Goal: Information Seeking & Learning: Find specific fact

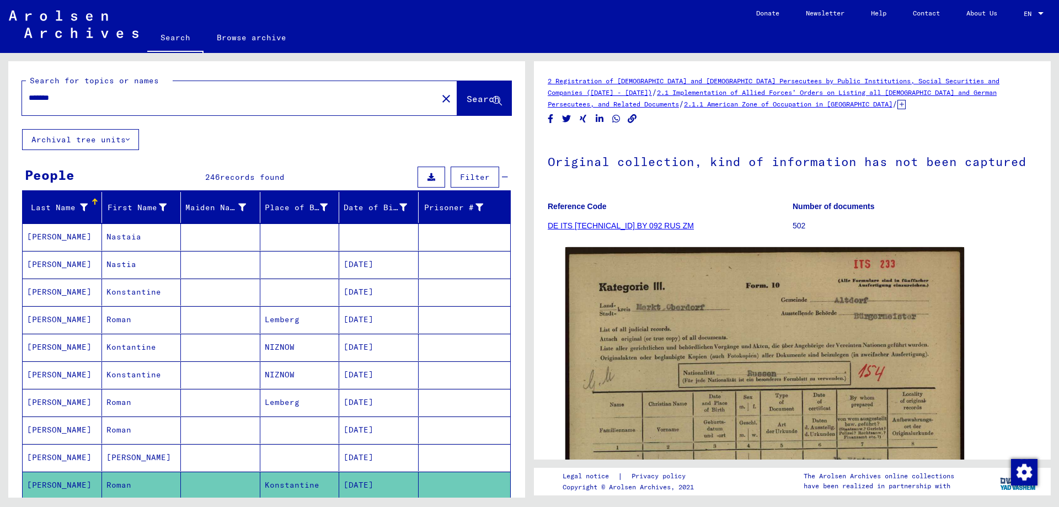
scroll to position [165, 0]
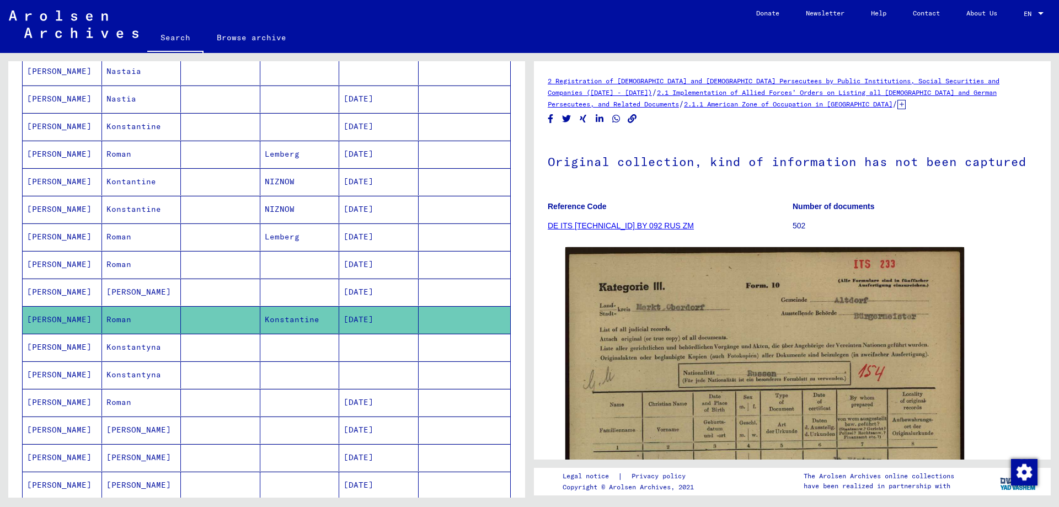
click at [155, 346] on mat-cell "Konstantyna" at bounding box center [141, 347] width 79 height 27
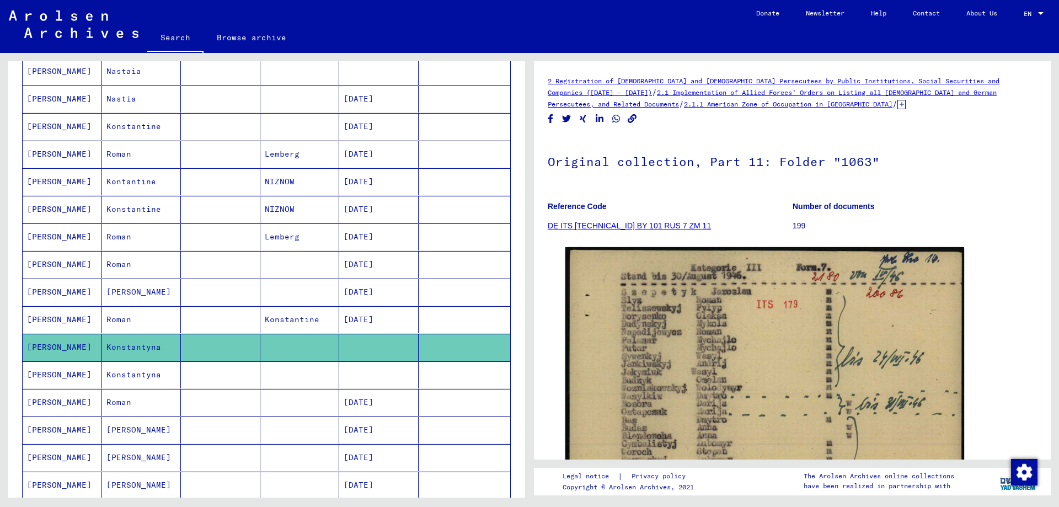
click at [145, 399] on mat-cell "Roman" at bounding box center [141, 402] width 79 height 27
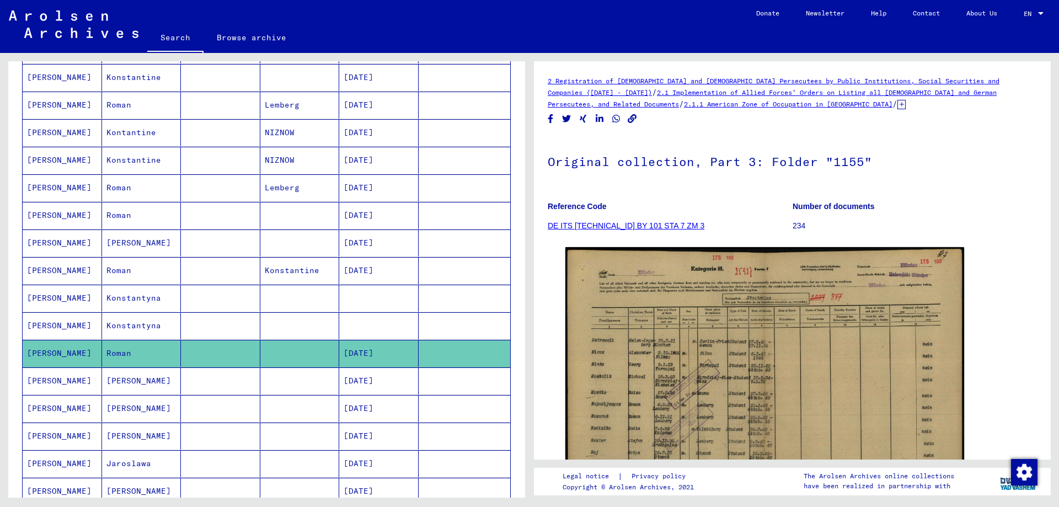
scroll to position [276, 0]
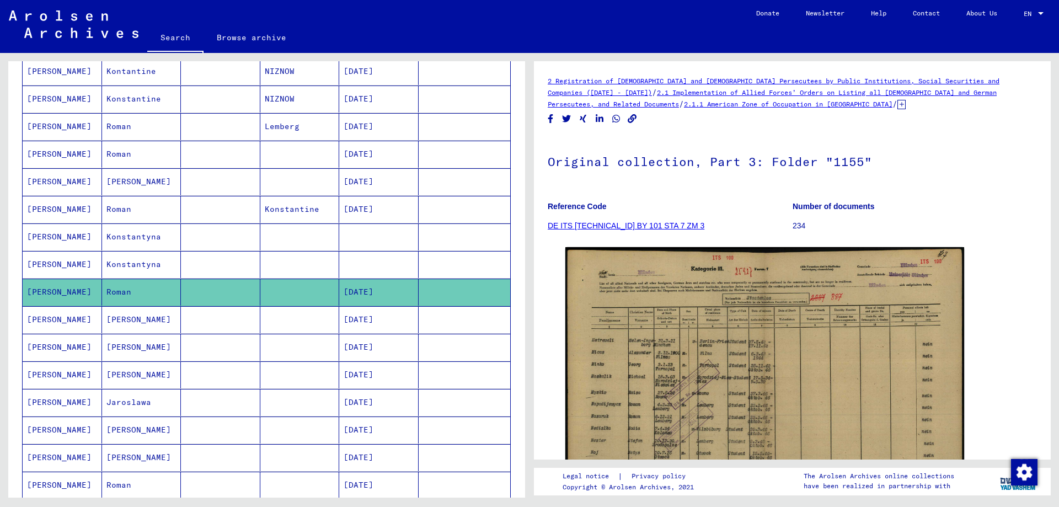
click at [211, 327] on mat-cell at bounding box center [220, 319] width 79 height 27
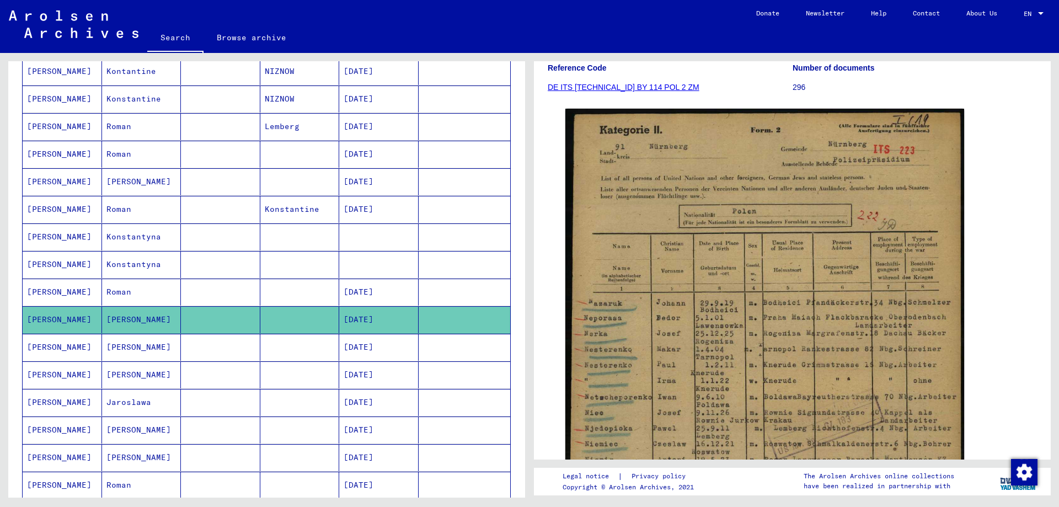
scroll to position [165, 0]
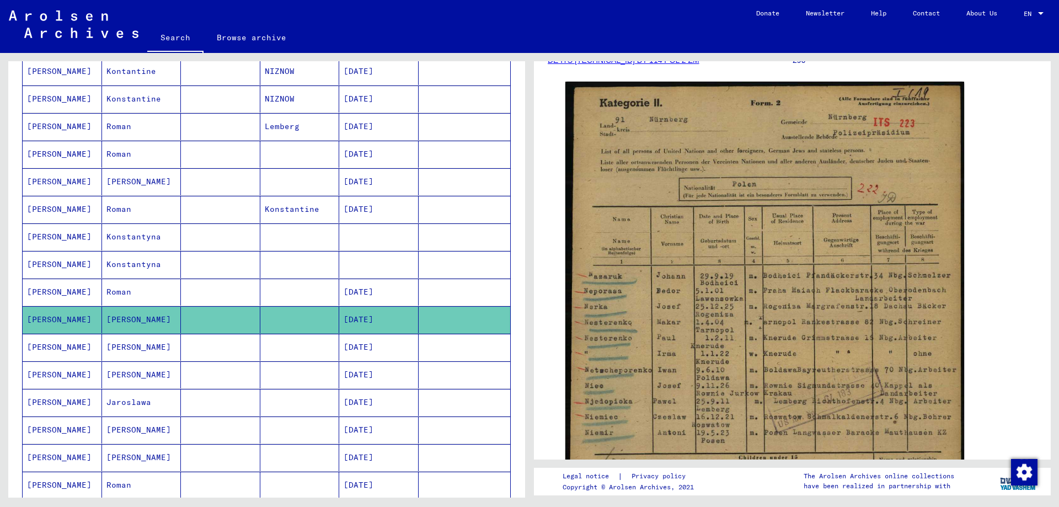
click at [172, 345] on mat-cell "[PERSON_NAME]" at bounding box center [141, 347] width 79 height 27
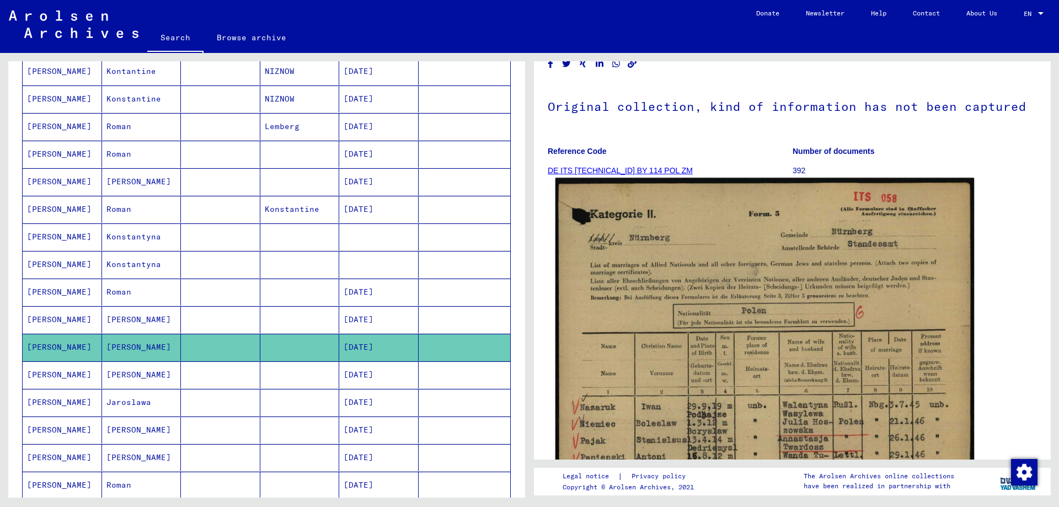
scroll to position [110, 0]
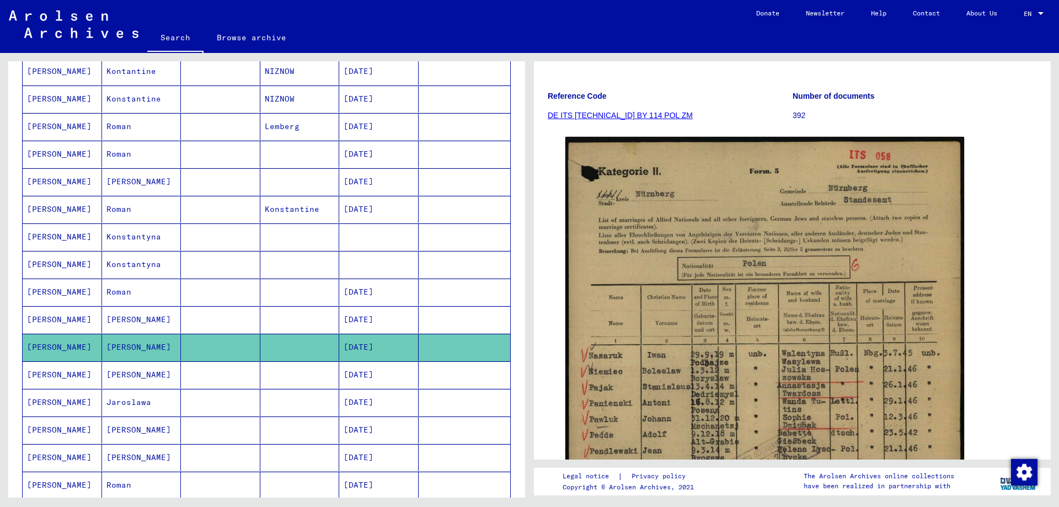
click at [212, 321] on mat-cell at bounding box center [220, 319] width 79 height 27
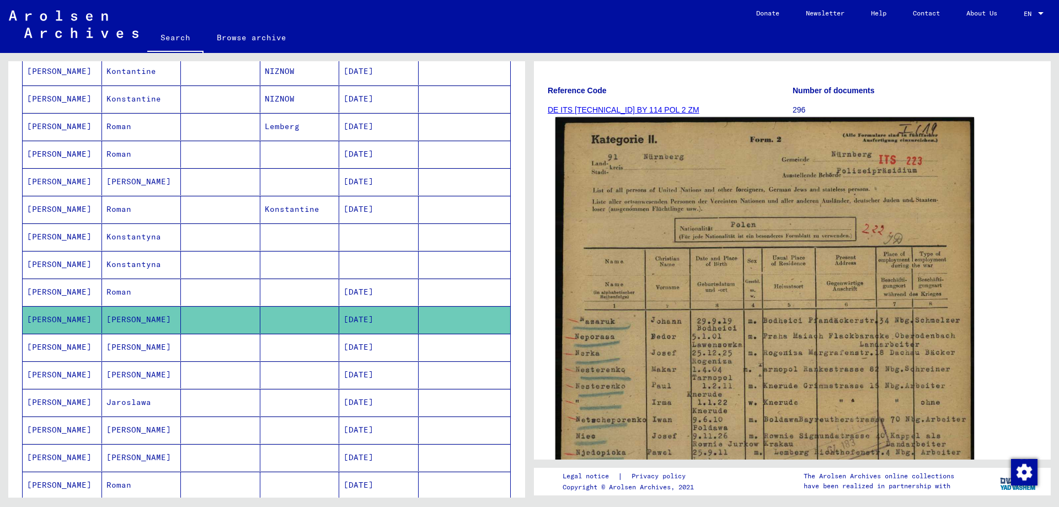
scroll to position [110, 0]
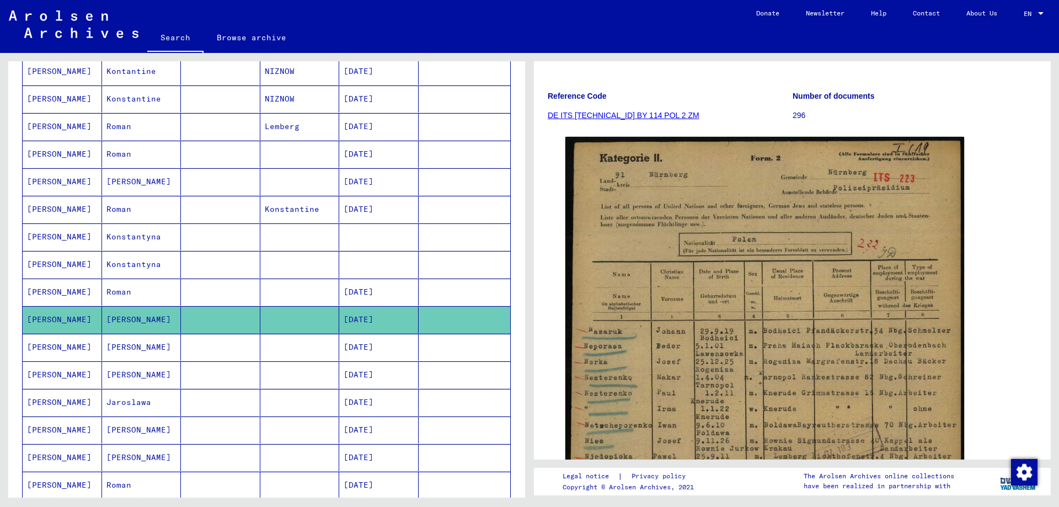
click at [301, 352] on mat-cell at bounding box center [299, 347] width 79 height 27
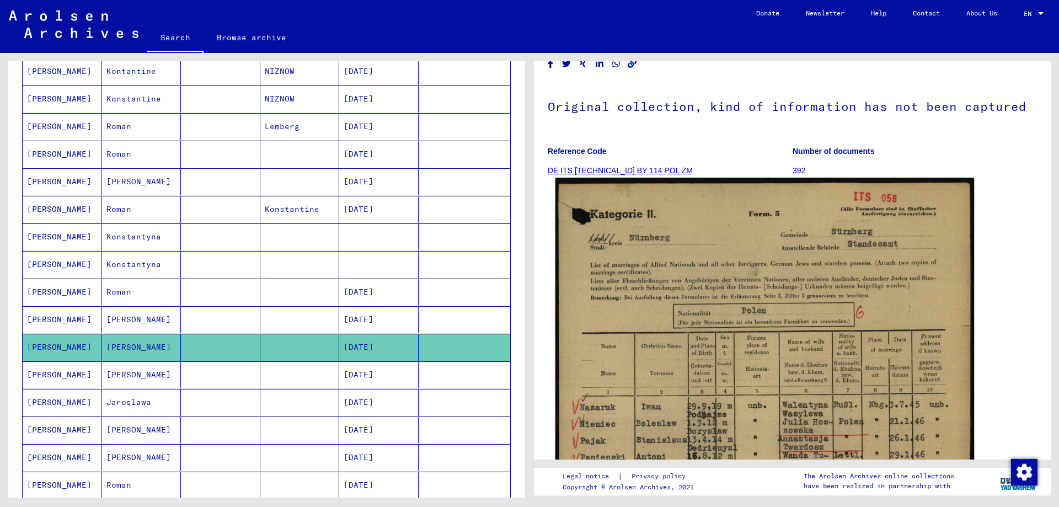
scroll to position [110, 0]
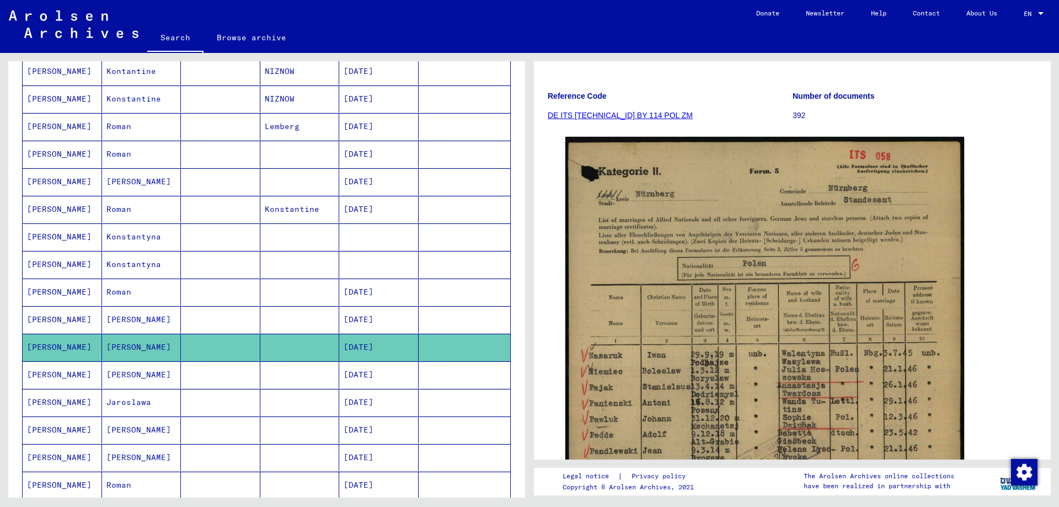
click at [72, 376] on mat-cell "[PERSON_NAME]" at bounding box center [62, 374] width 79 height 27
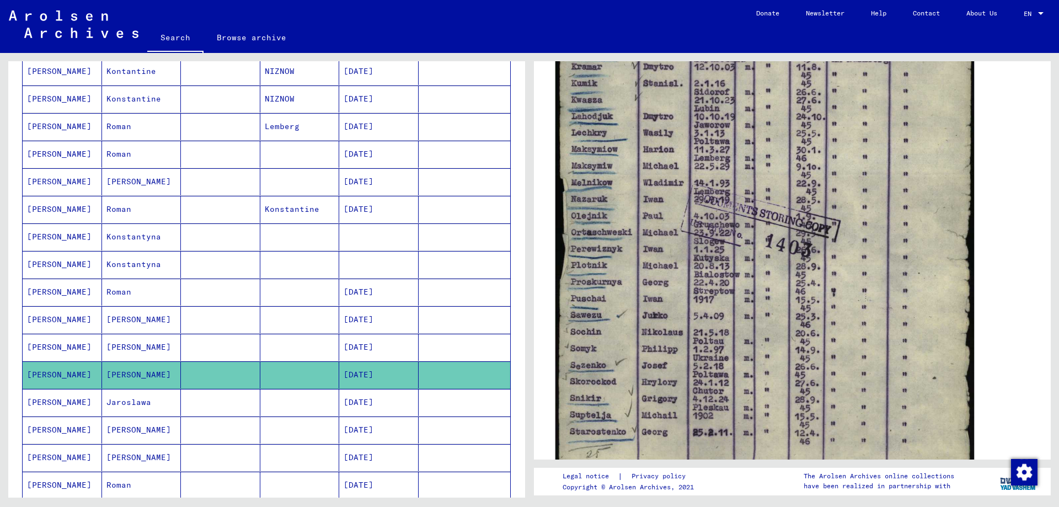
scroll to position [331, 0]
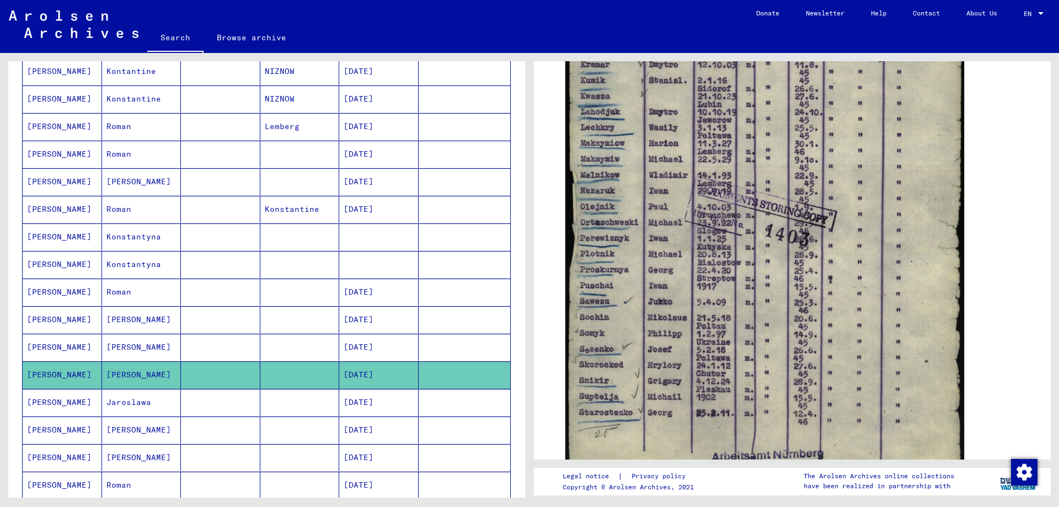
click at [55, 405] on mat-cell "[PERSON_NAME]" at bounding box center [62, 402] width 79 height 27
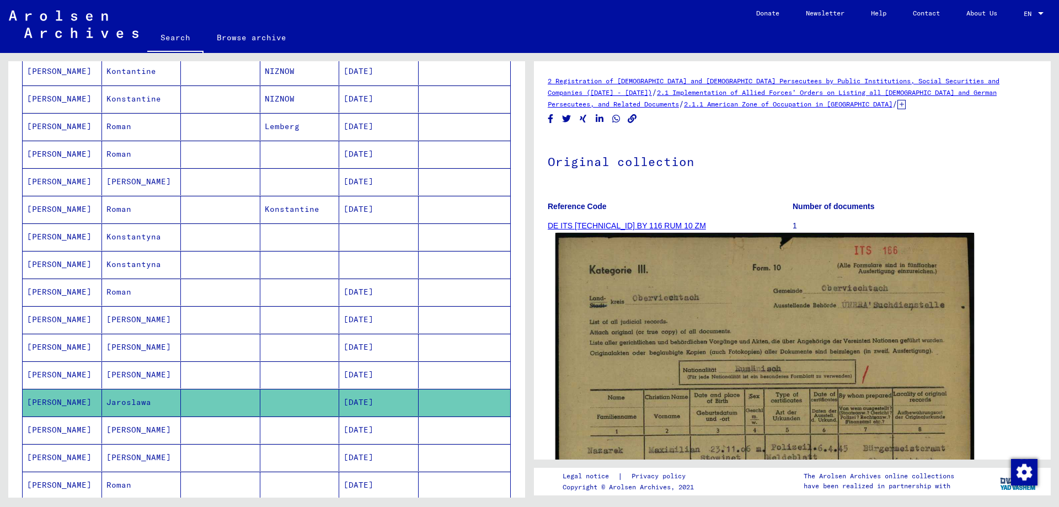
scroll to position [110, 0]
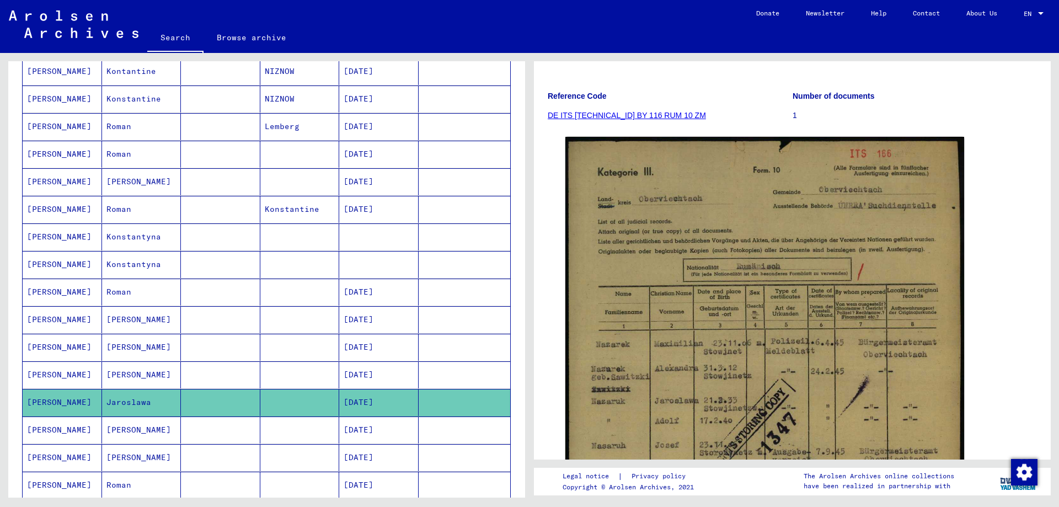
click at [152, 432] on mat-cell "[PERSON_NAME]" at bounding box center [141, 429] width 79 height 27
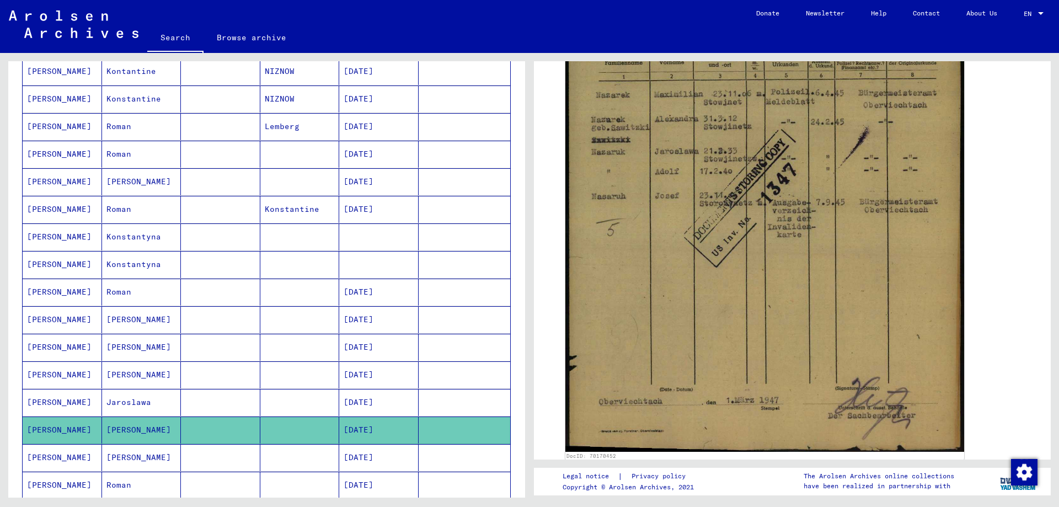
scroll to position [386, 0]
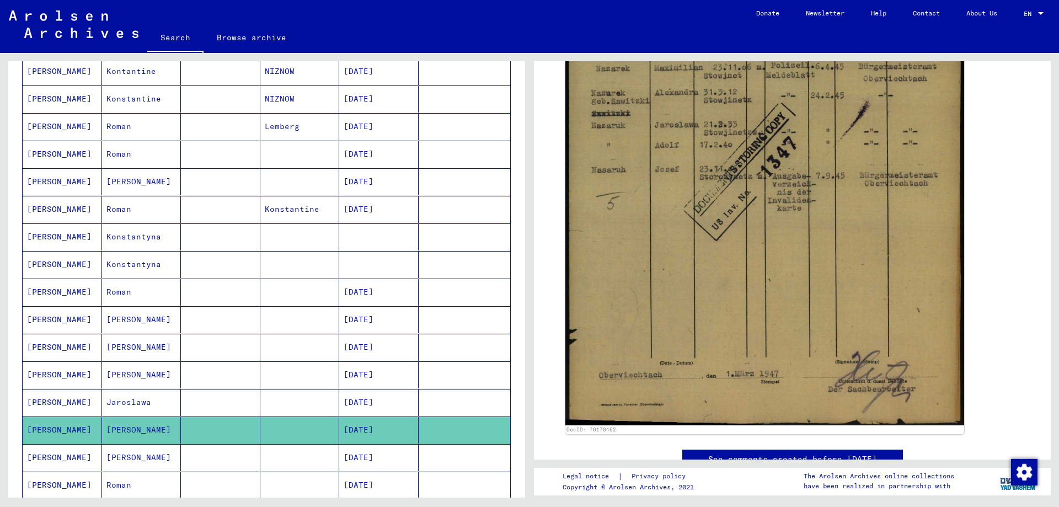
click at [102, 458] on mat-cell "[PERSON_NAME]" at bounding box center [141, 457] width 79 height 27
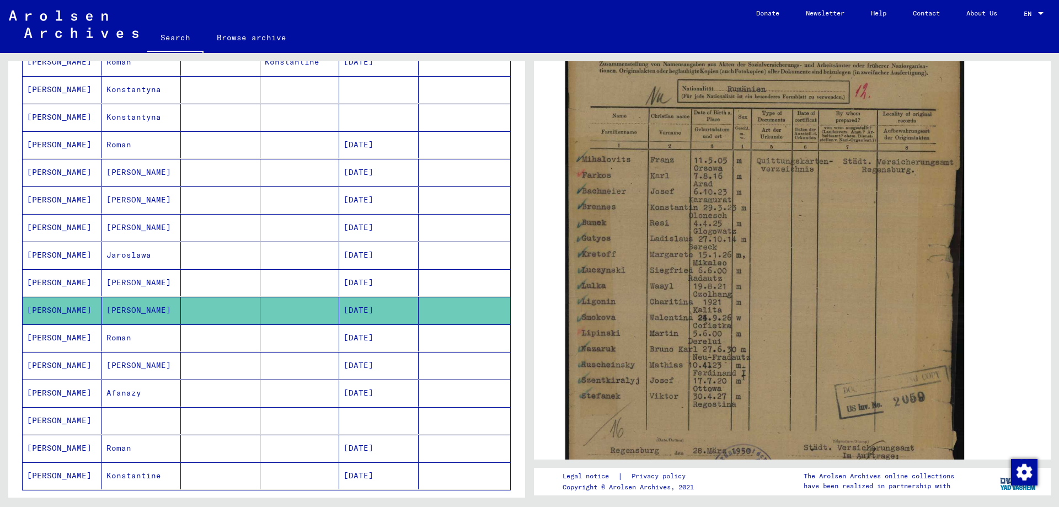
scroll to position [441, 0]
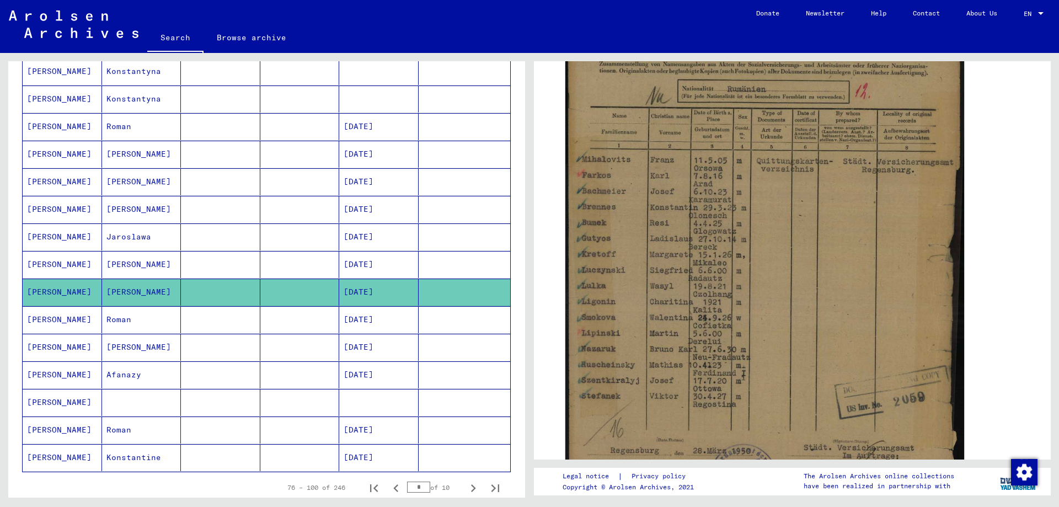
click at [63, 323] on mat-cell "[PERSON_NAME]" at bounding box center [62, 319] width 79 height 27
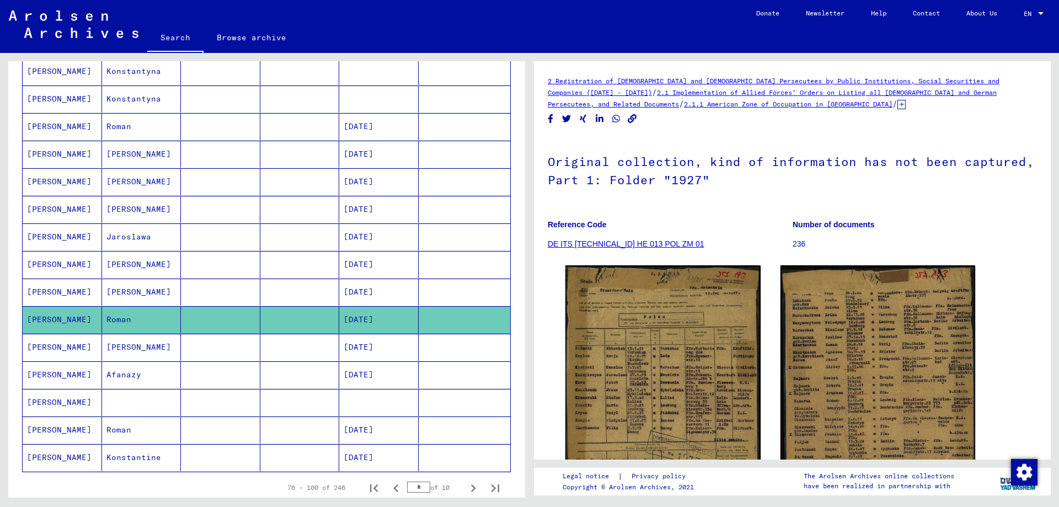
click at [115, 349] on mat-cell "[PERSON_NAME]" at bounding box center [141, 347] width 79 height 27
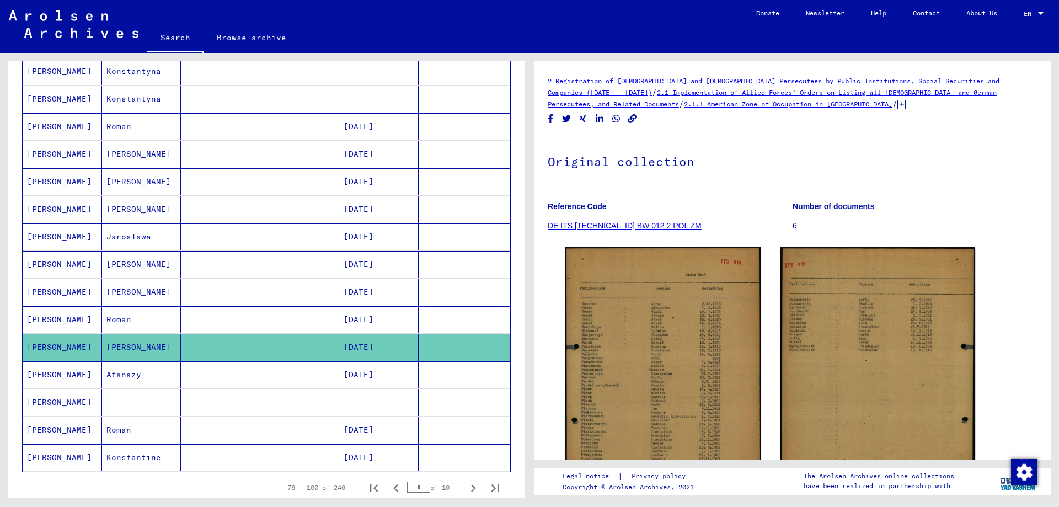
click at [181, 370] on mat-cell at bounding box center [220, 374] width 79 height 27
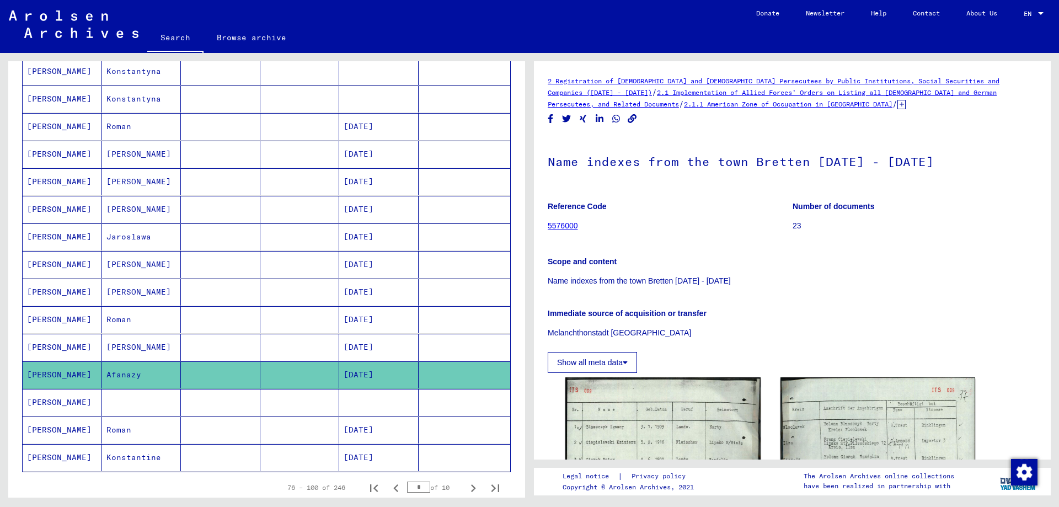
scroll to position [221, 0]
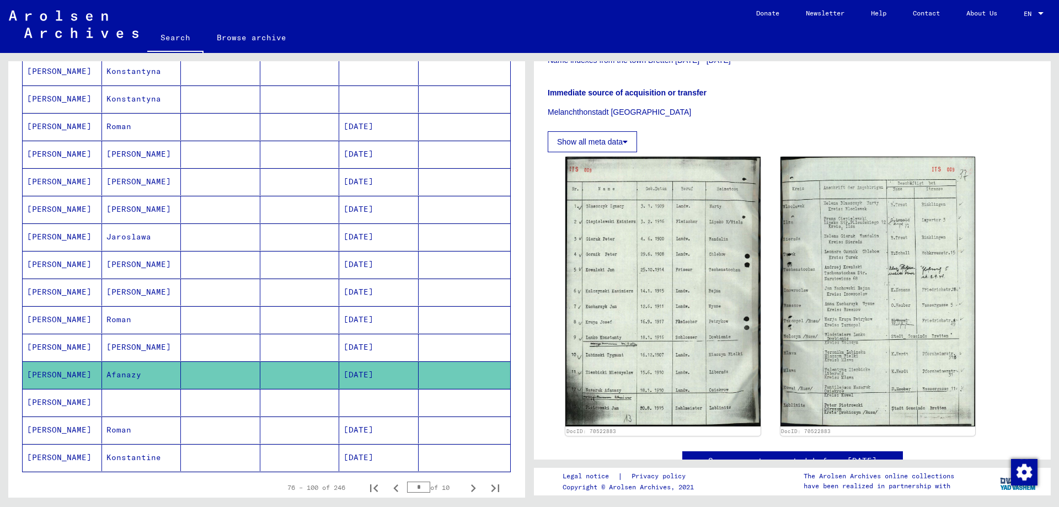
click at [157, 412] on mat-cell at bounding box center [141, 402] width 79 height 27
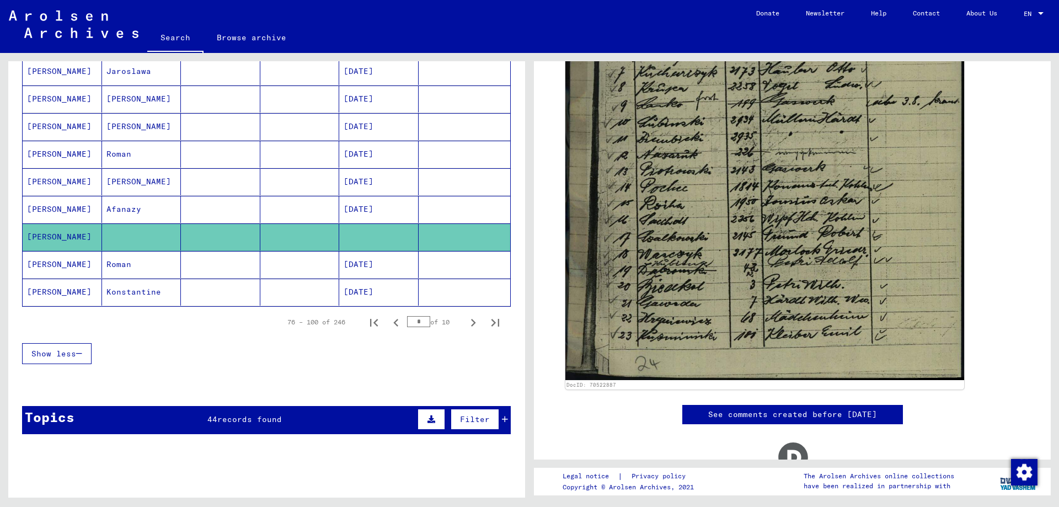
scroll to position [496, 0]
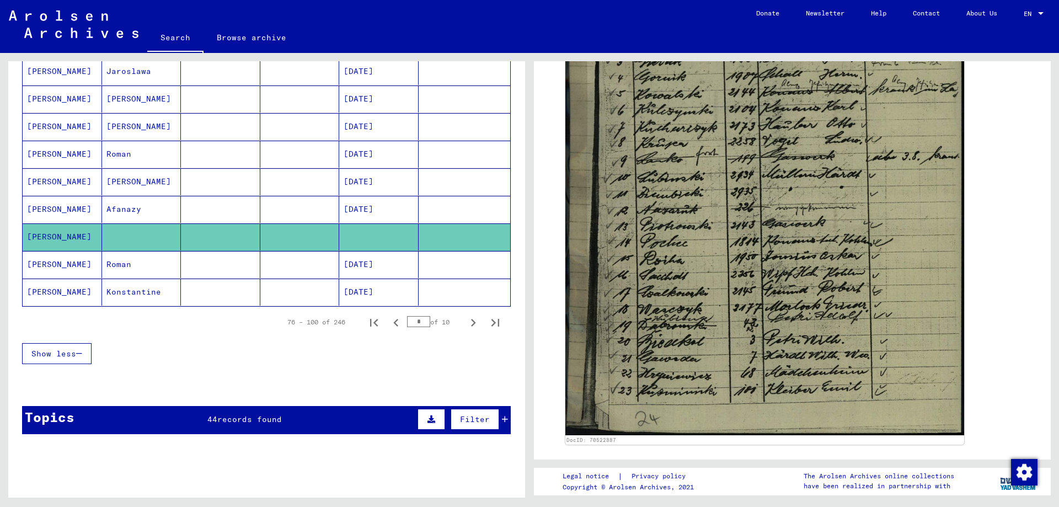
click at [65, 261] on mat-cell "[PERSON_NAME]" at bounding box center [62, 264] width 79 height 27
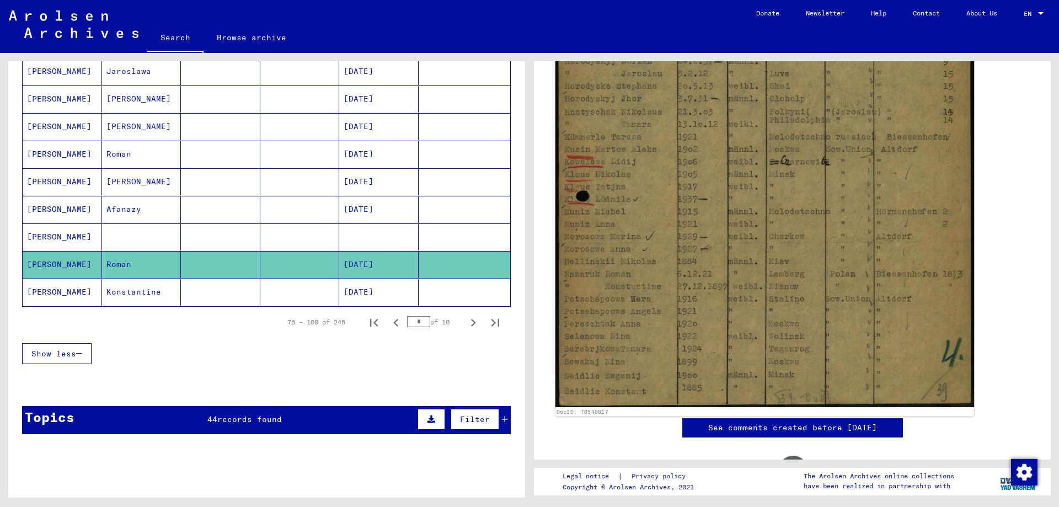
scroll to position [496, 0]
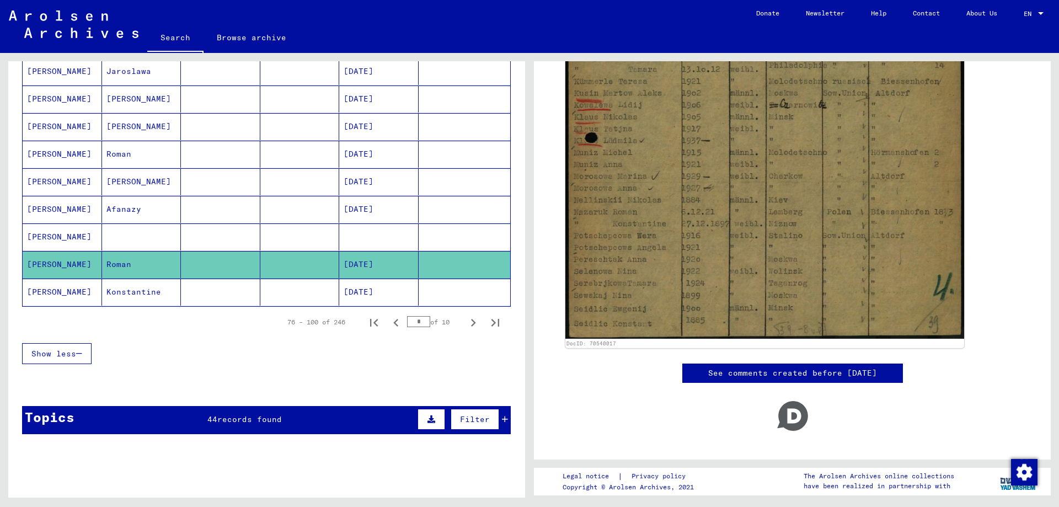
click at [86, 295] on mat-cell "[PERSON_NAME]" at bounding box center [62, 292] width 79 height 27
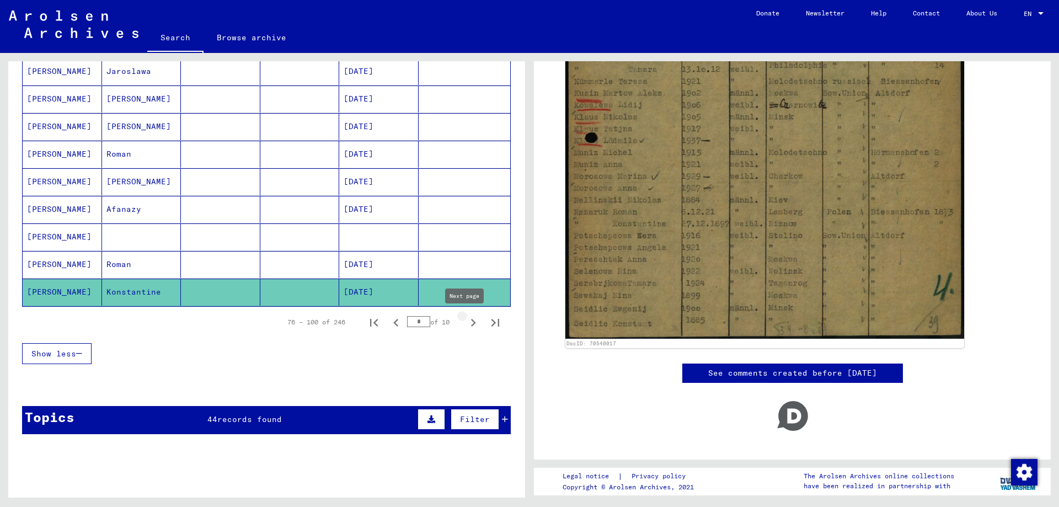
click at [465, 324] on icon "Next page" at bounding box center [472, 322] width 15 height 15
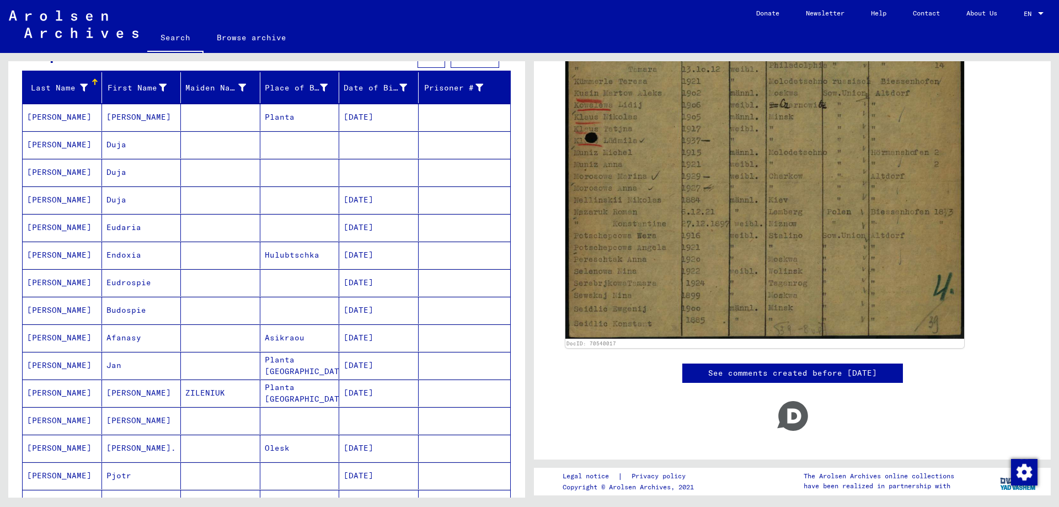
scroll to position [0, 0]
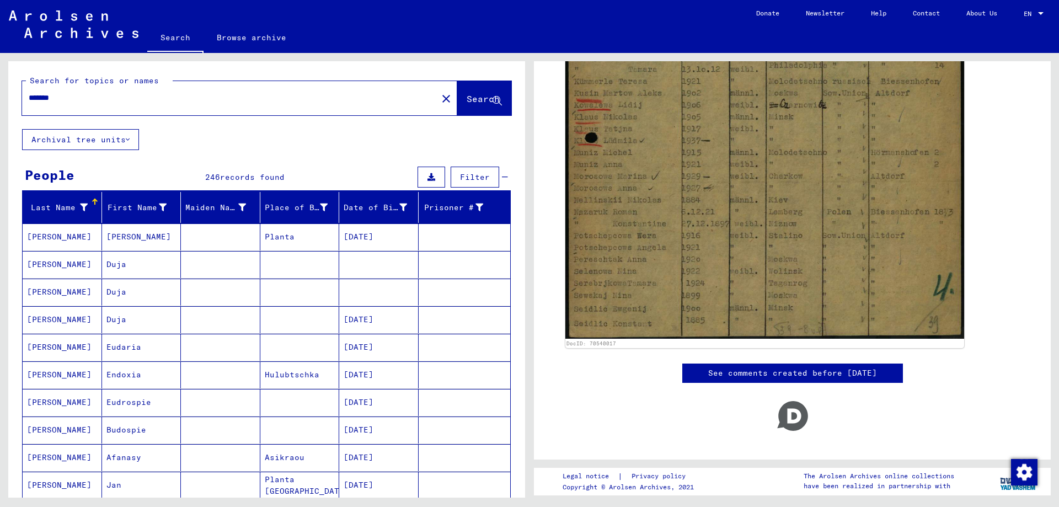
click at [67, 233] on mat-cell "[PERSON_NAME]" at bounding box center [62, 236] width 79 height 27
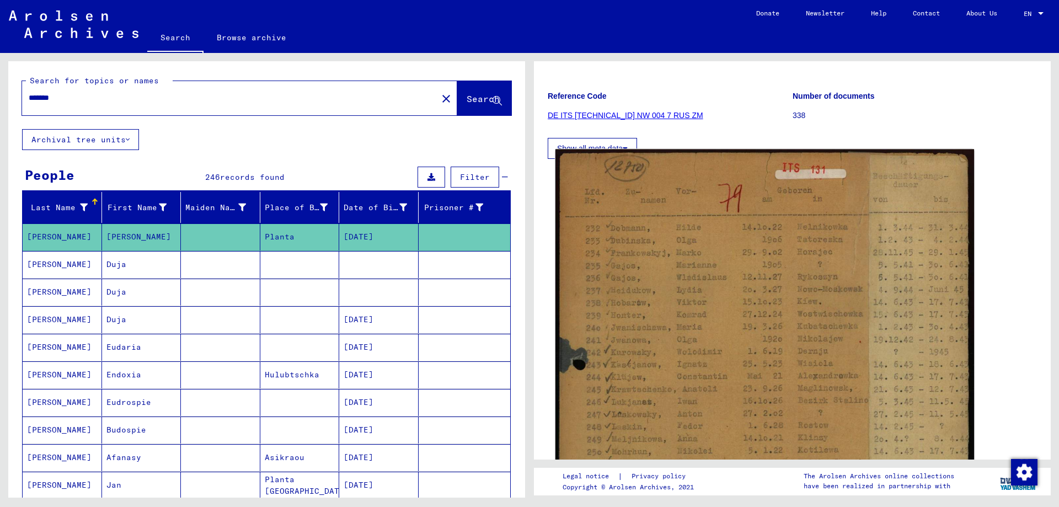
scroll to position [221, 0]
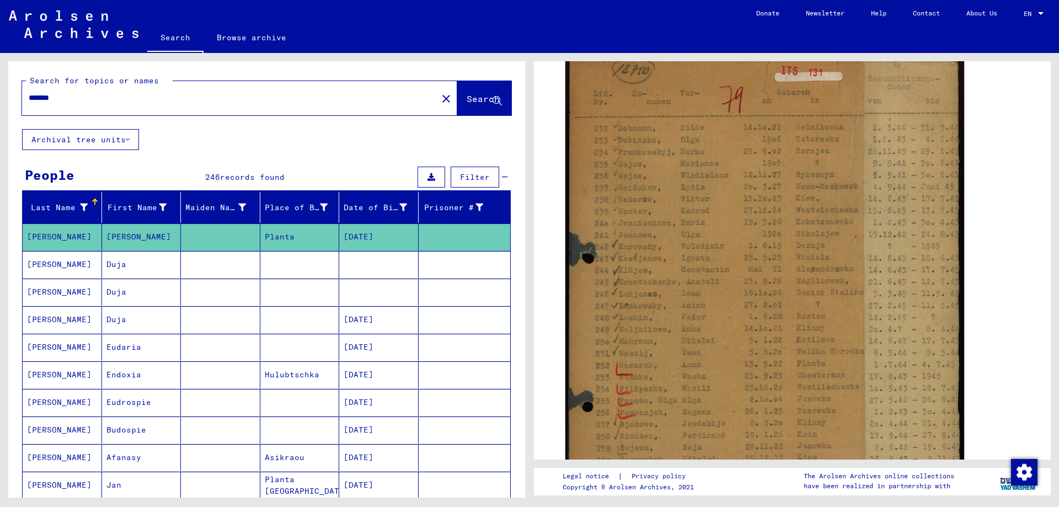
click at [152, 271] on mat-cell "Duja" at bounding box center [141, 264] width 79 height 27
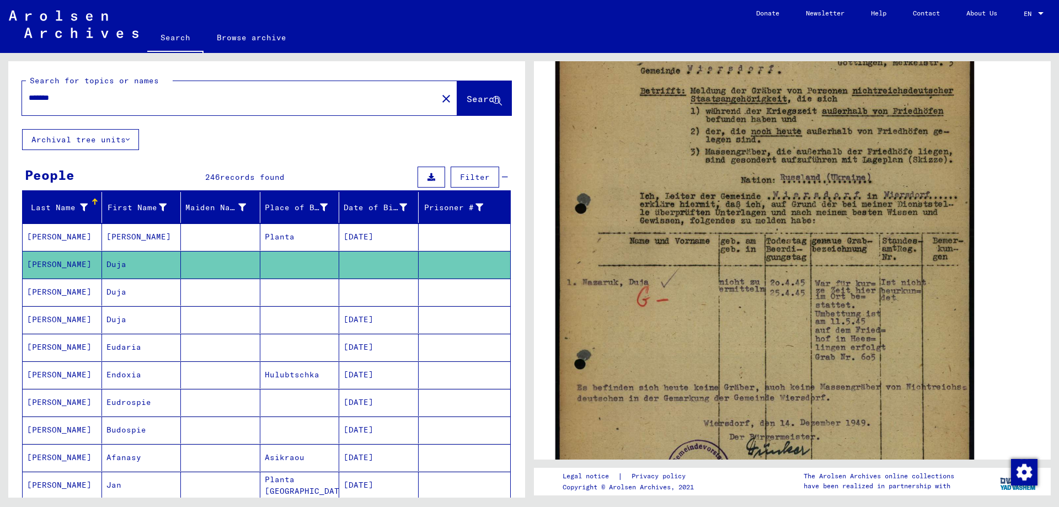
scroll to position [276, 0]
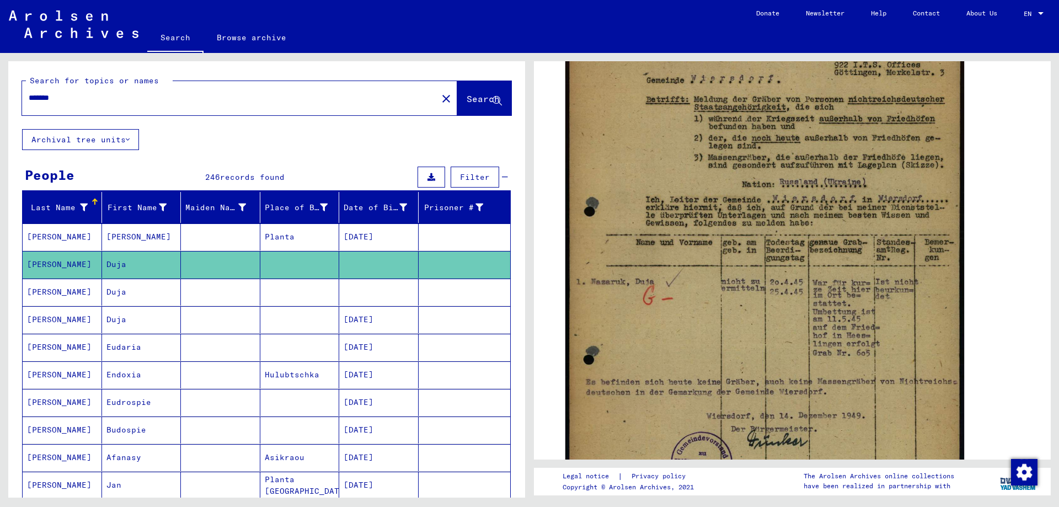
click at [191, 285] on mat-cell at bounding box center [220, 292] width 79 height 27
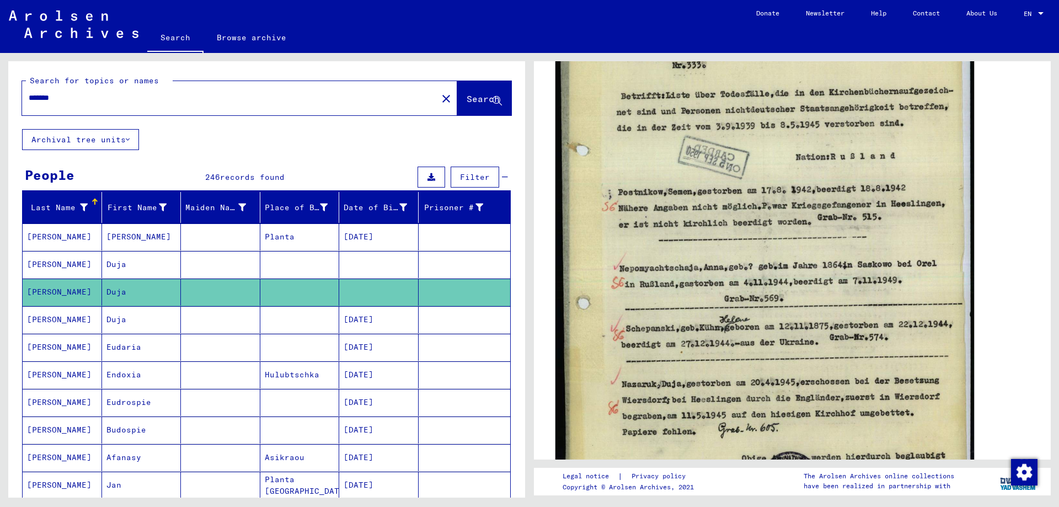
scroll to position [331, 0]
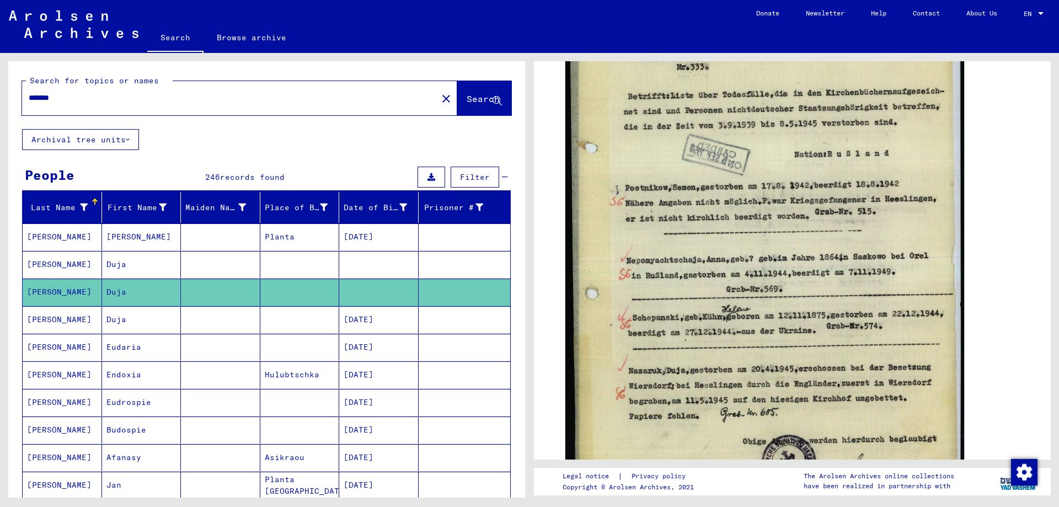
click at [288, 312] on mat-cell at bounding box center [299, 319] width 79 height 27
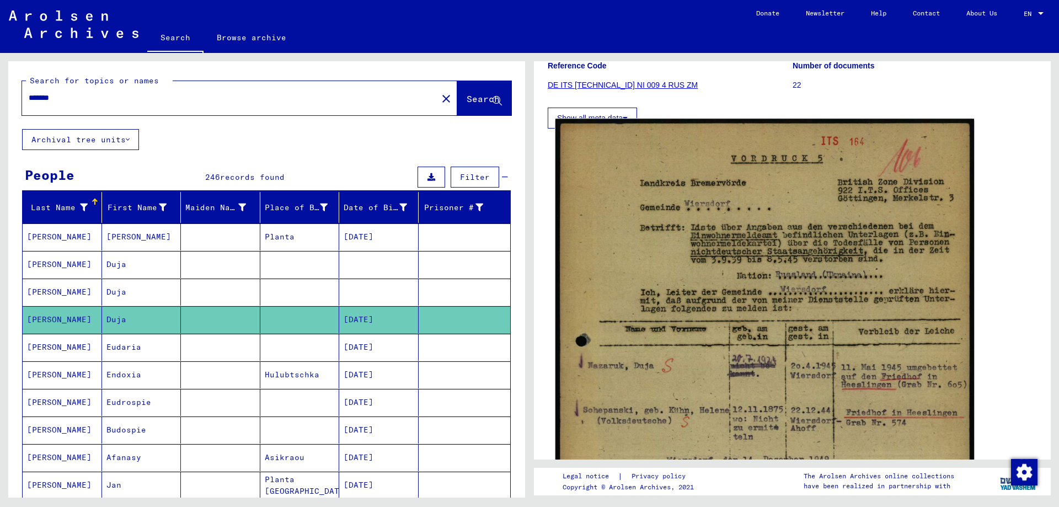
scroll to position [165, 0]
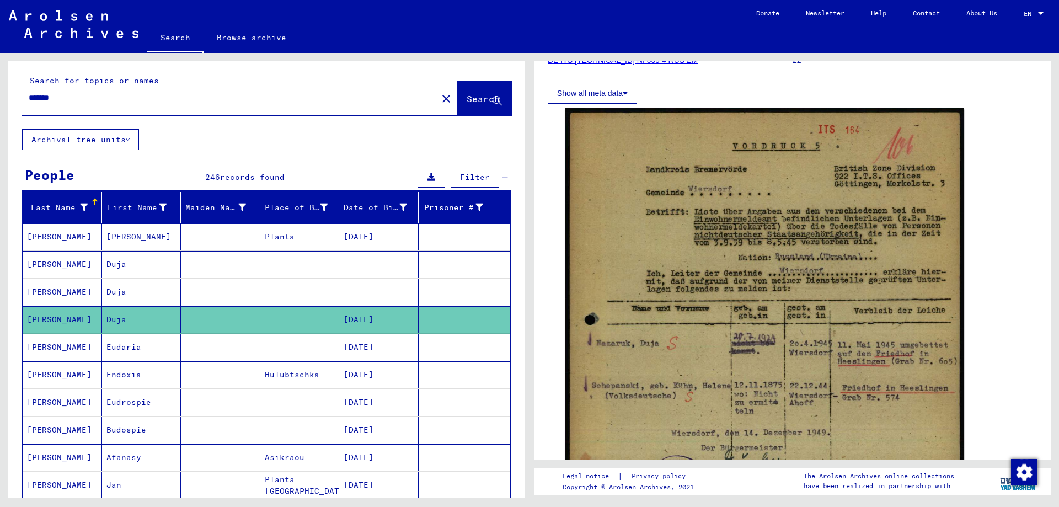
click at [237, 330] on mat-cell at bounding box center [220, 319] width 79 height 27
click at [236, 340] on mat-cell at bounding box center [220, 347] width 79 height 27
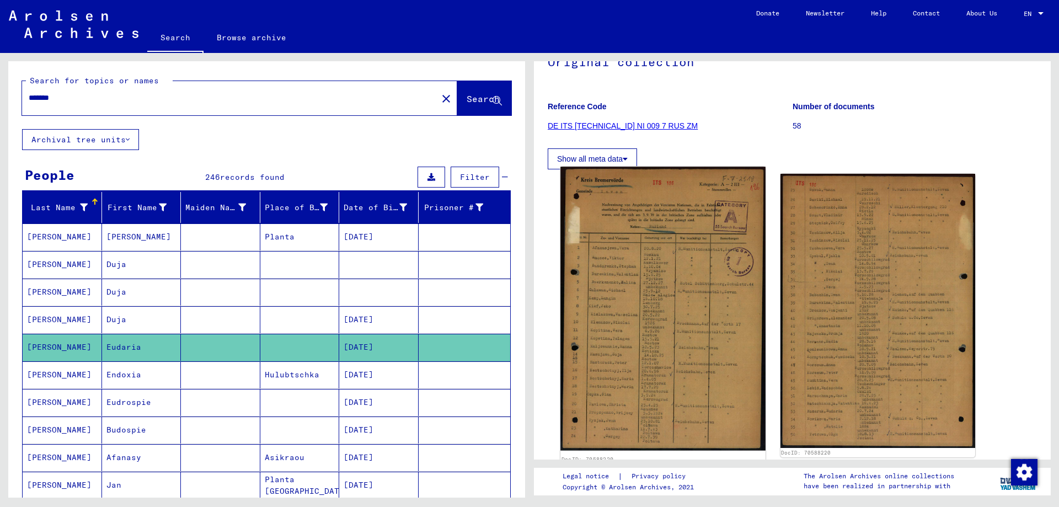
scroll to position [110, 0]
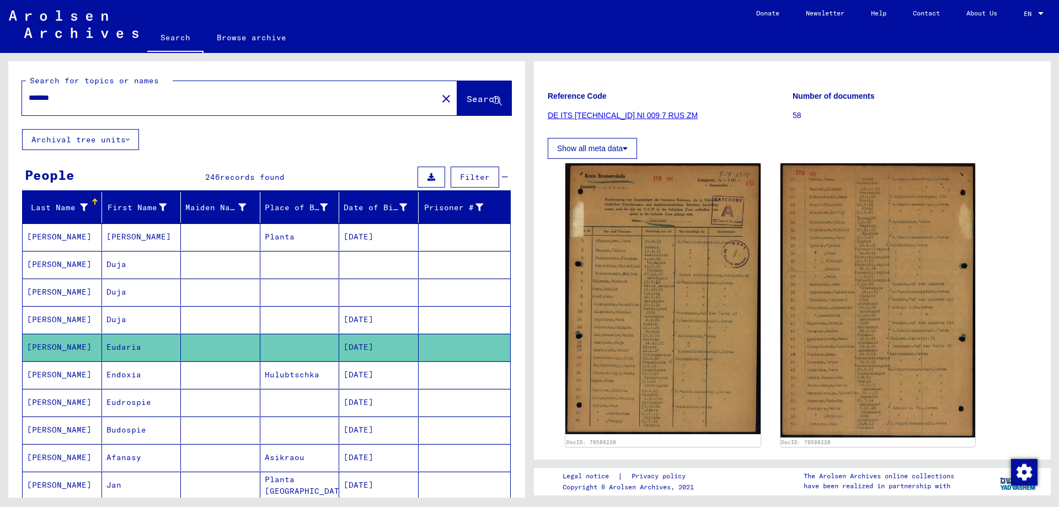
click at [135, 381] on mat-cell "Endoxia" at bounding box center [141, 374] width 79 height 27
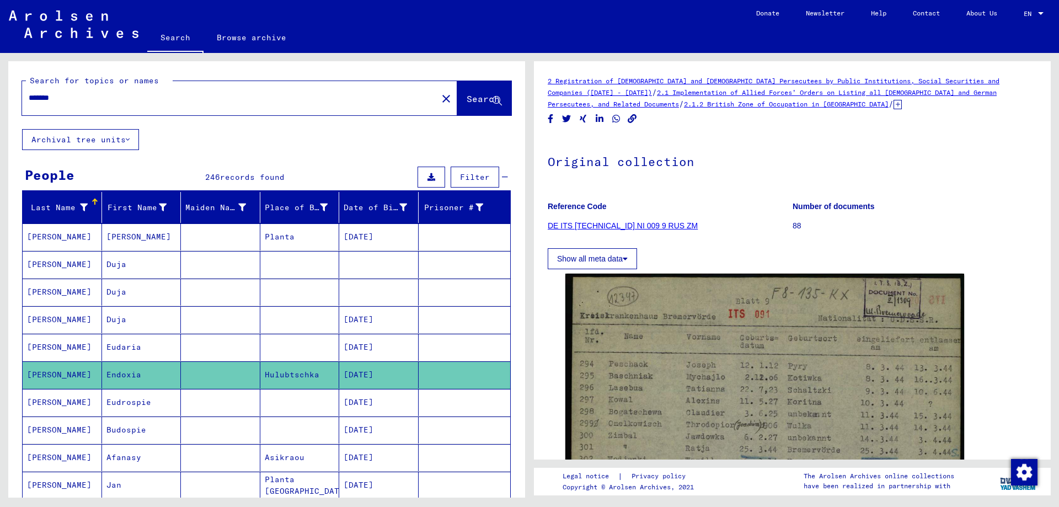
scroll to position [55, 0]
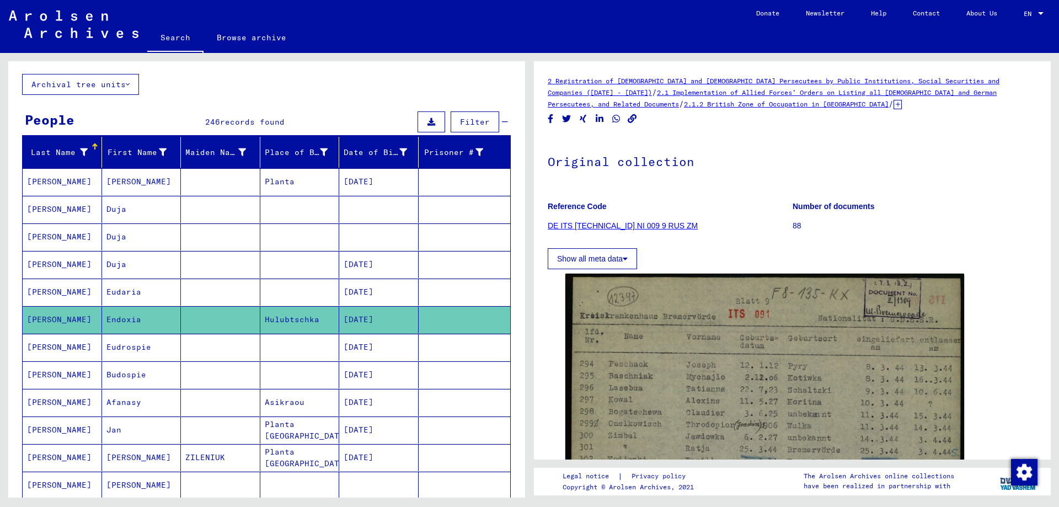
click at [137, 344] on mat-cell "Eudrospie" at bounding box center [141, 347] width 79 height 27
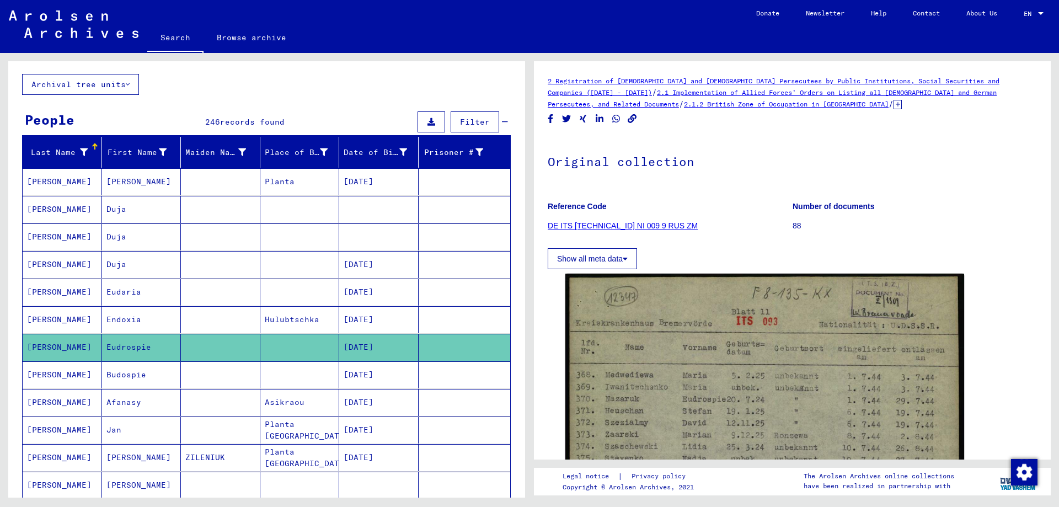
click at [133, 373] on mat-cell "Budospie" at bounding box center [141, 374] width 79 height 27
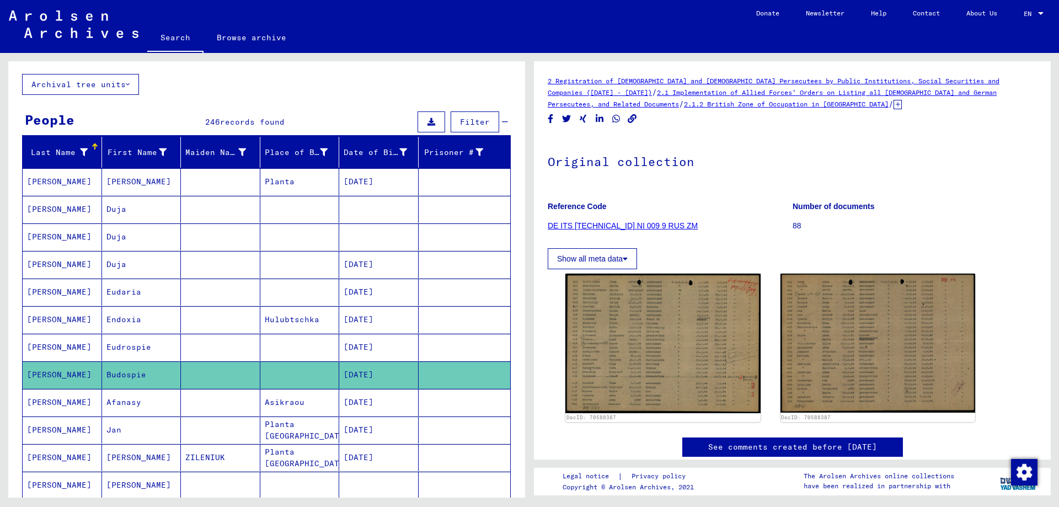
click at [140, 346] on mat-cell "Eudrospie" at bounding box center [141, 347] width 79 height 27
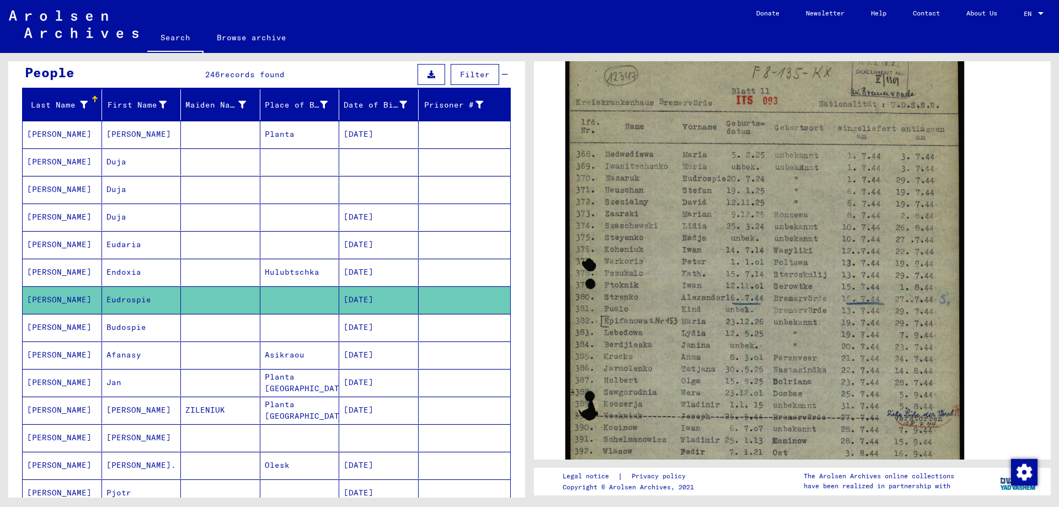
scroll to position [165, 0]
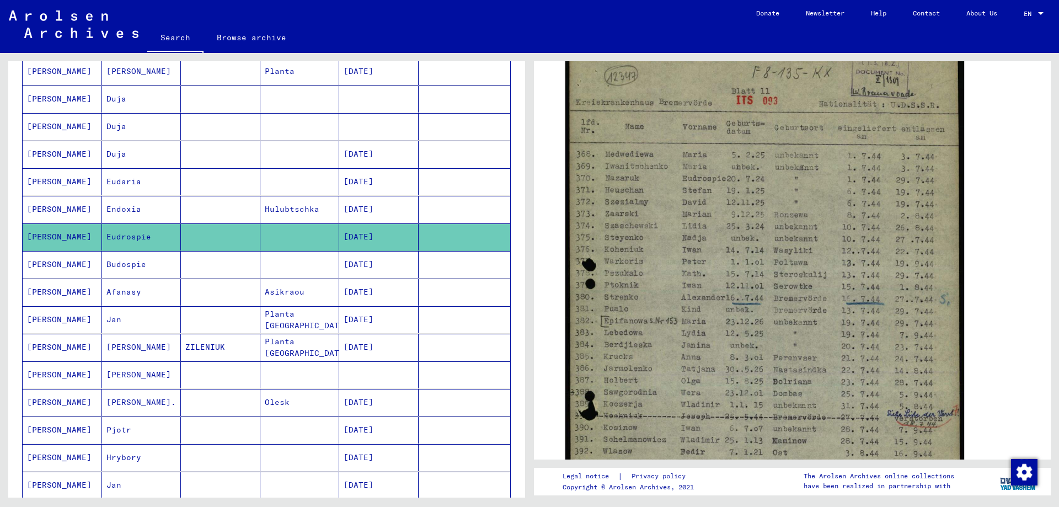
click at [130, 271] on mat-cell "Budospie" at bounding box center [141, 264] width 79 height 27
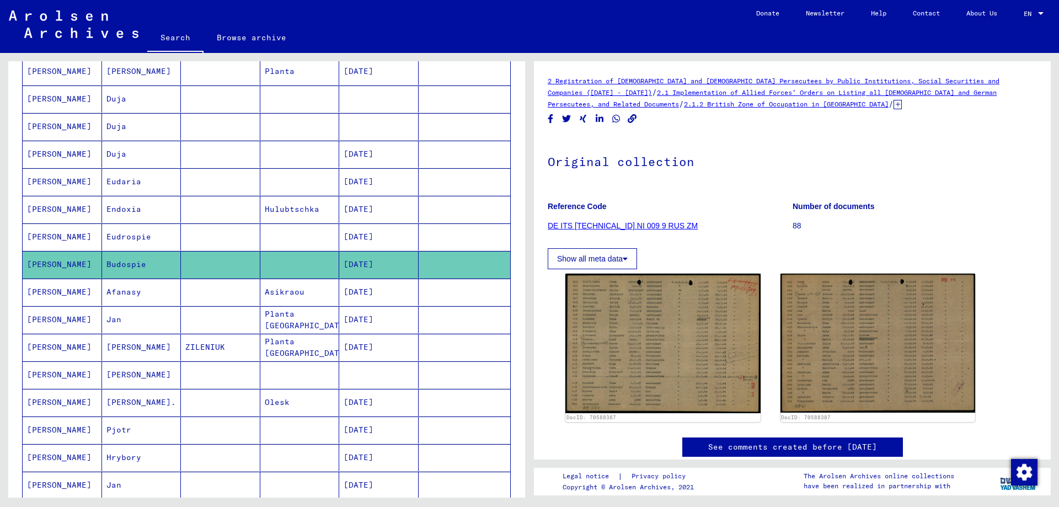
click at [124, 299] on mat-cell "Afanasy" at bounding box center [141, 292] width 79 height 27
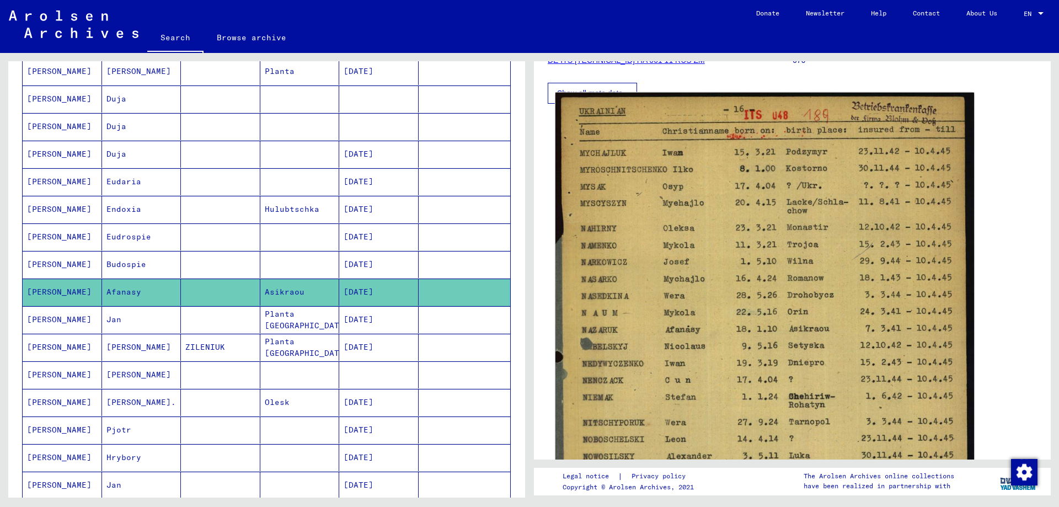
scroll to position [276, 0]
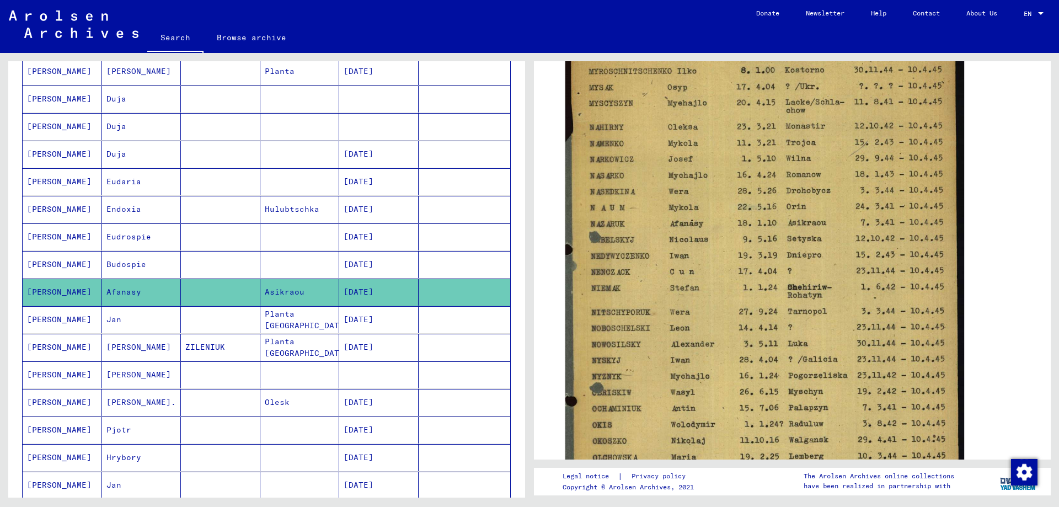
click at [113, 325] on mat-cell "Jan" at bounding box center [141, 319] width 79 height 27
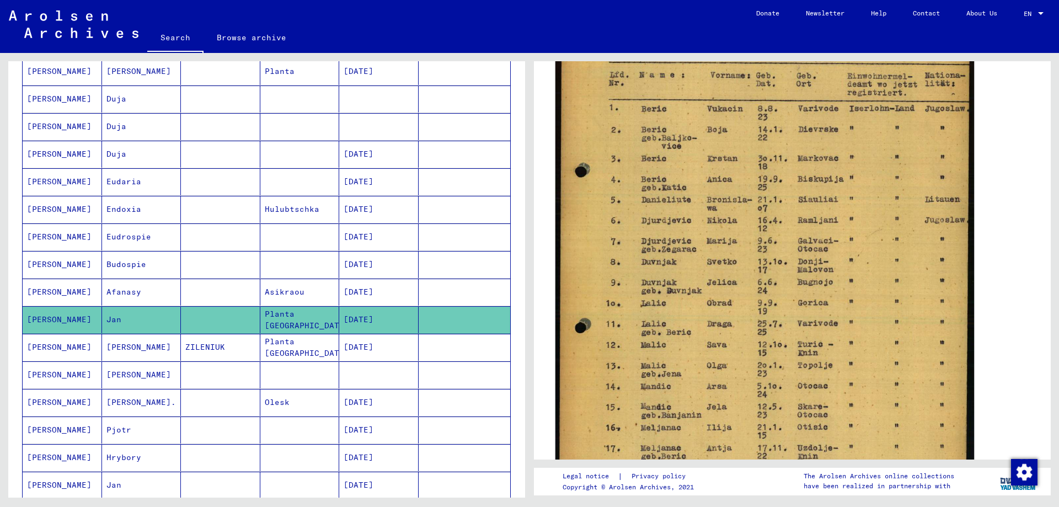
scroll to position [386, 0]
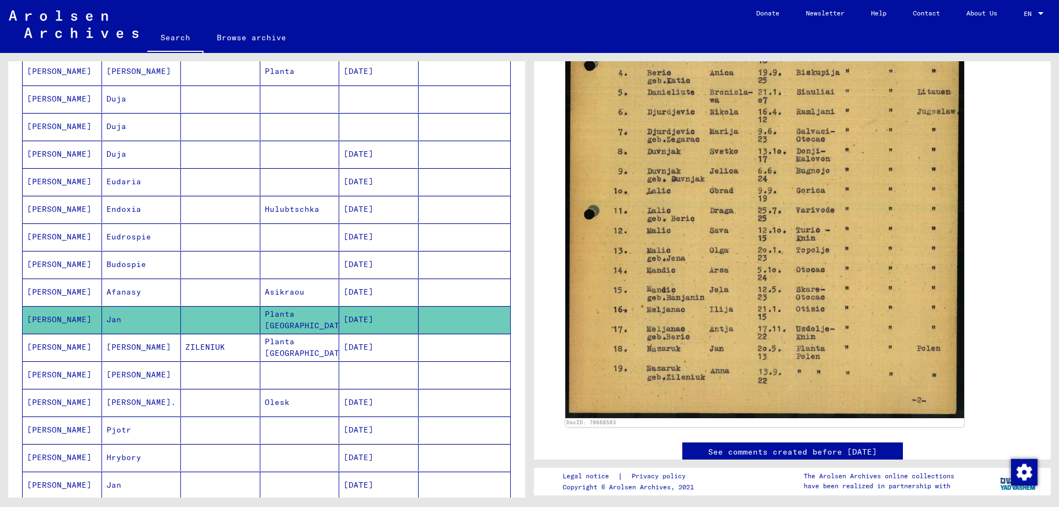
click at [143, 348] on mat-cell "[PERSON_NAME]" at bounding box center [141, 347] width 79 height 27
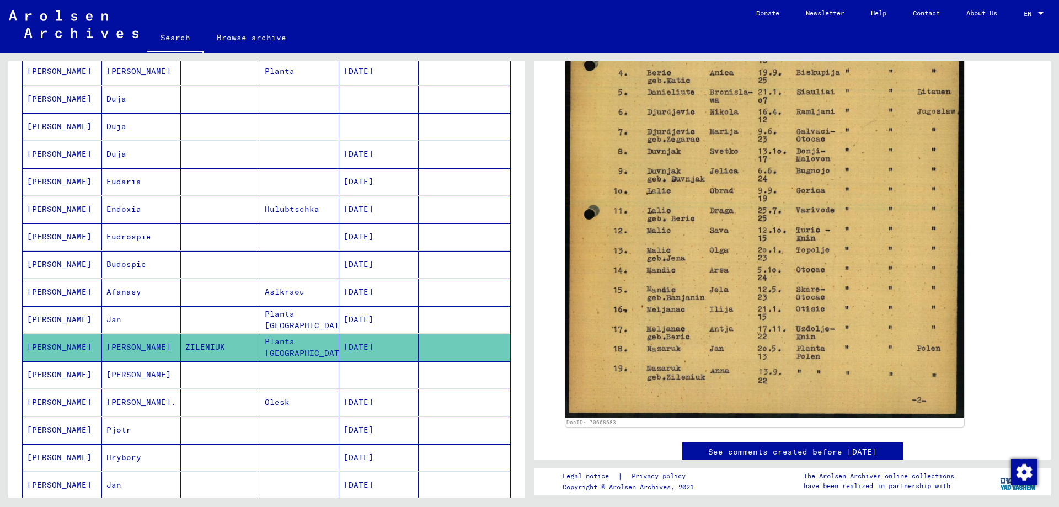
click at [184, 384] on mat-cell at bounding box center [220, 374] width 79 height 27
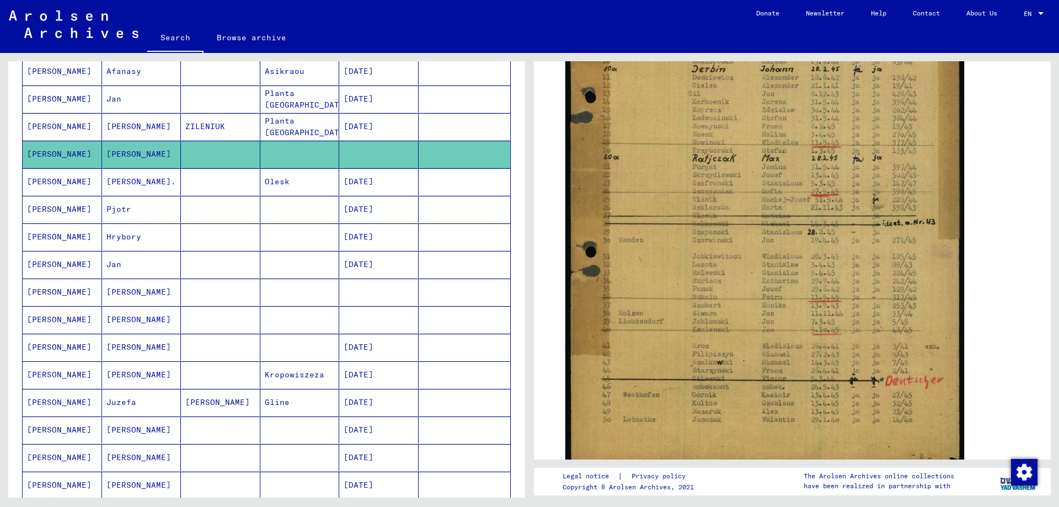
scroll to position [441, 0]
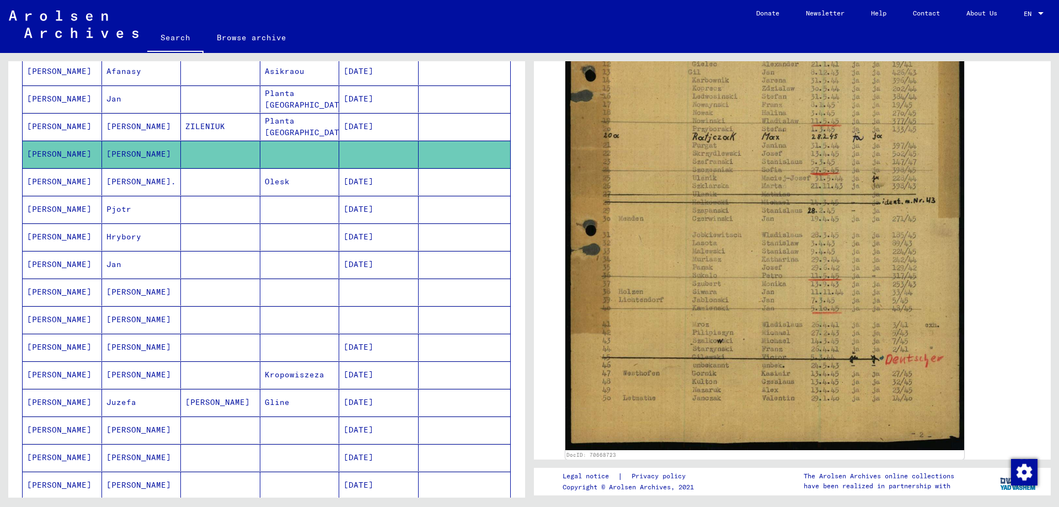
click at [170, 183] on mat-cell "[PERSON_NAME]." at bounding box center [141, 181] width 79 height 27
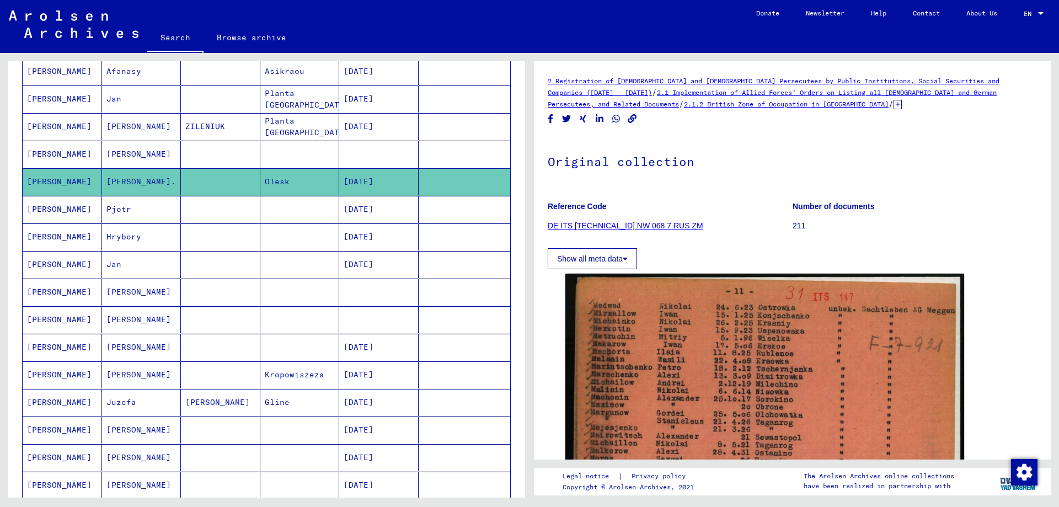
click at [156, 217] on mat-cell "Pjotr" at bounding box center [141, 209] width 79 height 27
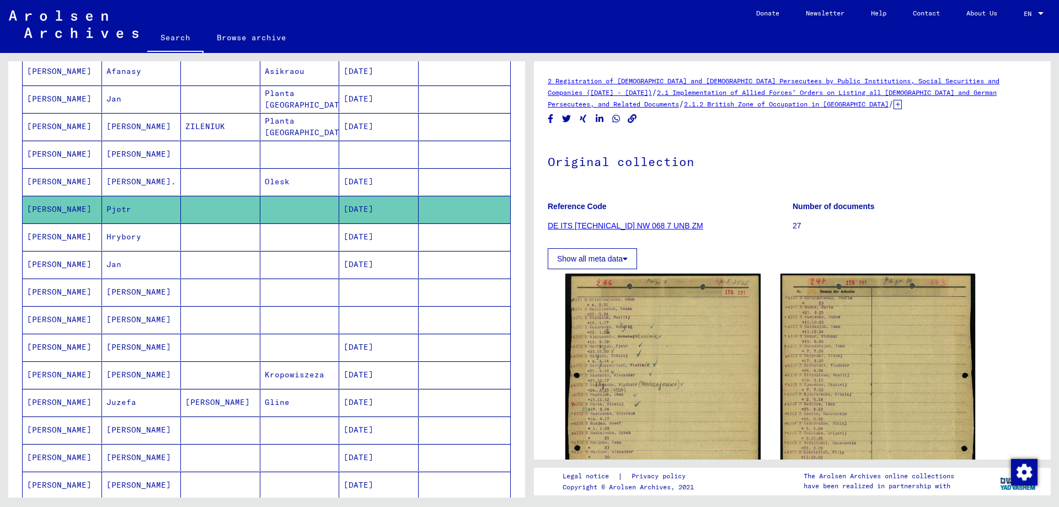
click at [165, 227] on mat-cell "Hrybory" at bounding box center [141, 236] width 79 height 27
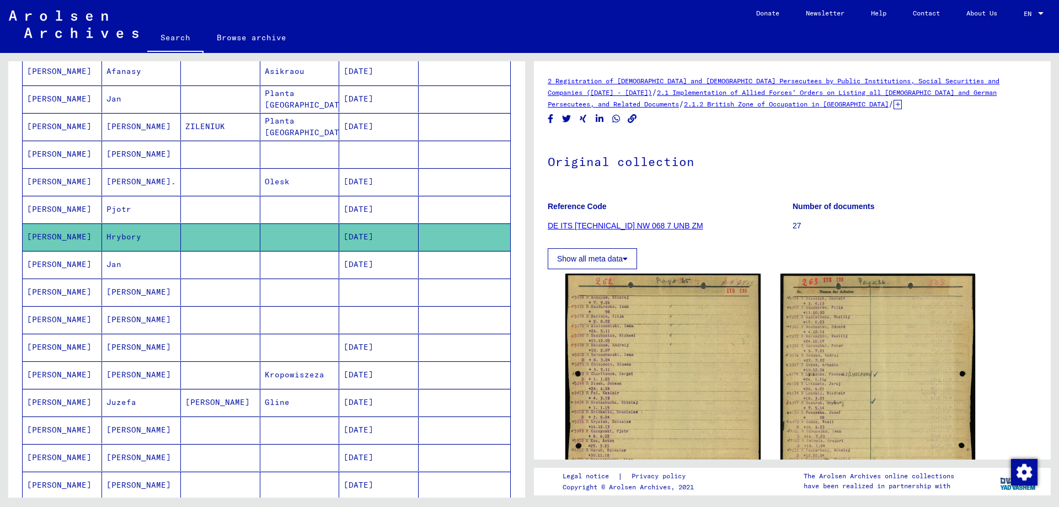
click at [165, 256] on mat-cell "Jan" at bounding box center [141, 264] width 79 height 27
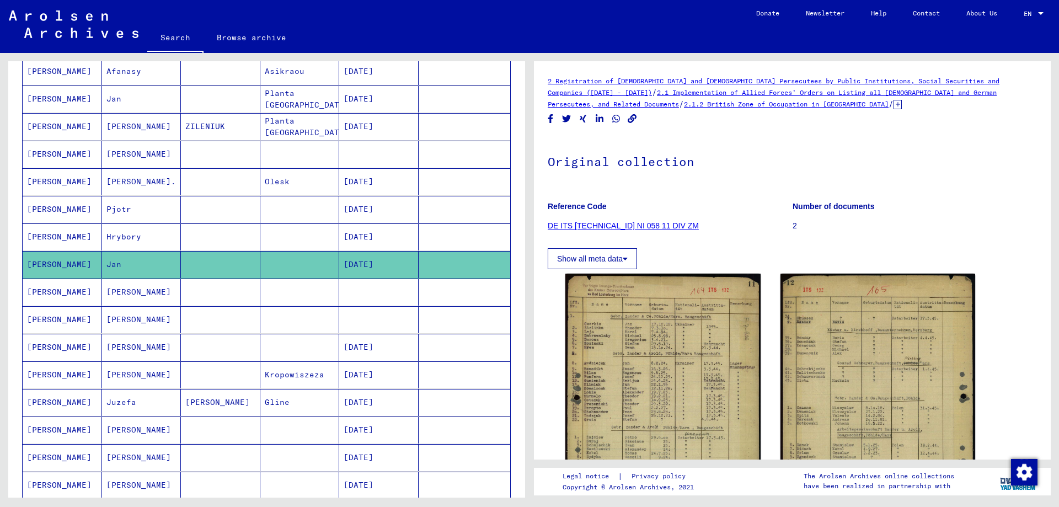
click at [117, 286] on mat-cell "[PERSON_NAME]" at bounding box center [141, 292] width 79 height 27
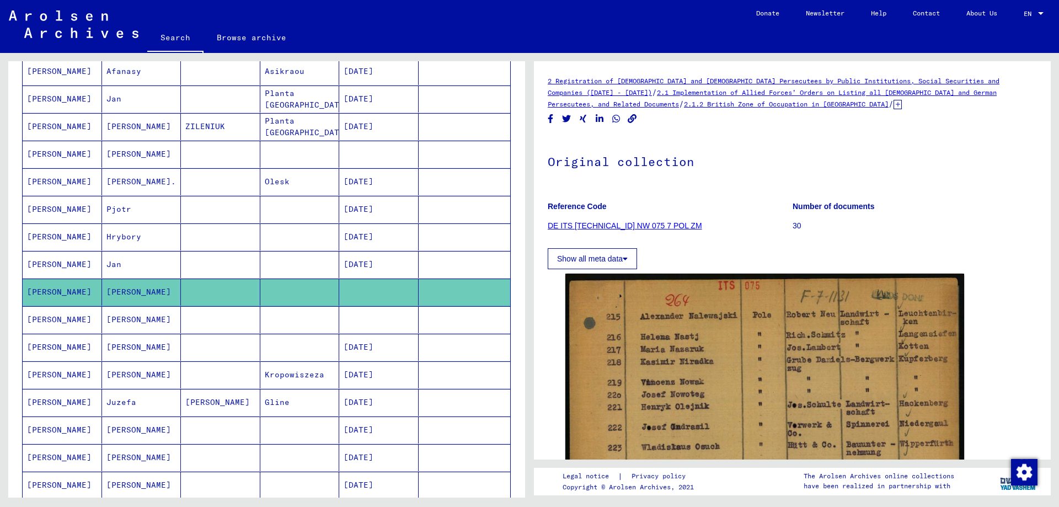
click at [143, 322] on mat-cell "[PERSON_NAME]" at bounding box center [141, 319] width 79 height 27
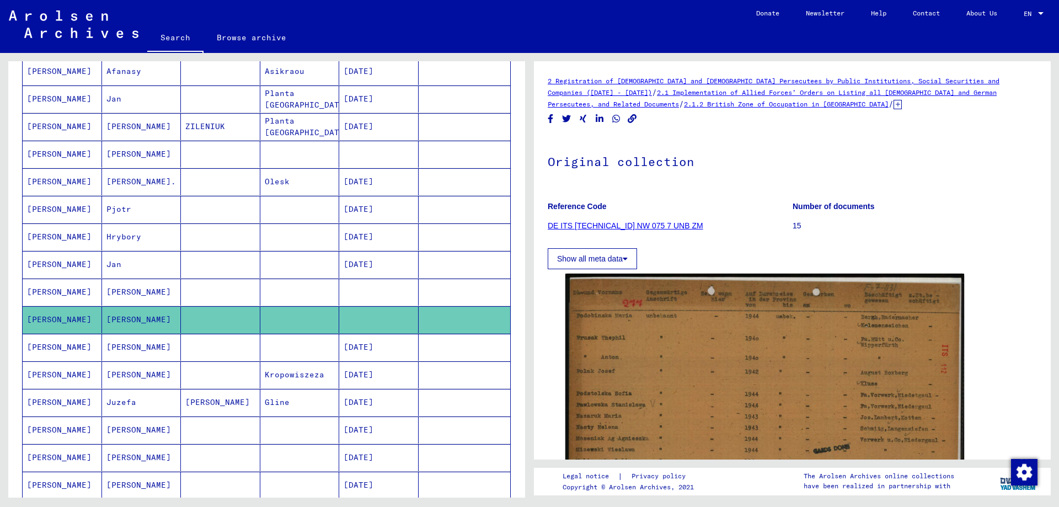
click at [148, 343] on mat-cell "[PERSON_NAME]" at bounding box center [141, 347] width 79 height 27
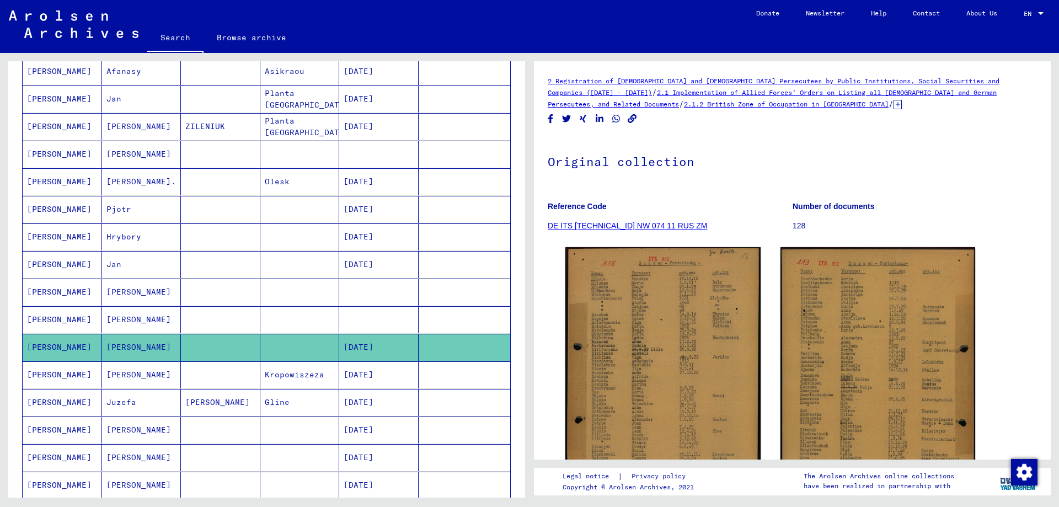
click at [152, 373] on mat-cell "[PERSON_NAME]" at bounding box center [141, 374] width 79 height 27
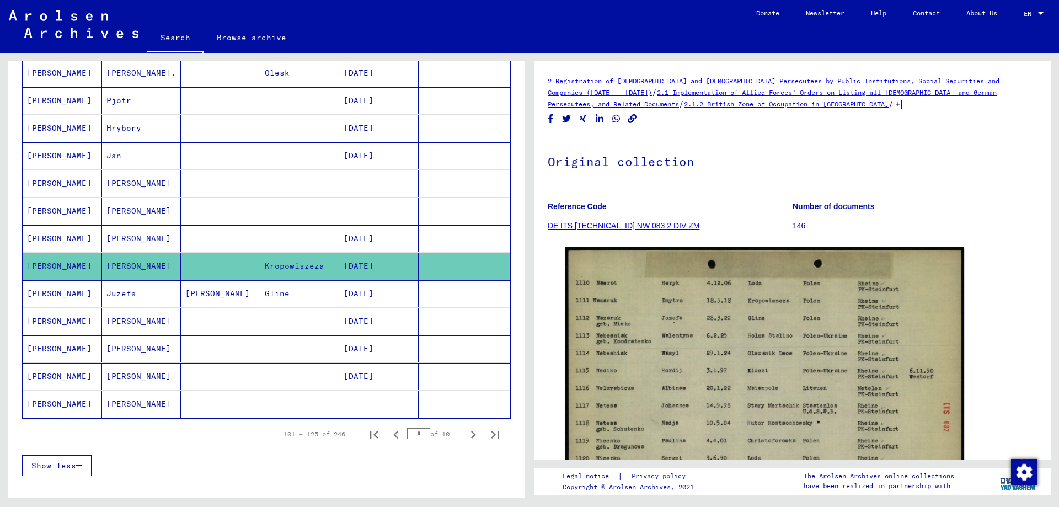
scroll to position [496, 0]
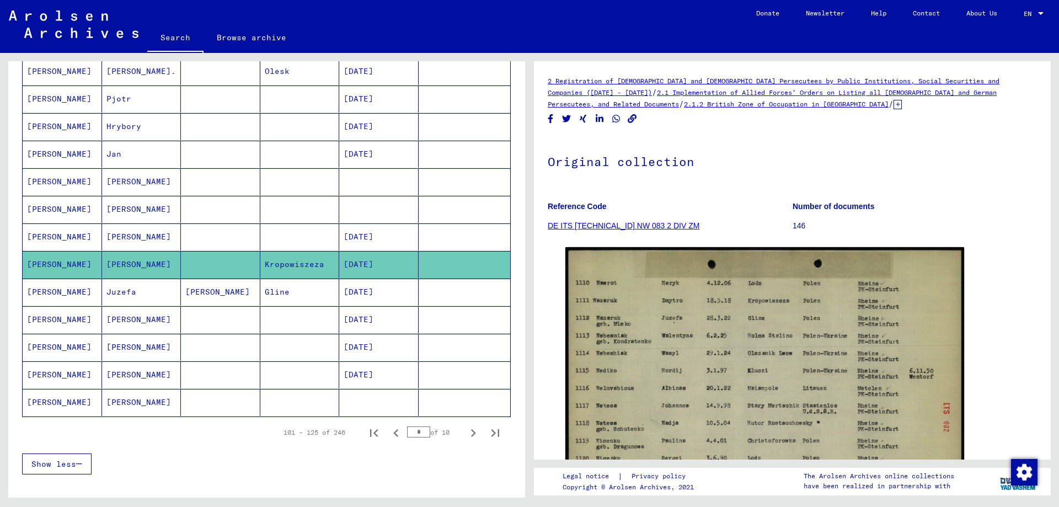
click at [151, 301] on mat-cell "Juzefa" at bounding box center [141, 292] width 79 height 27
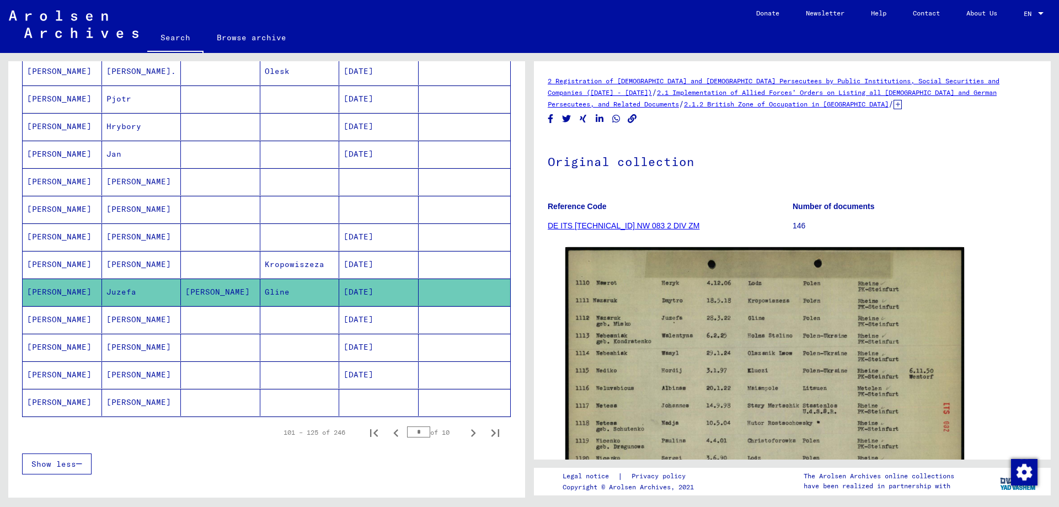
click at [153, 318] on mat-cell "[PERSON_NAME]" at bounding box center [141, 319] width 79 height 27
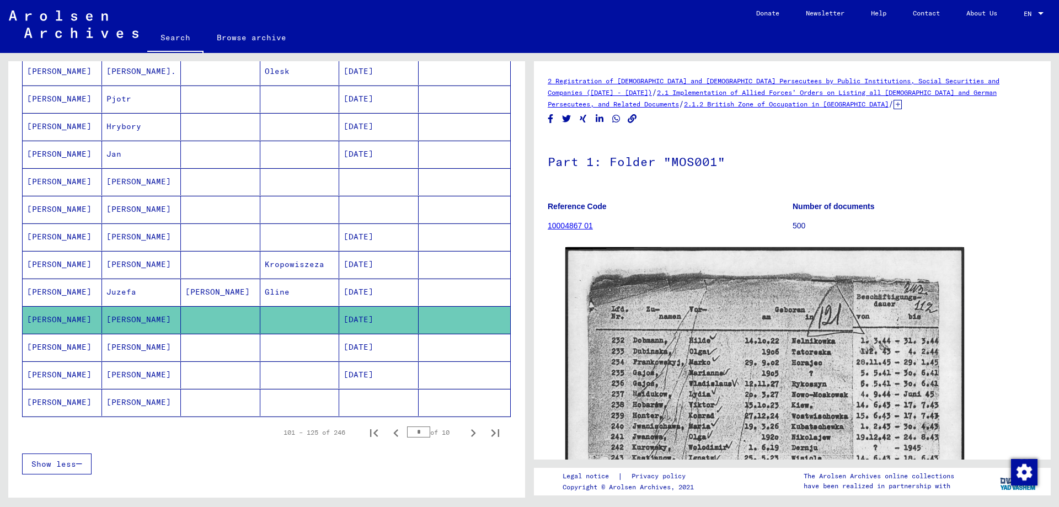
click at [144, 350] on mat-cell "[PERSON_NAME]" at bounding box center [141, 347] width 79 height 27
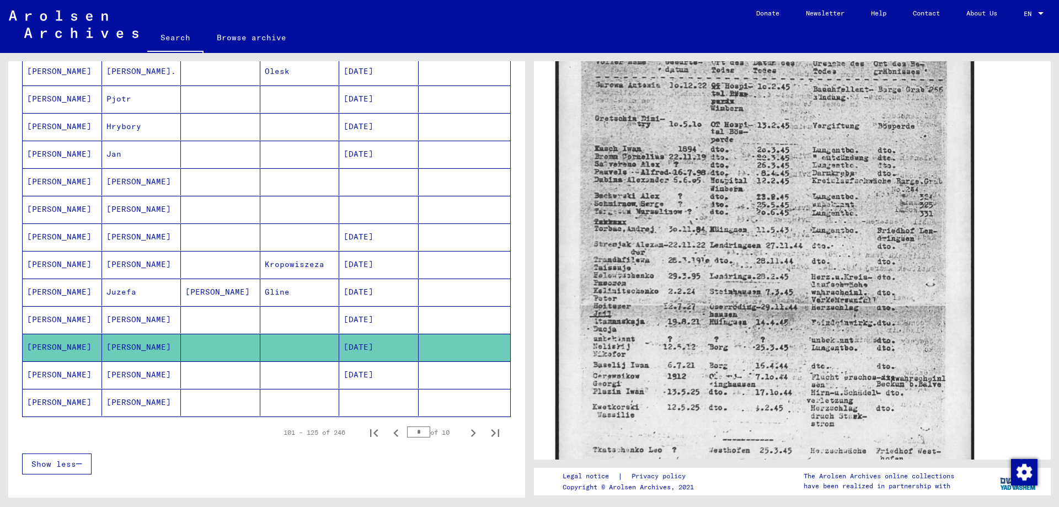
scroll to position [276, 0]
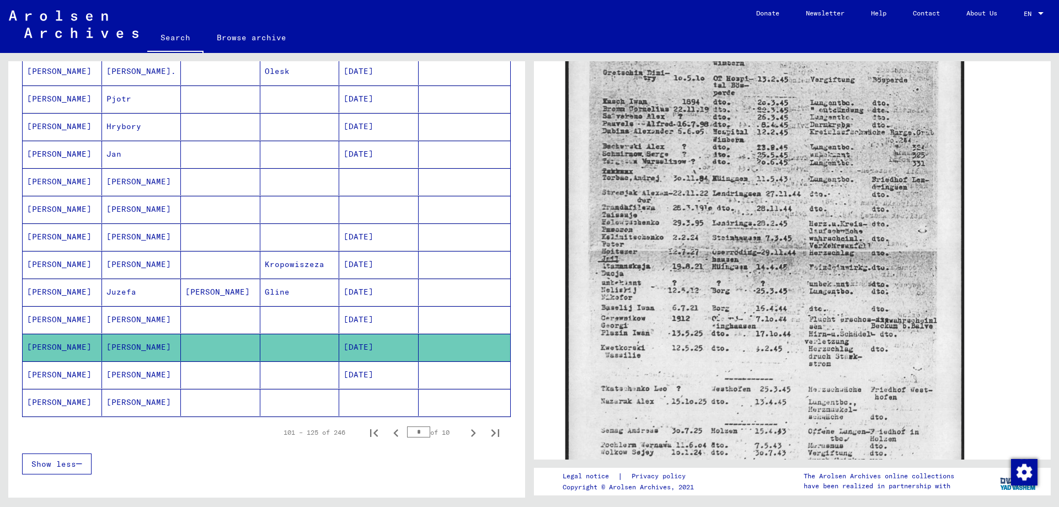
click at [170, 373] on mat-cell "[PERSON_NAME]" at bounding box center [141, 374] width 79 height 27
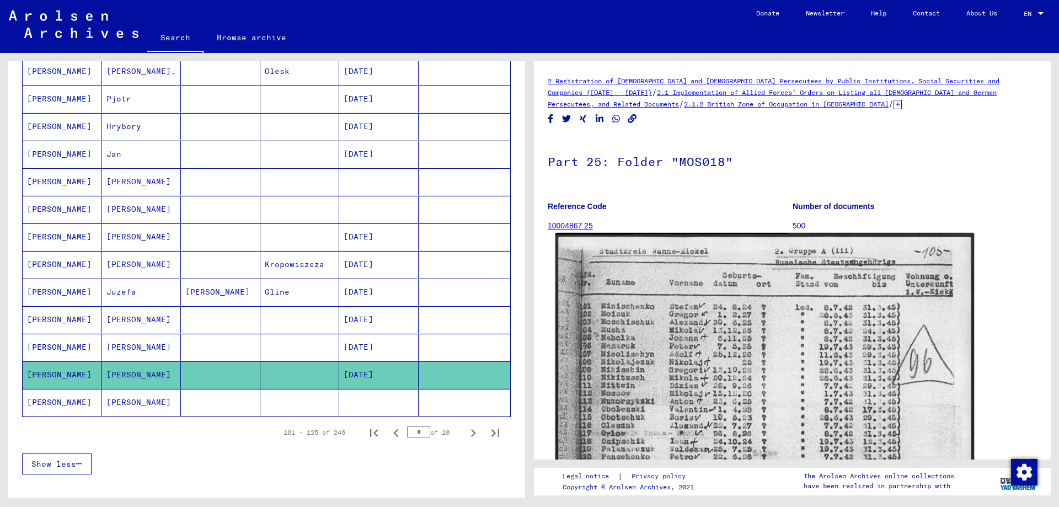
scroll to position [221, 0]
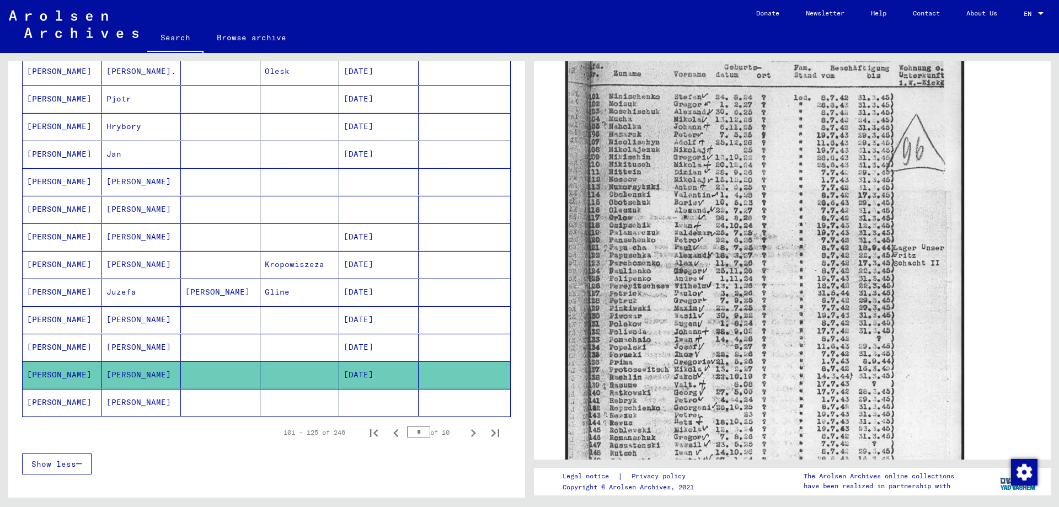
click at [143, 393] on mat-cell "[PERSON_NAME]" at bounding box center [141, 402] width 79 height 27
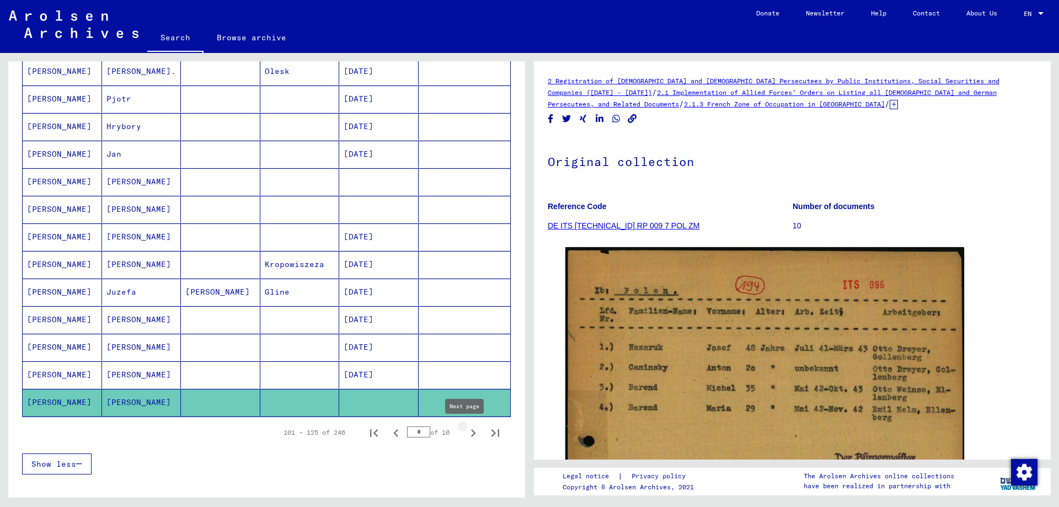
click at [465, 434] on icon "Next page" at bounding box center [472, 432] width 15 height 15
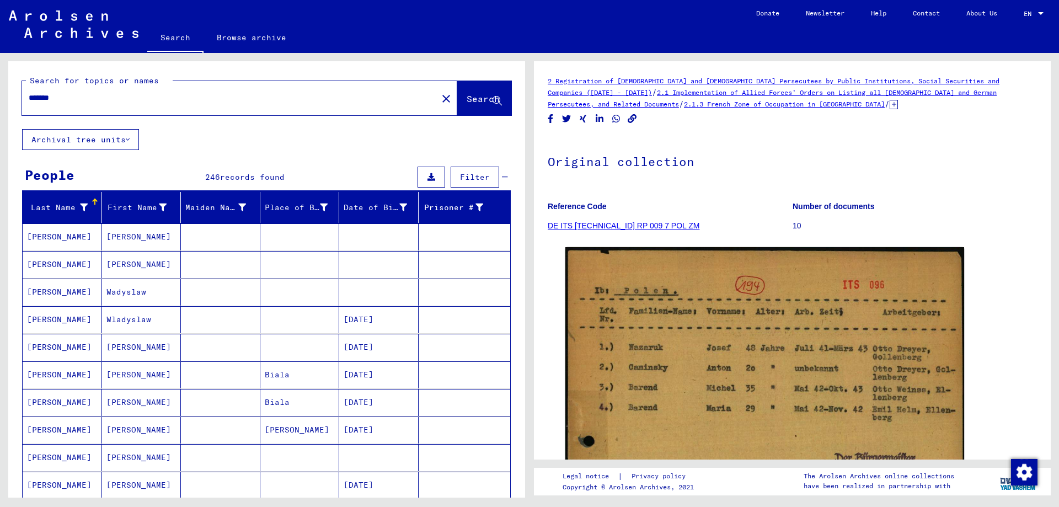
click at [197, 243] on mat-cell at bounding box center [220, 236] width 79 height 27
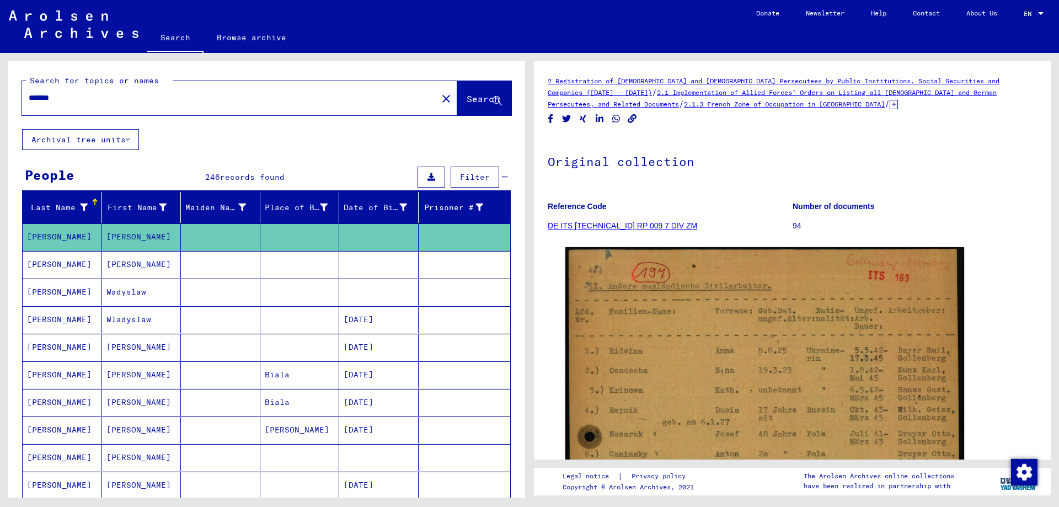
click at [250, 266] on mat-cell at bounding box center [220, 264] width 79 height 27
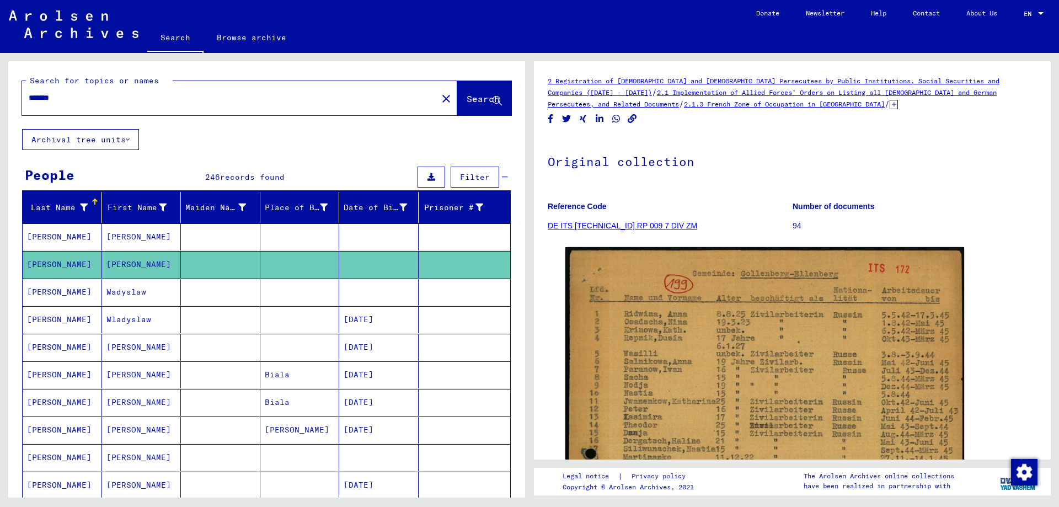
click at [193, 289] on mat-cell at bounding box center [220, 292] width 79 height 27
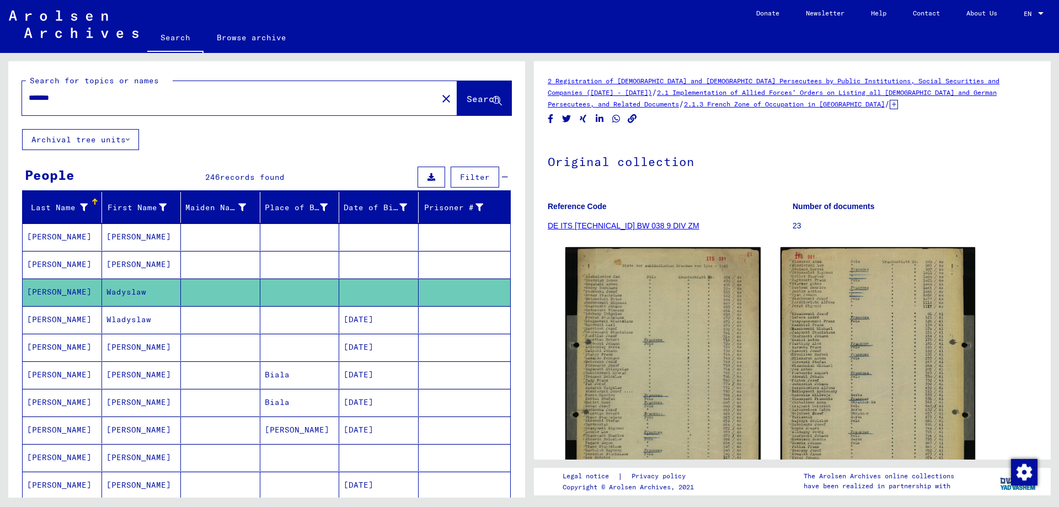
click at [214, 328] on mat-cell at bounding box center [220, 319] width 79 height 27
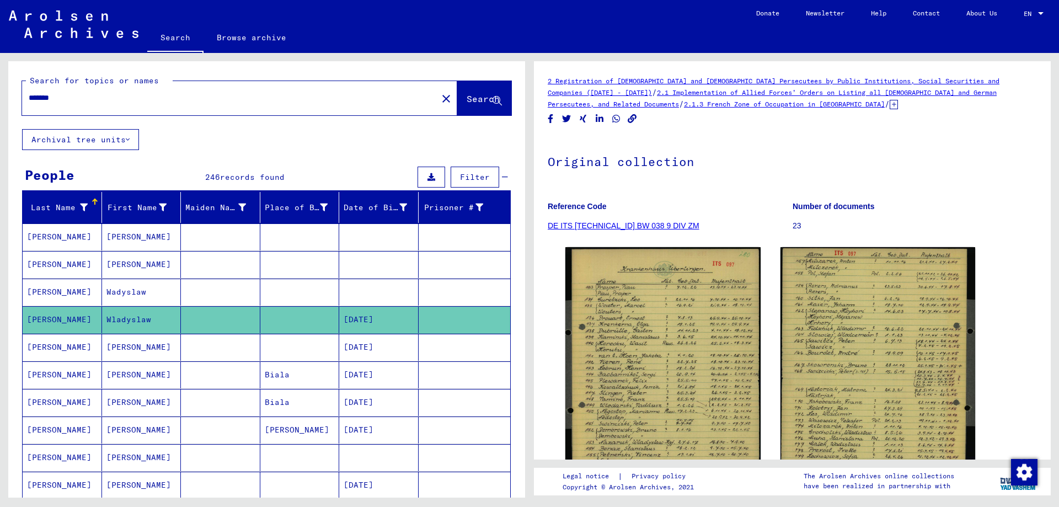
click at [227, 335] on mat-cell at bounding box center [220, 347] width 79 height 27
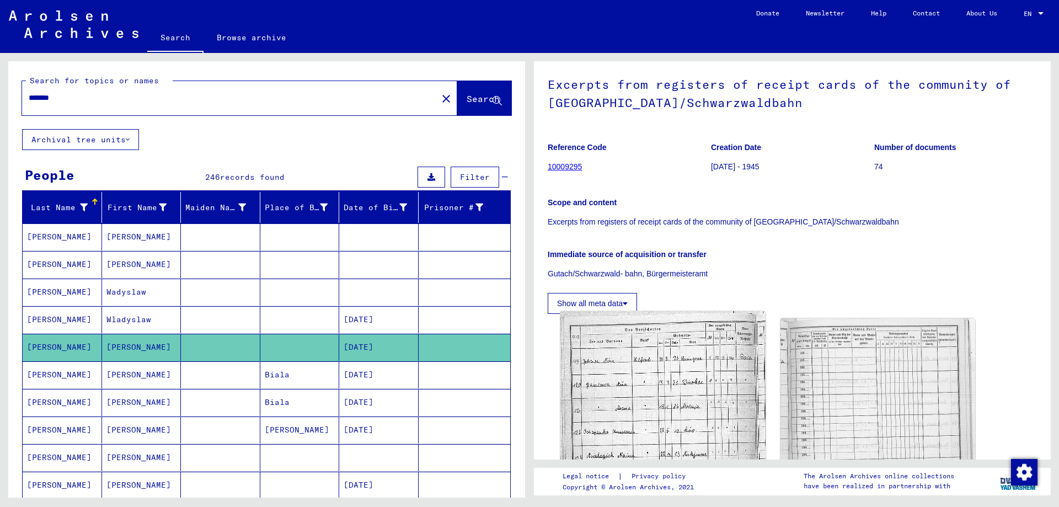
scroll to position [110, 0]
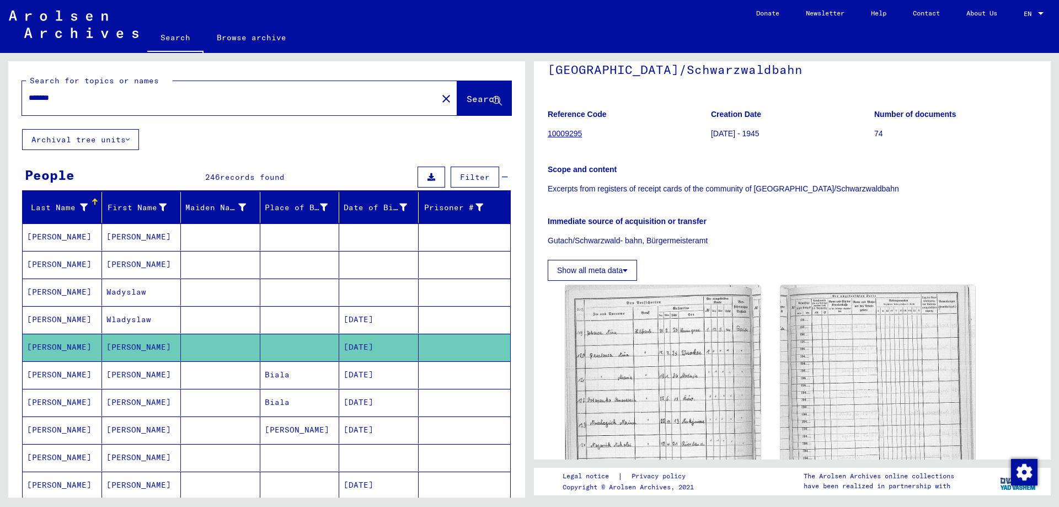
click at [85, 377] on mat-cell "[PERSON_NAME]" at bounding box center [62, 374] width 79 height 27
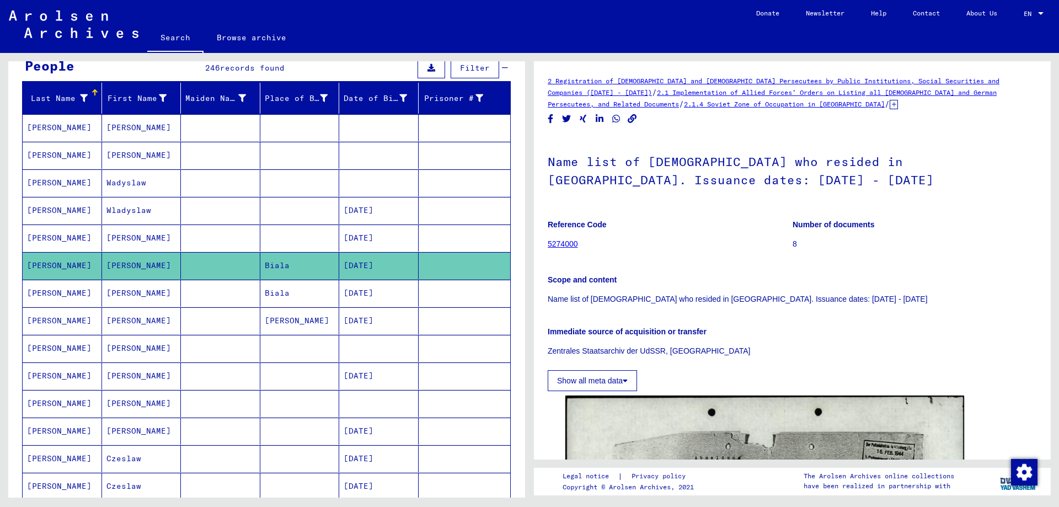
scroll to position [110, 0]
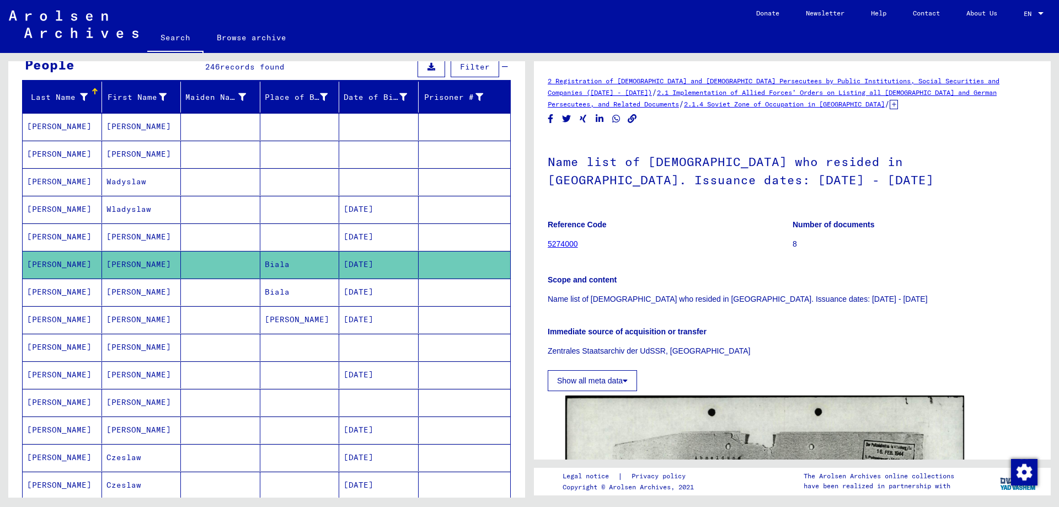
click at [116, 296] on mat-cell "[PERSON_NAME]" at bounding box center [141, 292] width 79 height 27
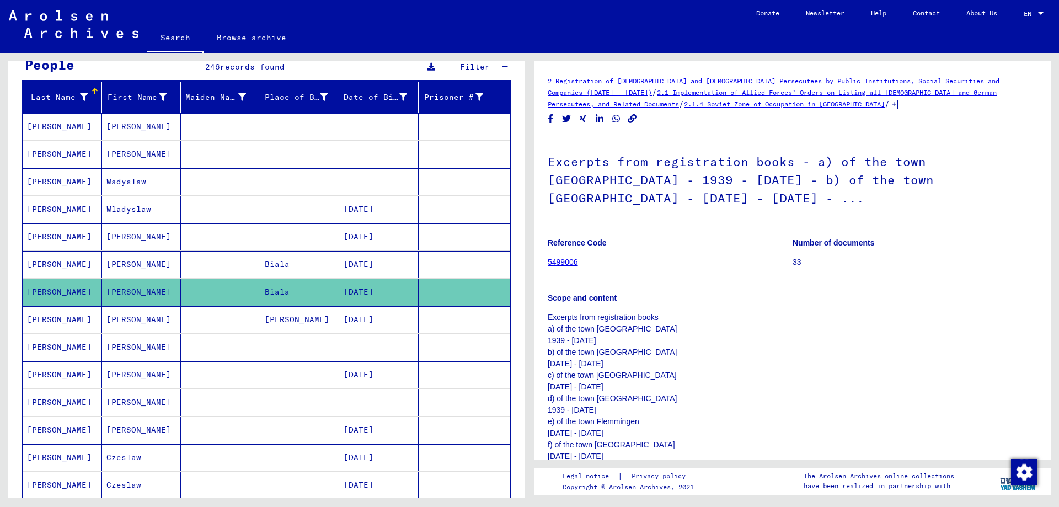
click at [133, 329] on mat-cell "[PERSON_NAME]" at bounding box center [141, 319] width 79 height 27
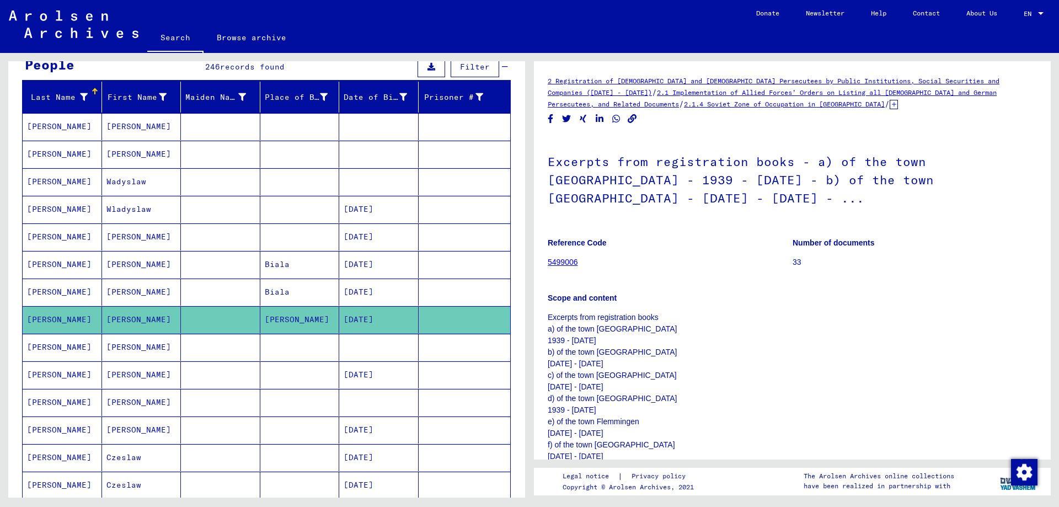
click at [141, 345] on mat-cell "[PERSON_NAME]" at bounding box center [141, 347] width 79 height 27
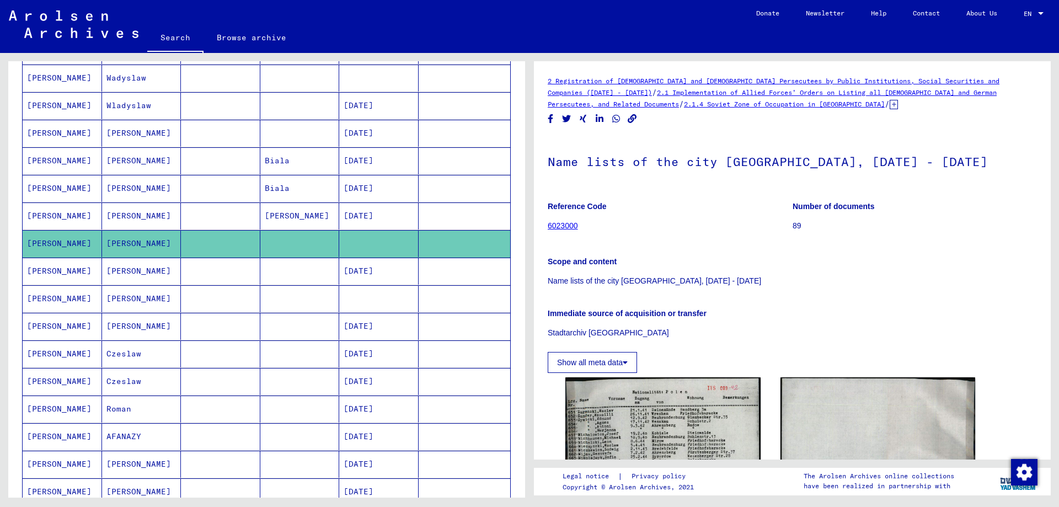
scroll to position [221, 0]
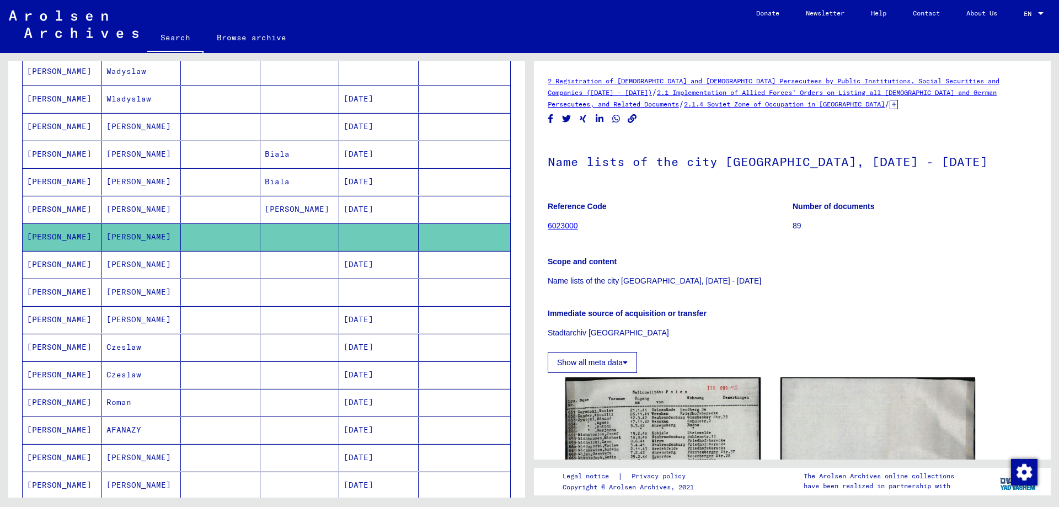
click at [129, 264] on mat-cell "[PERSON_NAME]" at bounding box center [141, 264] width 79 height 27
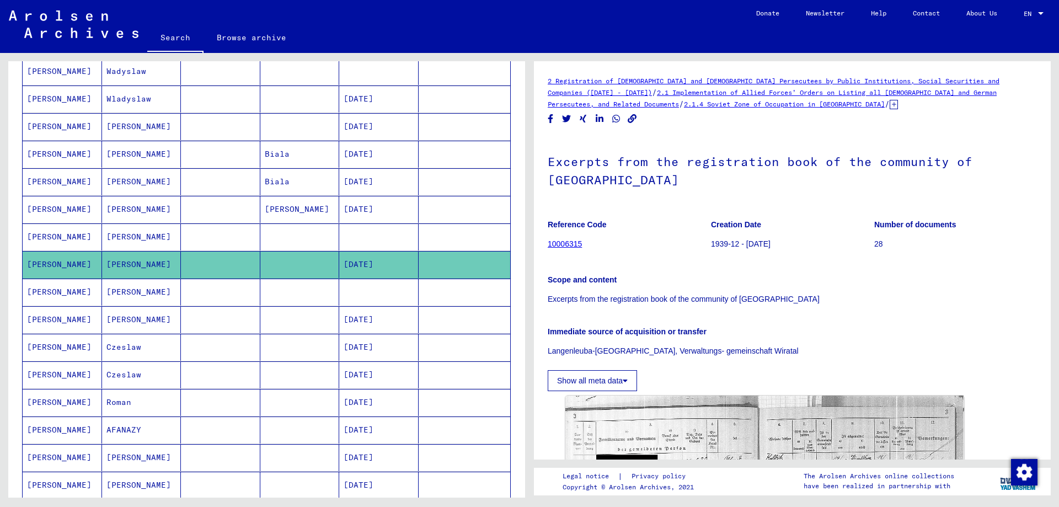
click at [127, 293] on mat-cell "[PERSON_NAME]" at bounding box center [141, 292] width 79 height 27
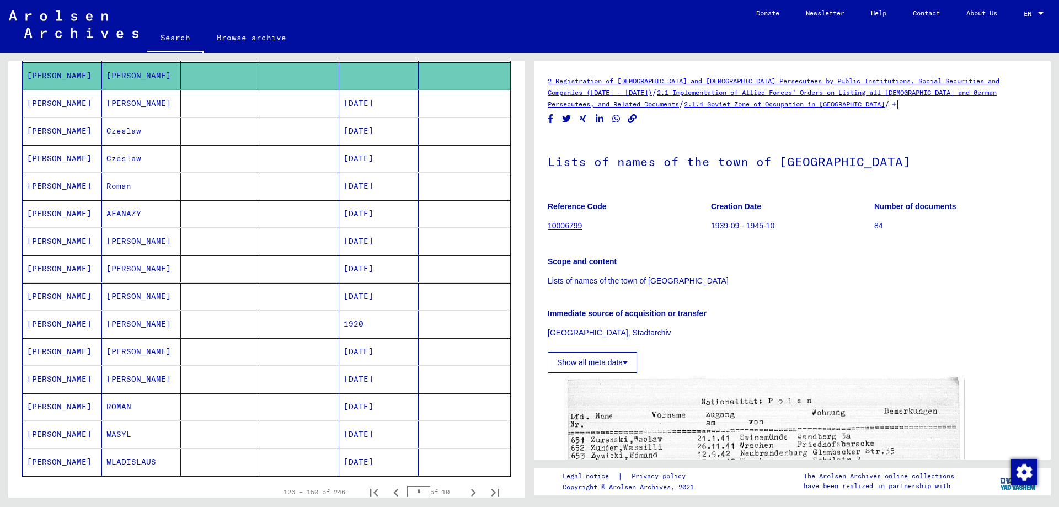
scroll to position [441, 0]
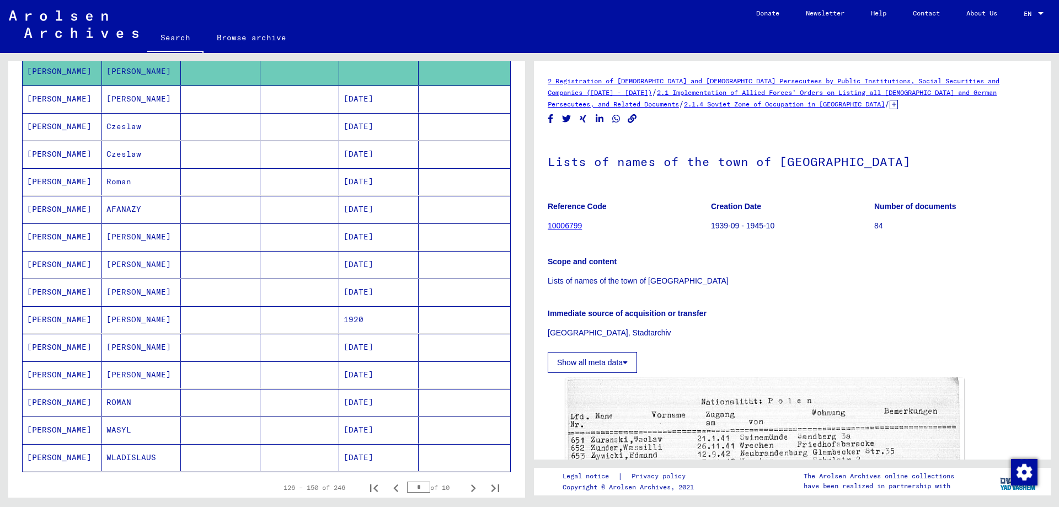
click at [129, 290] on mat-cell "[PERSON_NAME]" at bounding box center [141, 292] width 79 height 27
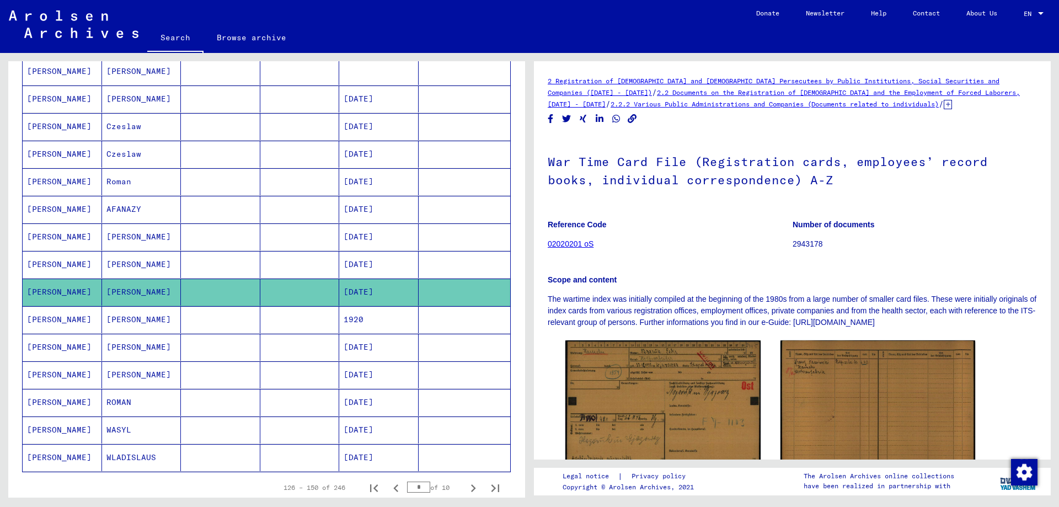
click at [109, 175] on mat-cell "Roman" at bounding box center [141, 181] width 79 height 27
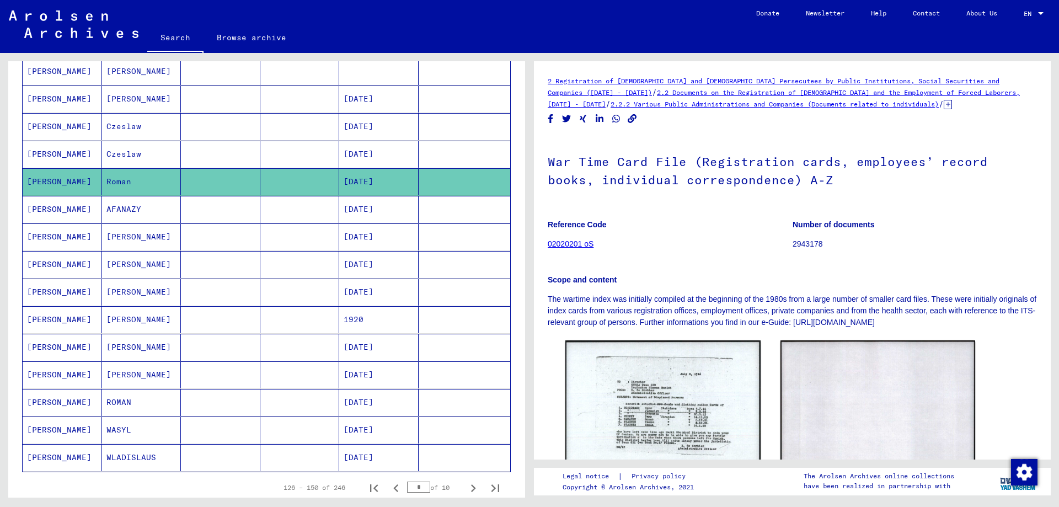
click at [125, 168] on mat-cell "Roman" at bounding box center [141, 181] width 79 height 27
click at [128, 156] on mat-cell "Czeslaw" at bounding box center [141, 154] width 79 height 27
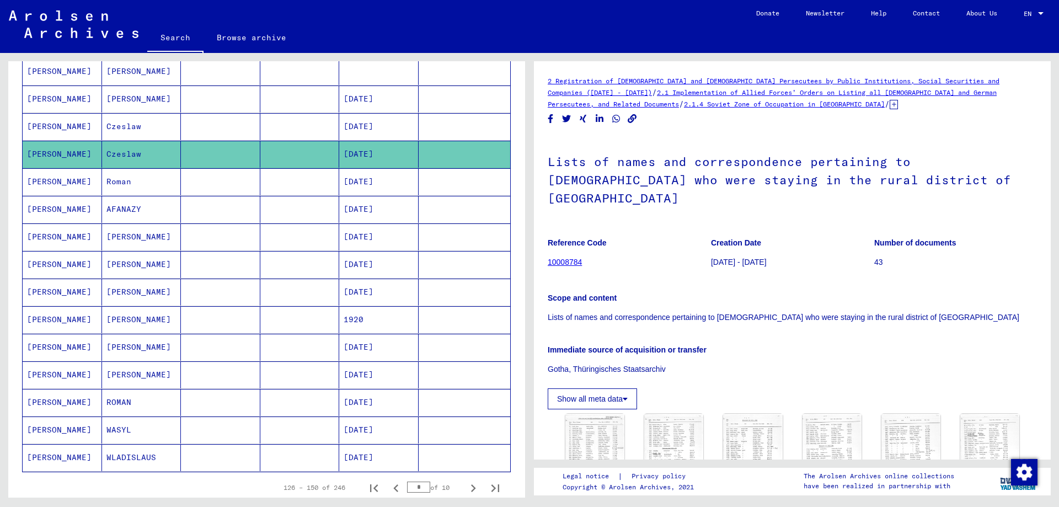
click at [133, 344] on mat-cell "[PERSON_NAME]" at bounding box center [141, 347] width 79 height 27
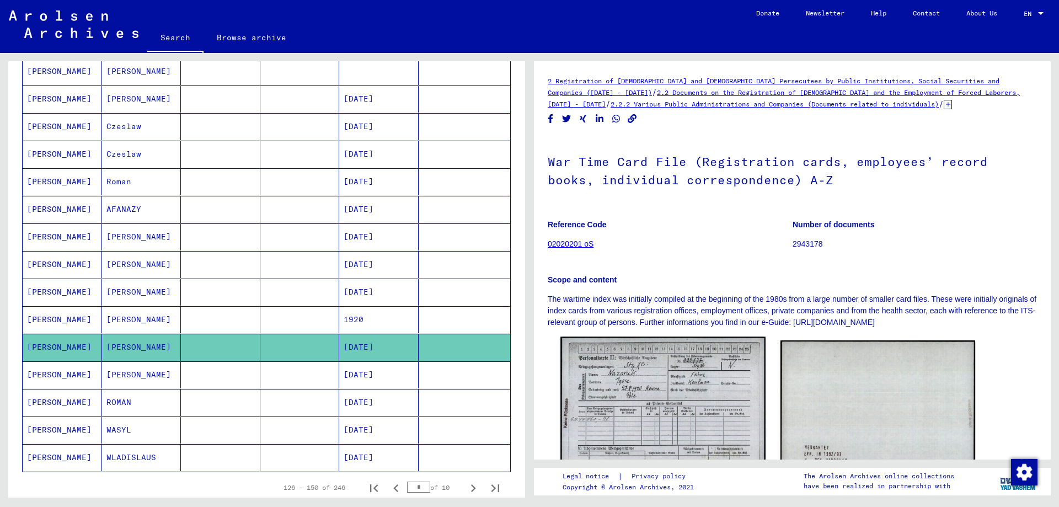
click at [591, 405] on img at bounding box center [662, 409] width 205 height 145
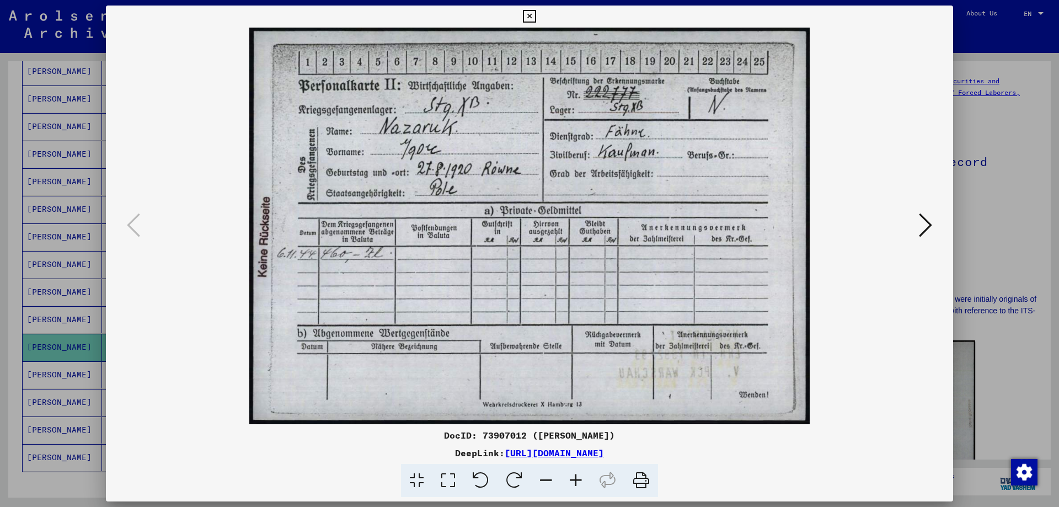
click at [593, 404] on div "DocID: 73907012 ([PERSON_NAME]) DeepLink: [URL][DOMAIN_NAME]" at bounding box center [529, 252] width 847 height 492
click at [1004, 378] on div at bounding box center [529, 253] width 1059 height 507
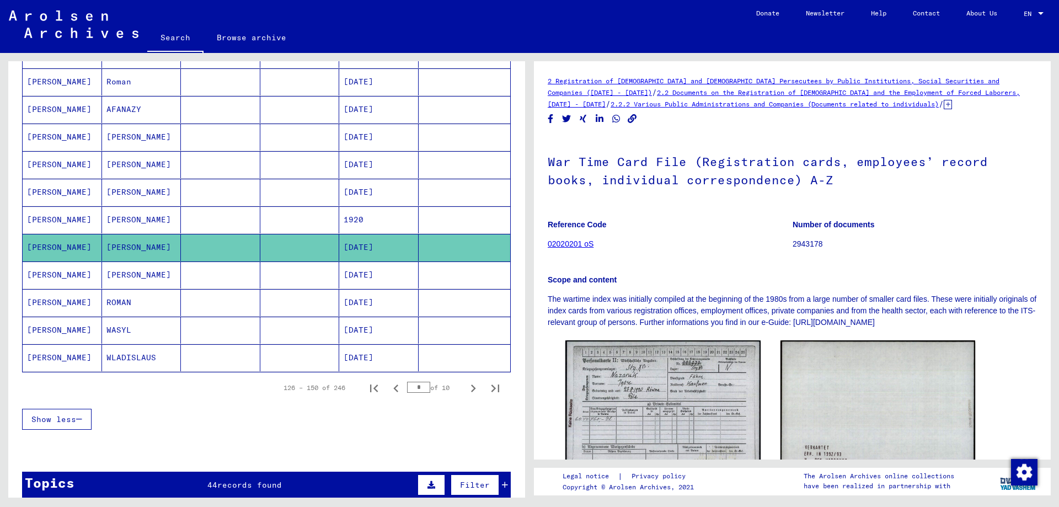
scroll to position [552, 0]
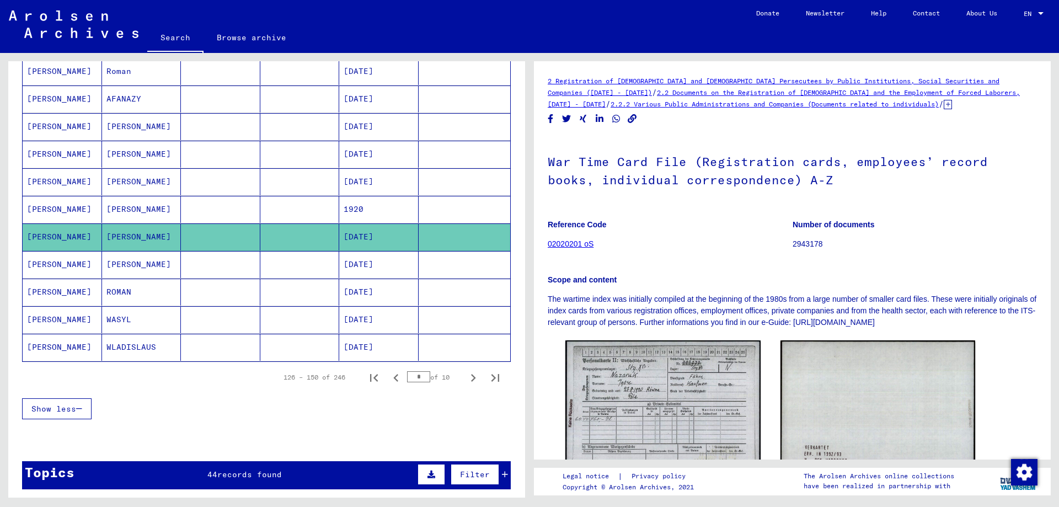
click at [136, 265] on mat-cell "[PERSON_NAME]" at bounding box center [141, 264] width 79 height 27
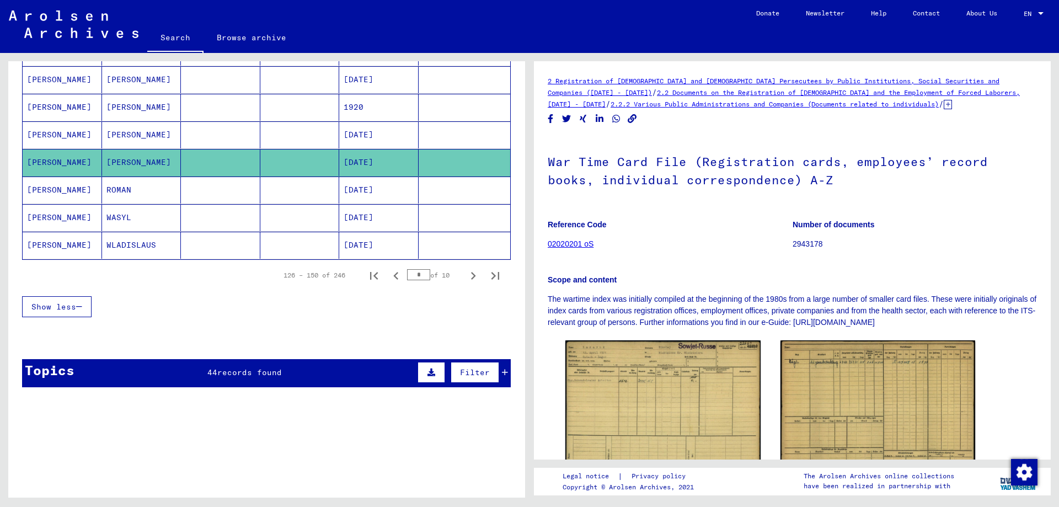
scroll to position [662, 0]
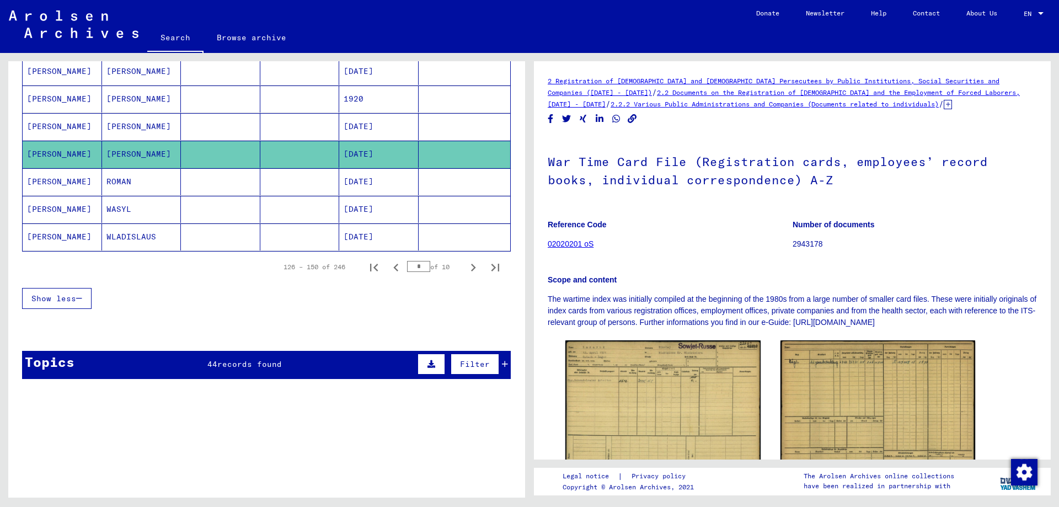
click at [119, 212] on mat-cell "WASYL" at bounding box center [141, 209] width 79 height 27
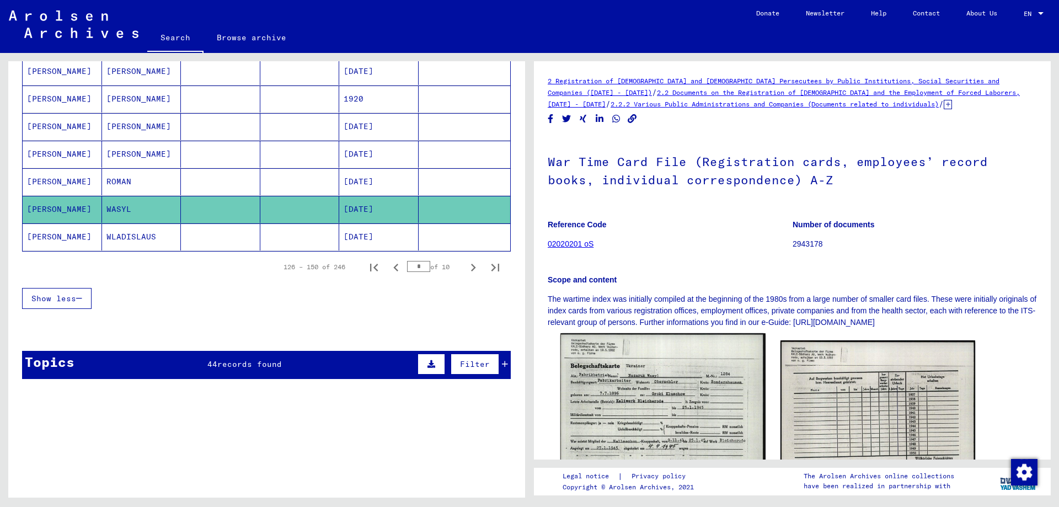
scroll to position [110, 0]
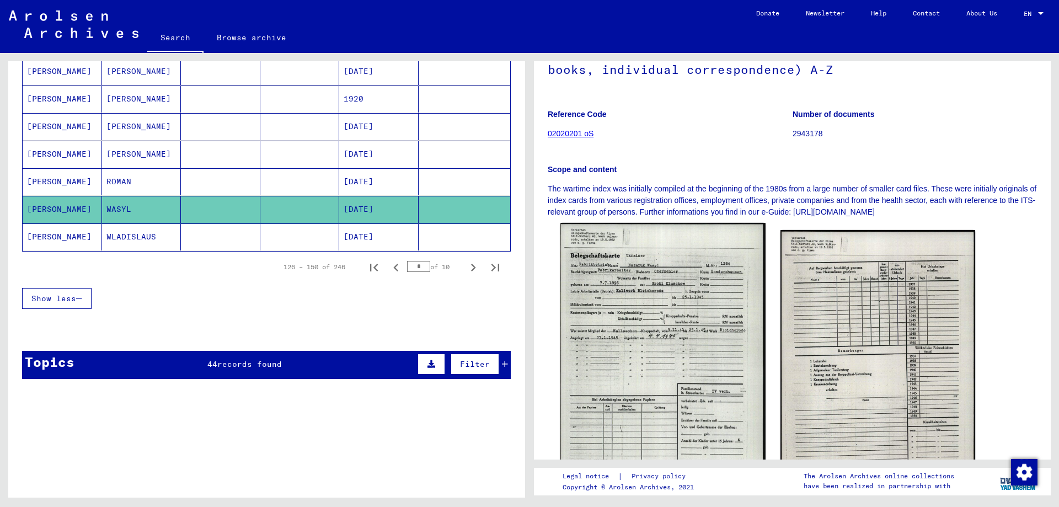
click at [637, 334] on img at bounding box center [662, 367] width 205 height 288
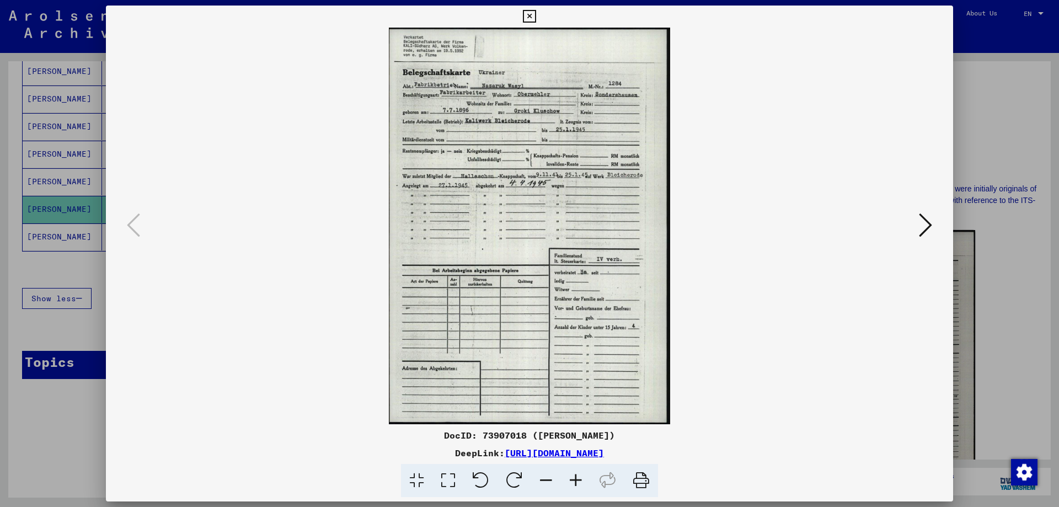
click at [637, 334] on img at bounding box center [529, 226] width 772 height 397
click at [989, 151] on div at bounding box center [529, 253] width 1059 height 507
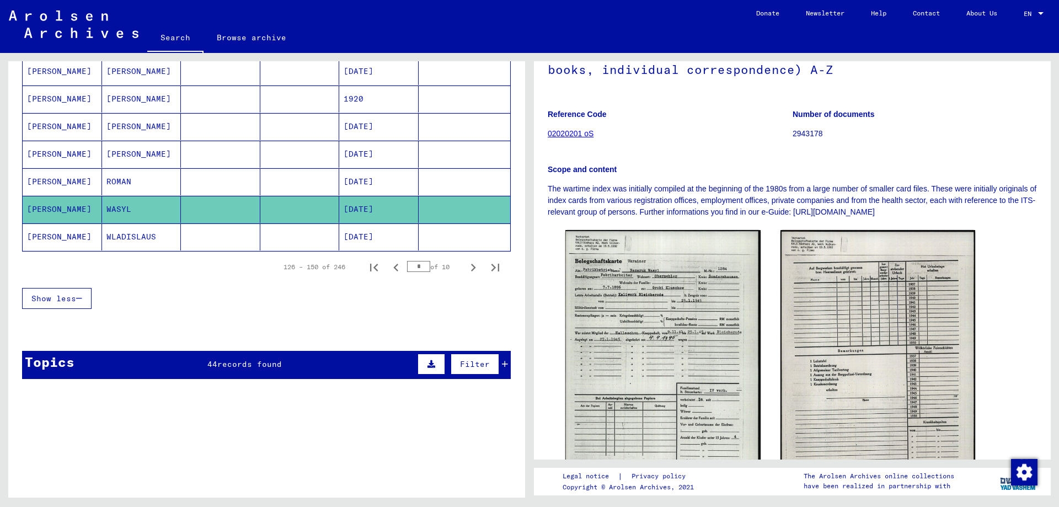
click at [175, 236] on mat-cell "WLADISLAUS" at bounding box center [141, 236] width 79 height 27
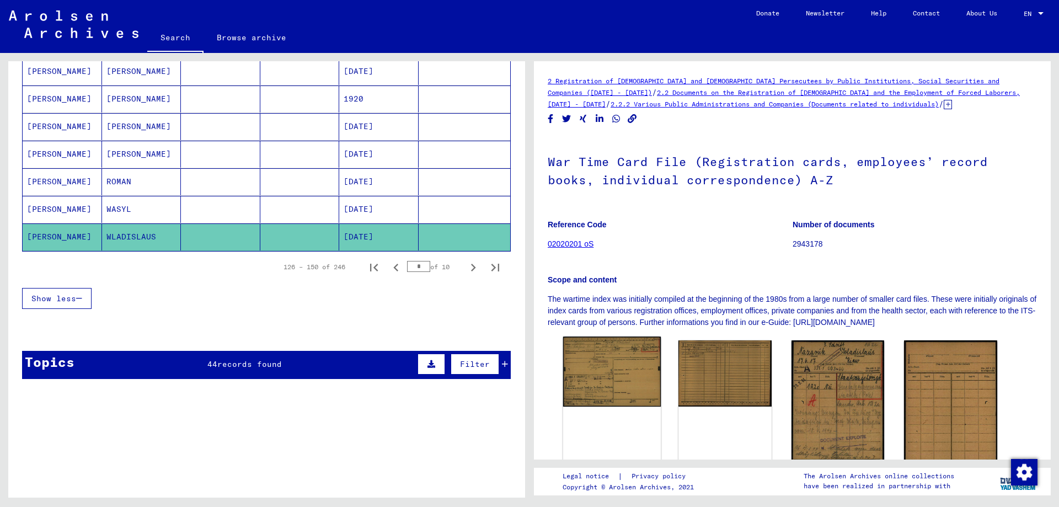
click at [608, 398] on img at bounding box center [612, 371] width 98 height 70
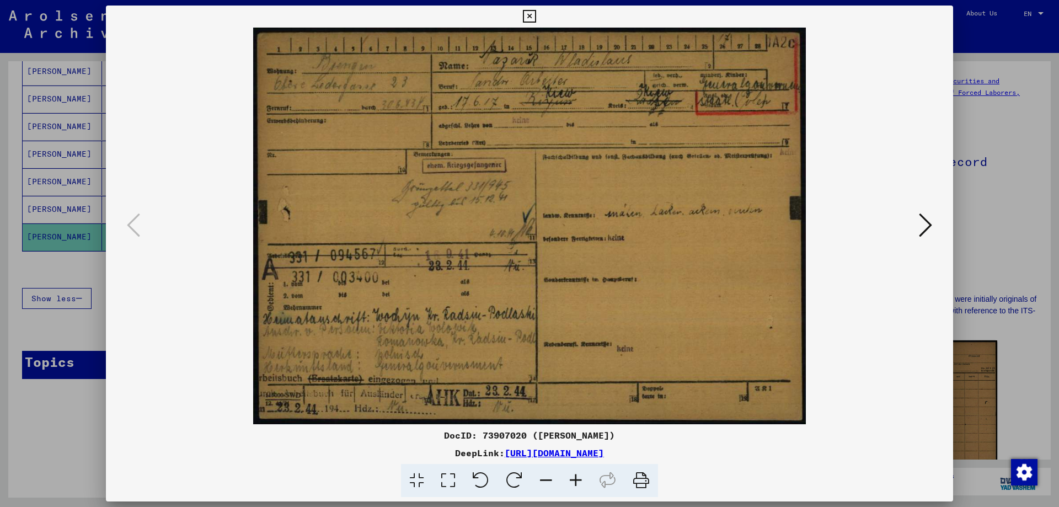
click at [608, 398] on div "DocID: 73907020 ([PERSON_NAME]) DeepLink: [URL][DOMAIN_NAME]" at bounding box center [529, 252] width 847 height 492
click at [993, 202] on div at bounding box center [529, 253] width 1059 height 507
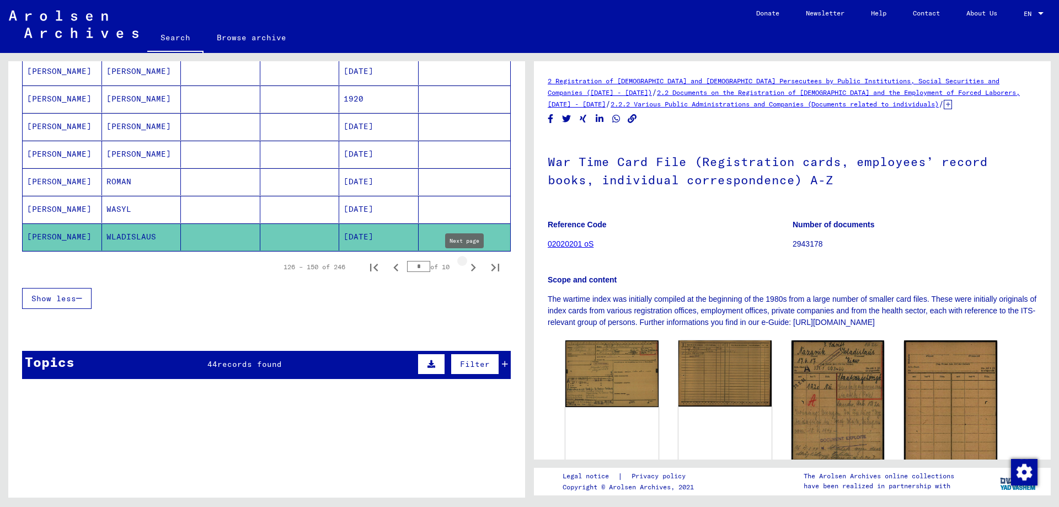
click at [466, 263] on icon "Next page" at bounding box center [472, 267] width 15 height 15
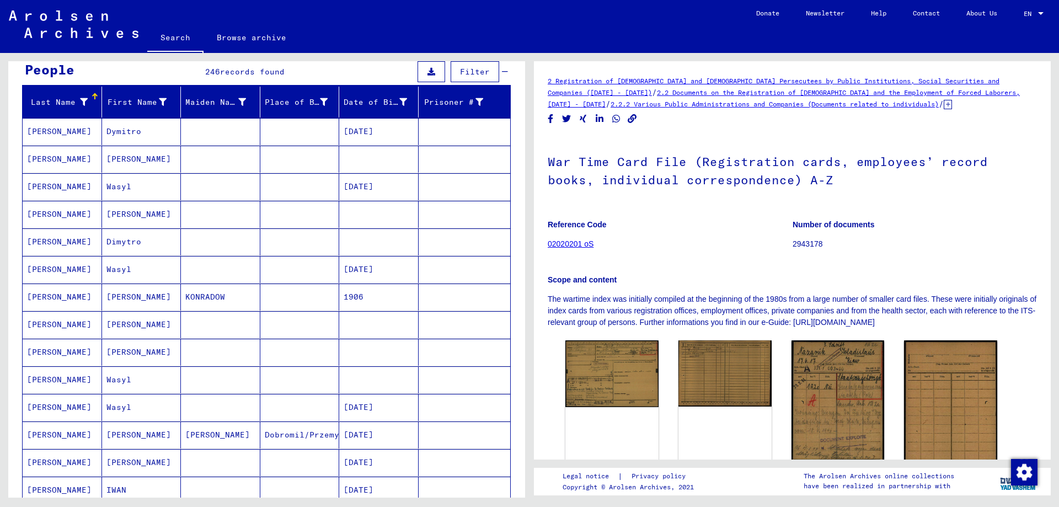
scroll to position [55, 0]
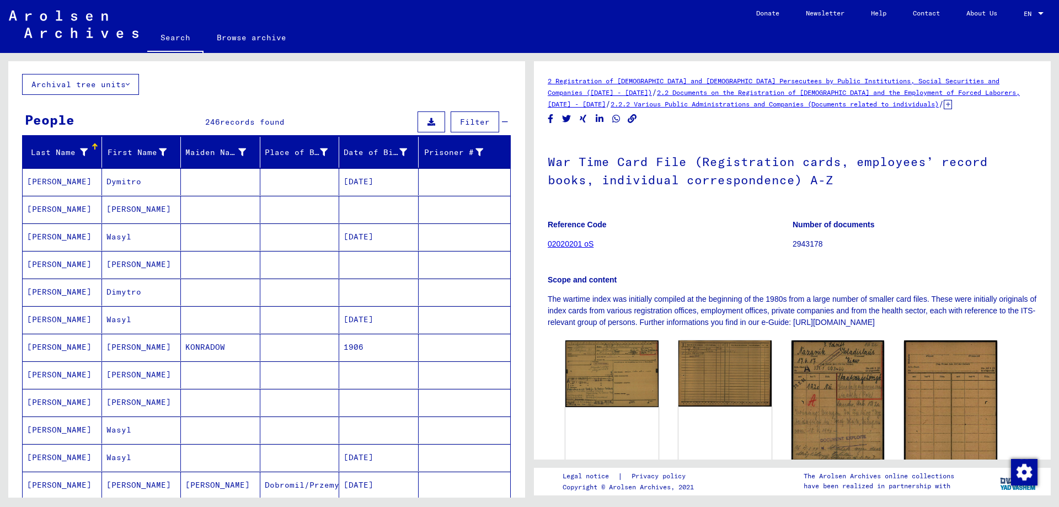
click at [89, 181] on mat-cell "[PERSON_NAME]" at bounding box center [62, 181] width 79 height 27
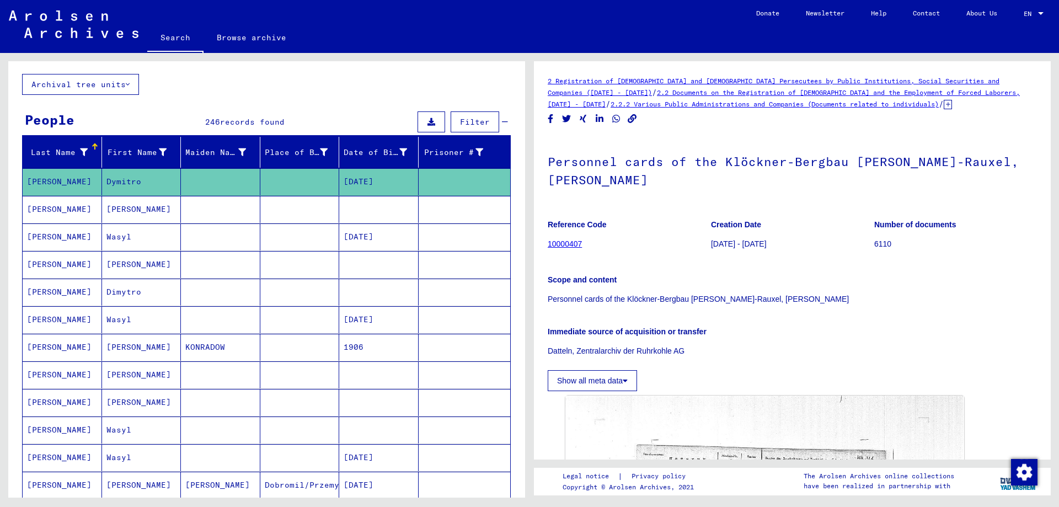
click at [74, 210] on mat-cell "[PERSON_NAME]" at bounding box center [62, 209] width 79 height 27
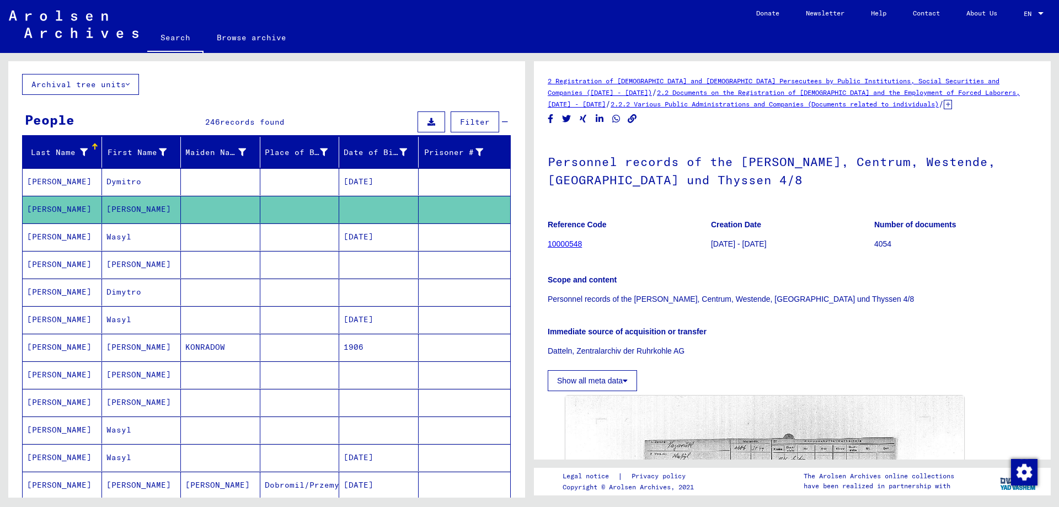
scroll to position [276, 0]
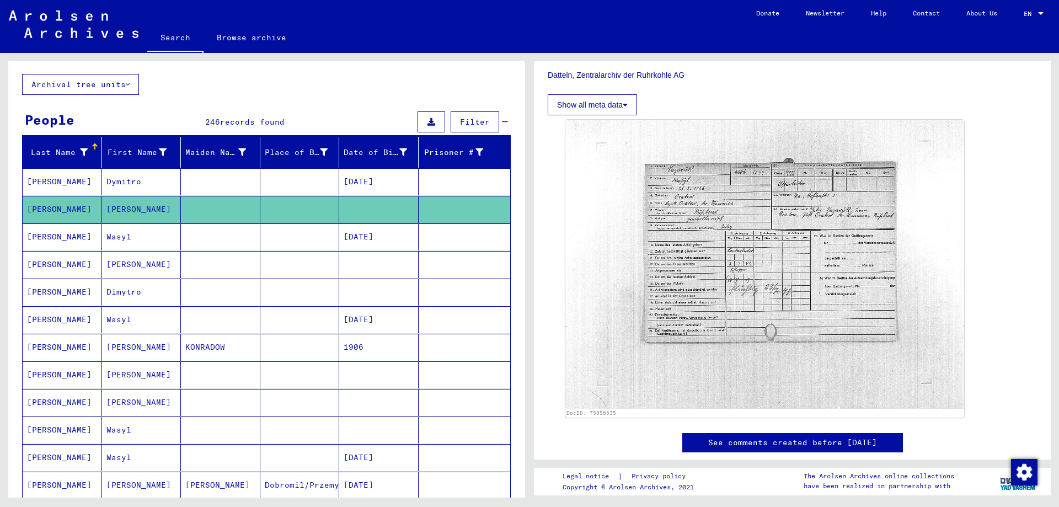
click at [760, 260] on img at bounding box center [764, 264] width 399 height 288
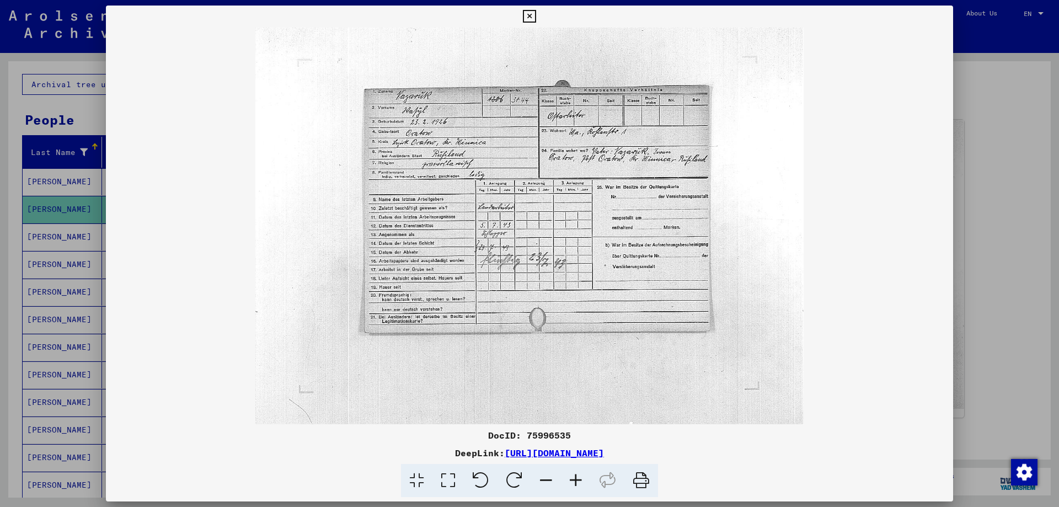
click at [1004, 202] on div at bounding box center [529, 253] width 1059 height 507
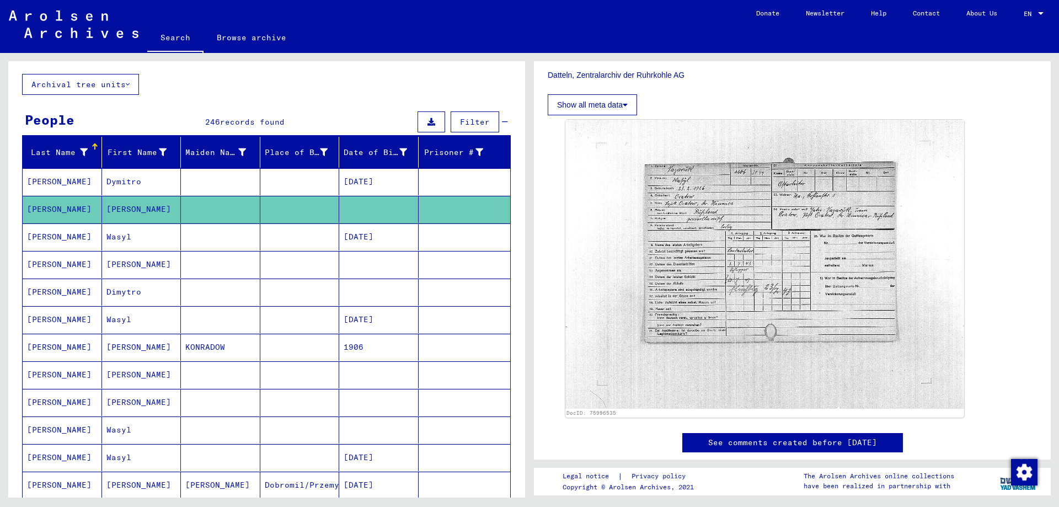
click at [124, 234] on mat-cell "Wasyl" at bounding box center [141, 236] width 79 height 27
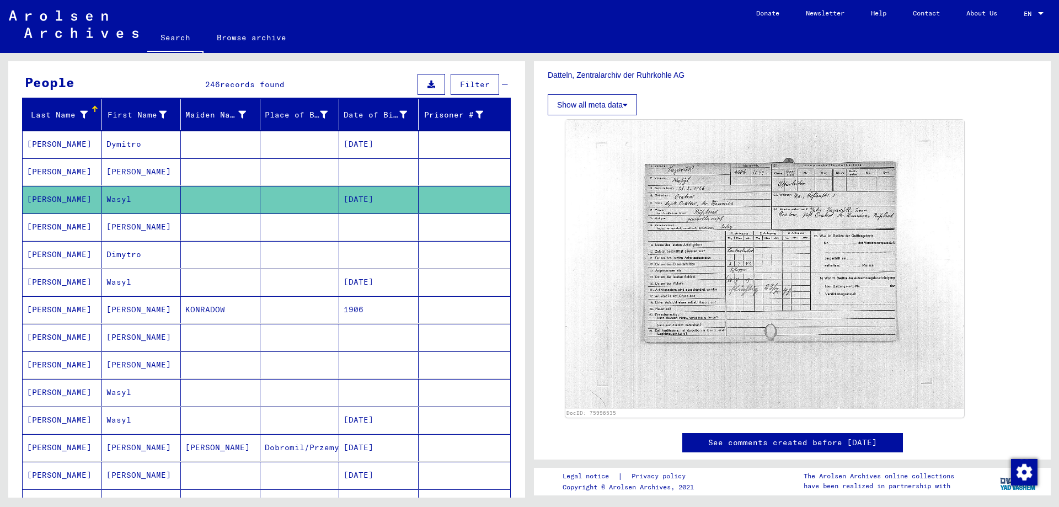
scroll to position [110, 0]
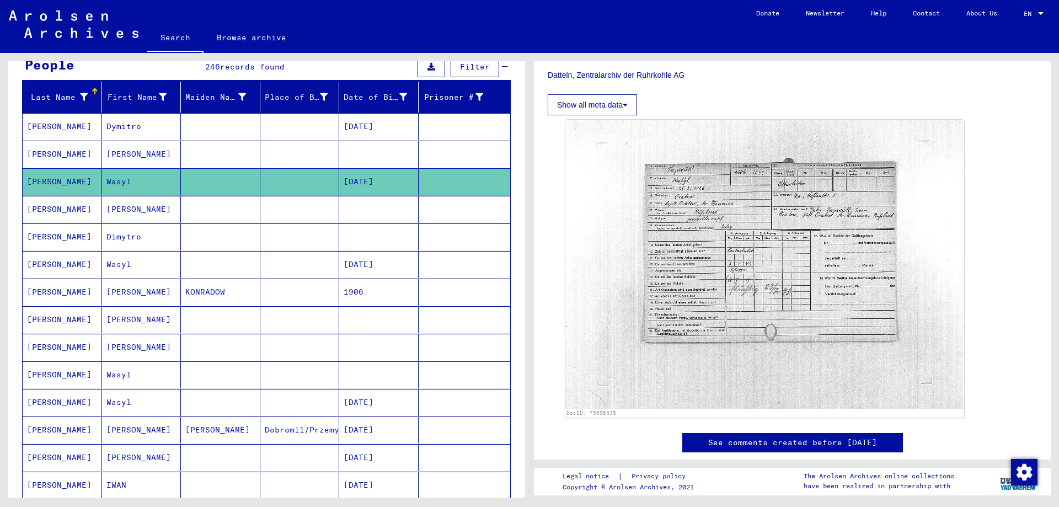
click at [144, 214] on mat-cell "[PERSON_NAME]" at bounding box center [141, 209] width 79 height 27
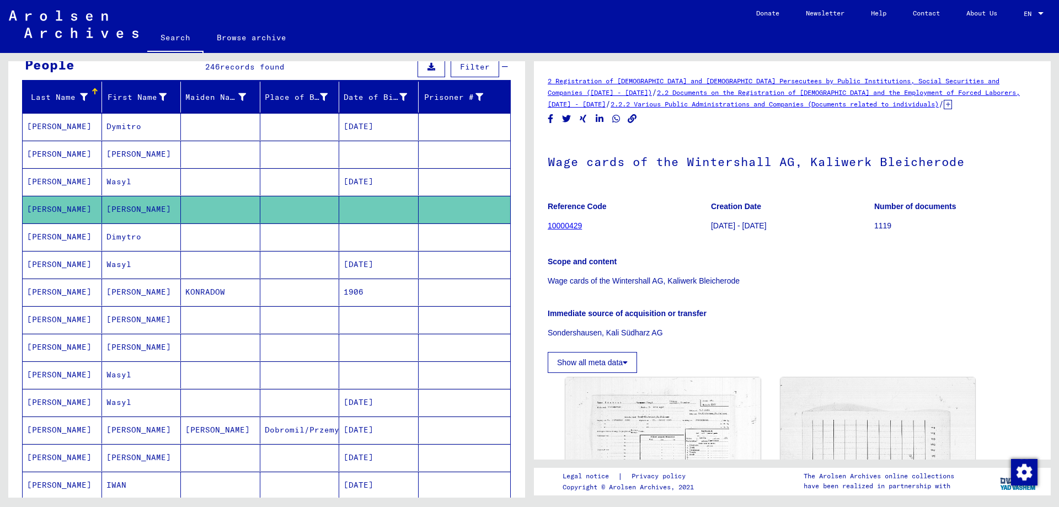
click at [143, 233] on mat-cell "Dimytro" at bounding box center [141, 236] width 79 height 27
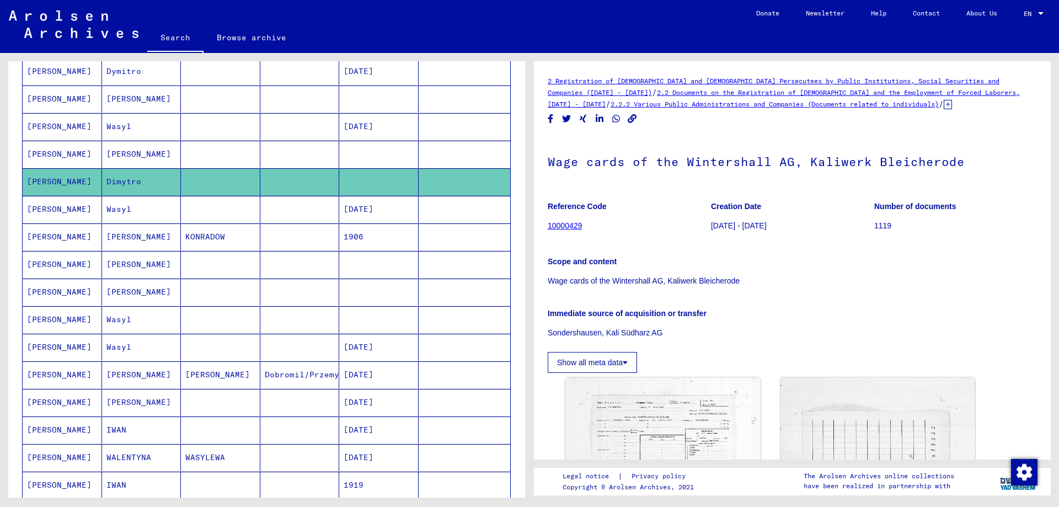
scroll to position [221, 0]
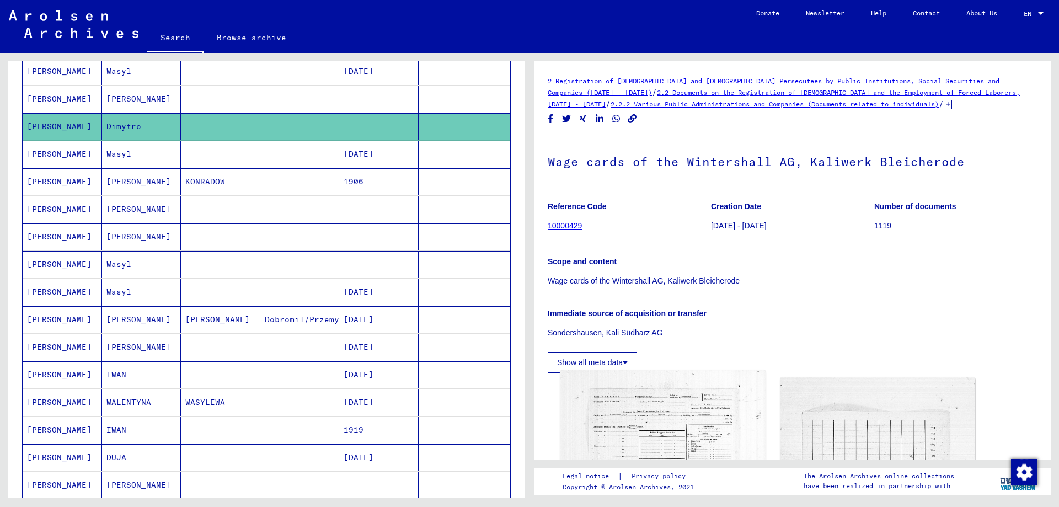
click at [686, 416] on img at bounding box center [662, 443] width 205 height 146
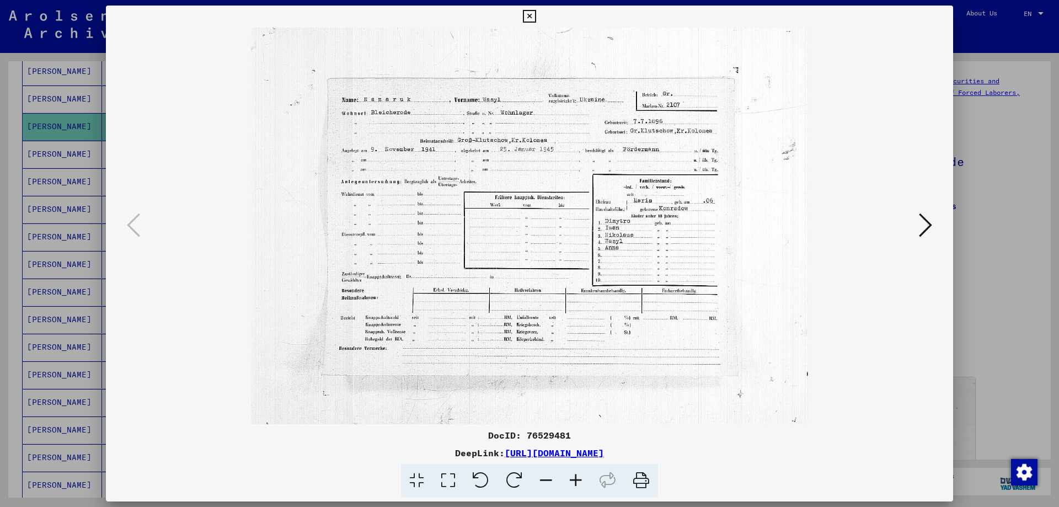
click at [686, 416] on div "DocID: 76529481 DeepLink: [URL][DOMAIN_NAME]" at bounding box center [529, 252] width 847 height 492
click at [989, 248] on div at bounding box center [529, 253] width 1059 height 507
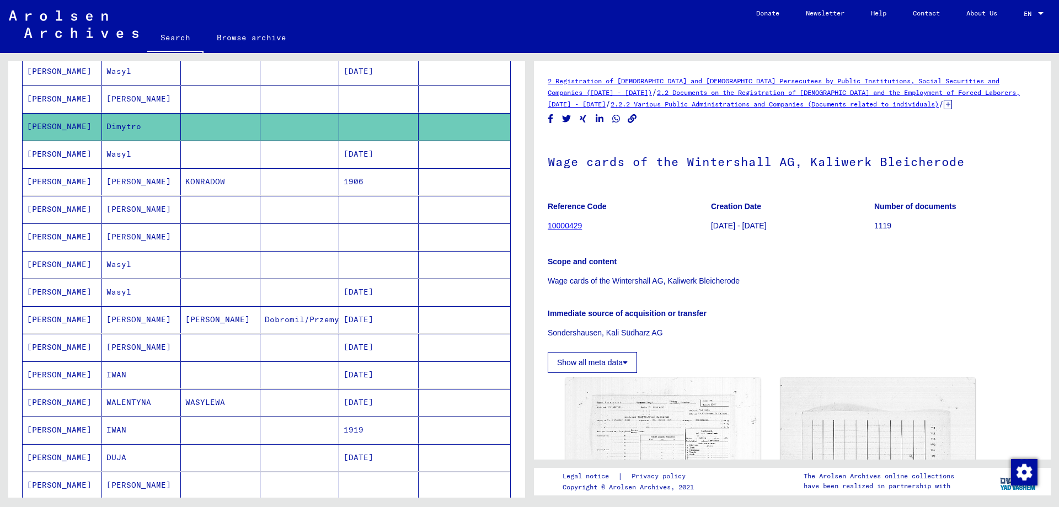
click at [194, 411] on mat-cell "WASYLEWA" at bounding box center [220, 402] width 79 height 27
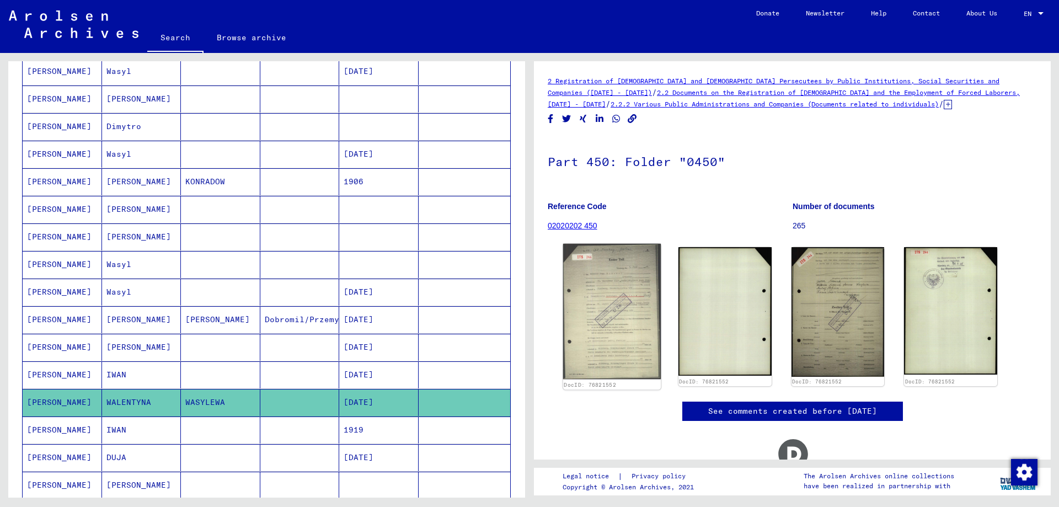
click at [594, 288] on img at bounding box center [612, 312] width 98 height 136
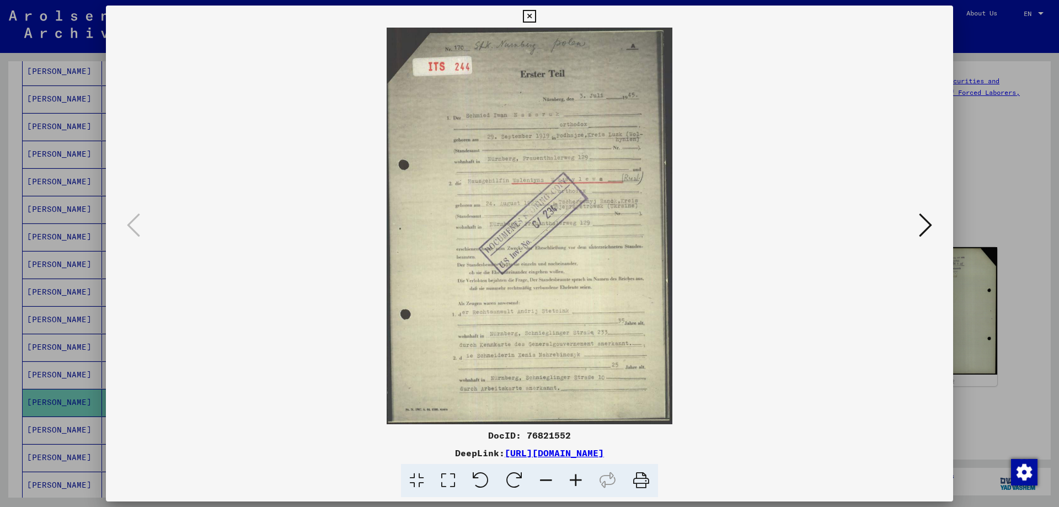
click at [594, 288] on img at bounding box center [529, 226] width 772 height 397
click at [572, 481] on icon at bounding box center [576, 481] width 30 height 34
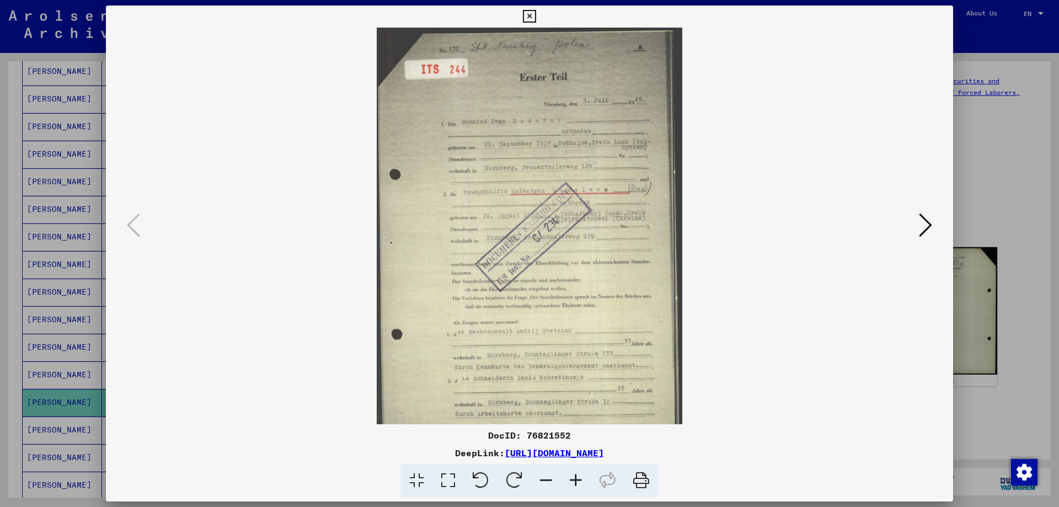
click at [572, 481] on icon at bounding box center [576, 481] width 30 height 34
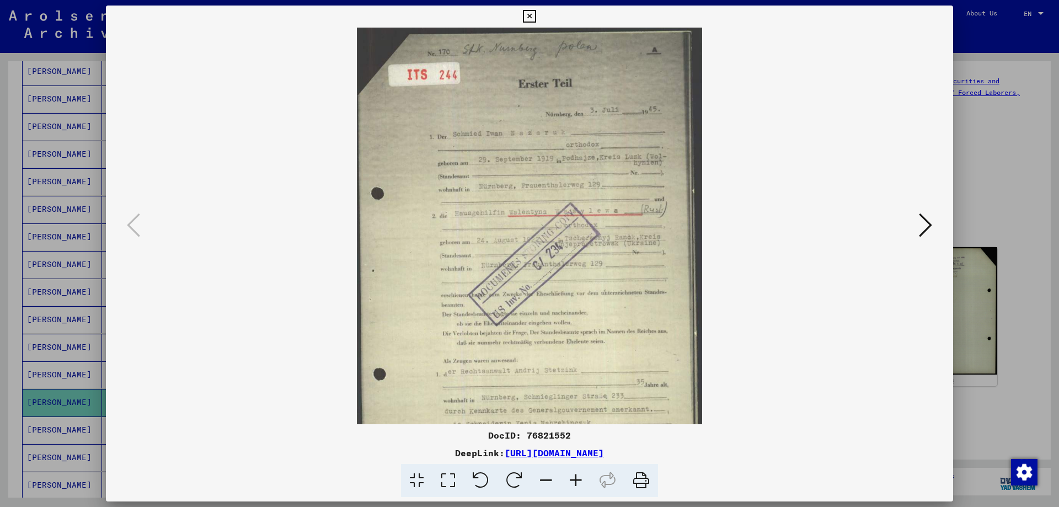
click at [572, 481] on icon at bounding box center [576, 481] width 30 height 34
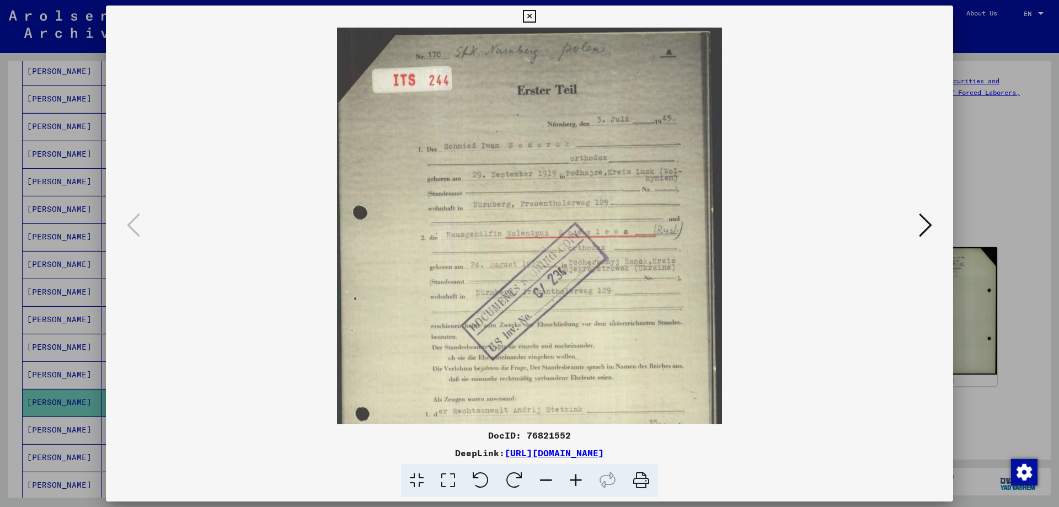
click at [572, 481] on icon at bounding box center [576, 481] width 30 height 34
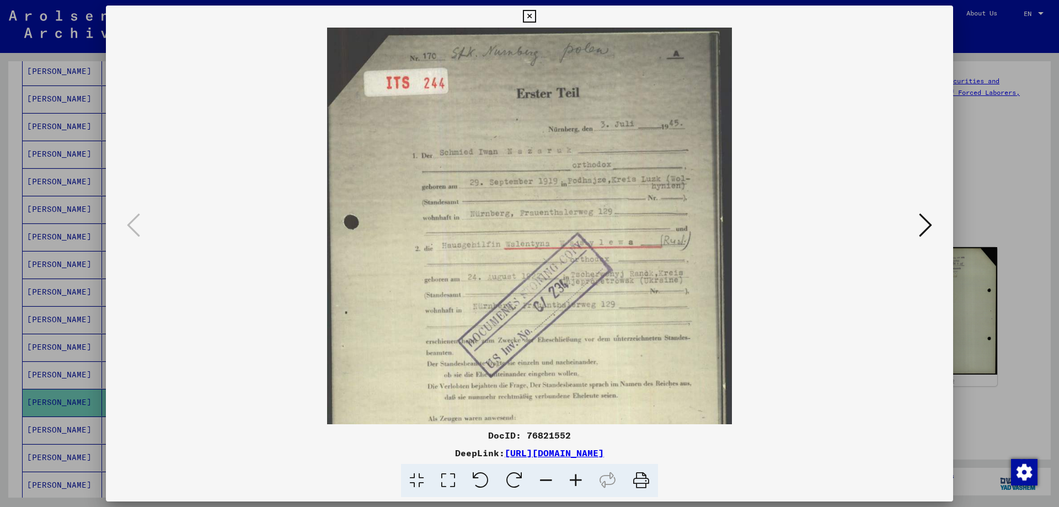
click at [572, 481] on icon at bounding box center [576, 481] width 30 height 34
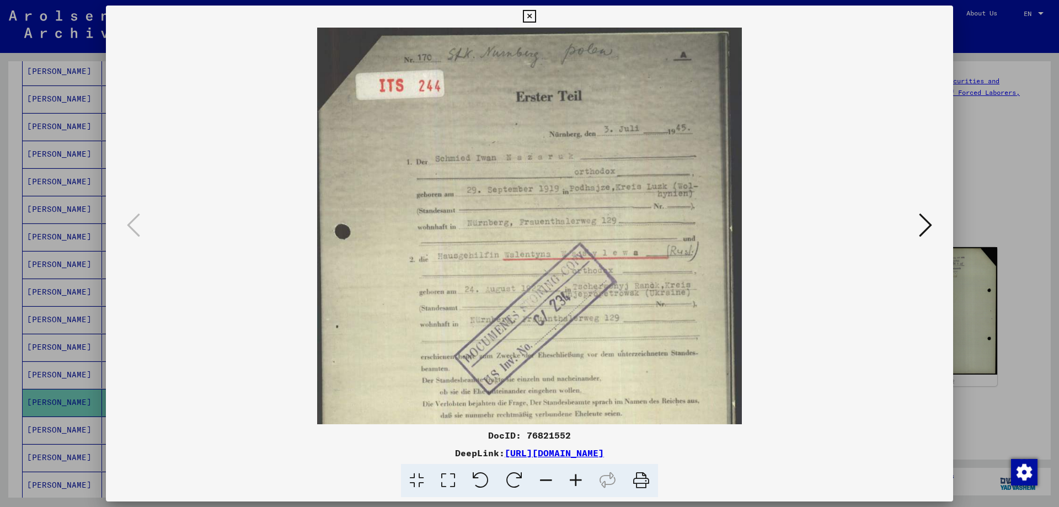
click at [572, 481] on icon at bounding box center [576, 481] width 30 height 34
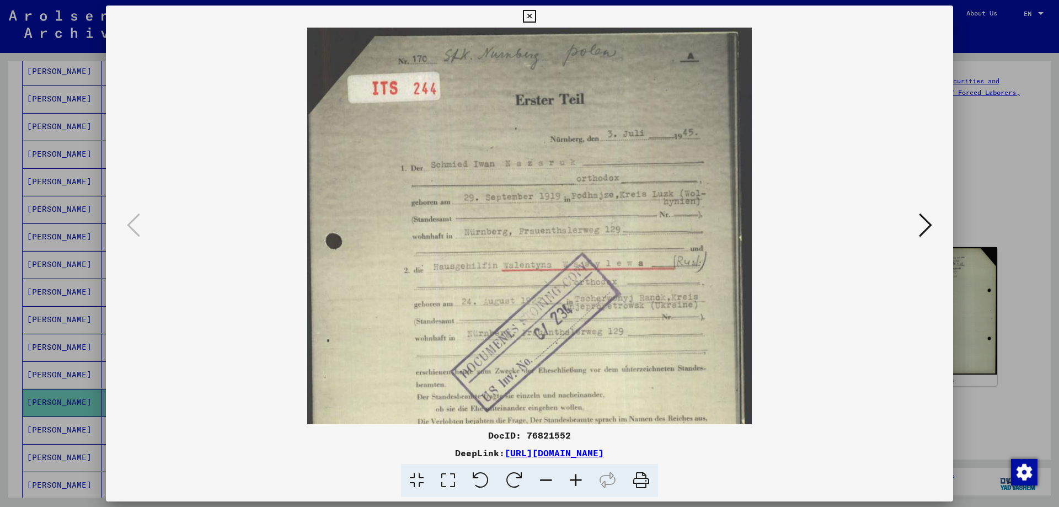
click at [572, 481] on icon at bounding box center [576, 481] width 30 height 34
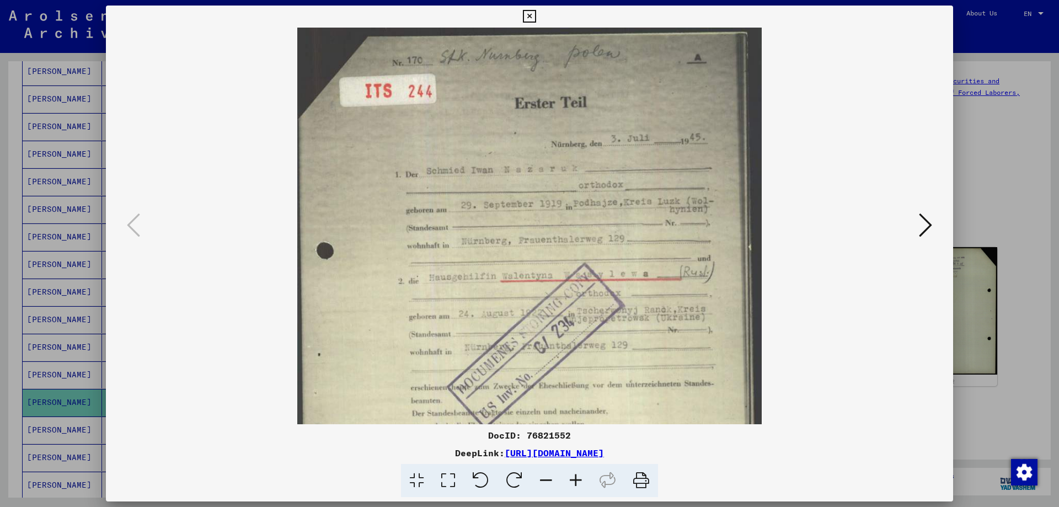
click at [572, 481] on icon at bounding box center [576, 481] width 30 height 34
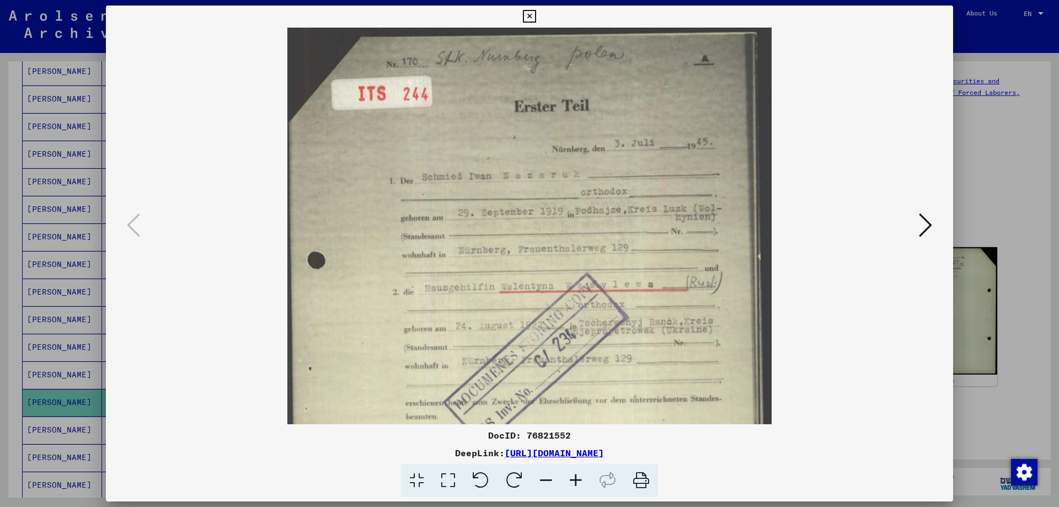
click at [572, 481] on icon at bounding box center [576, 481] width 30 height 34
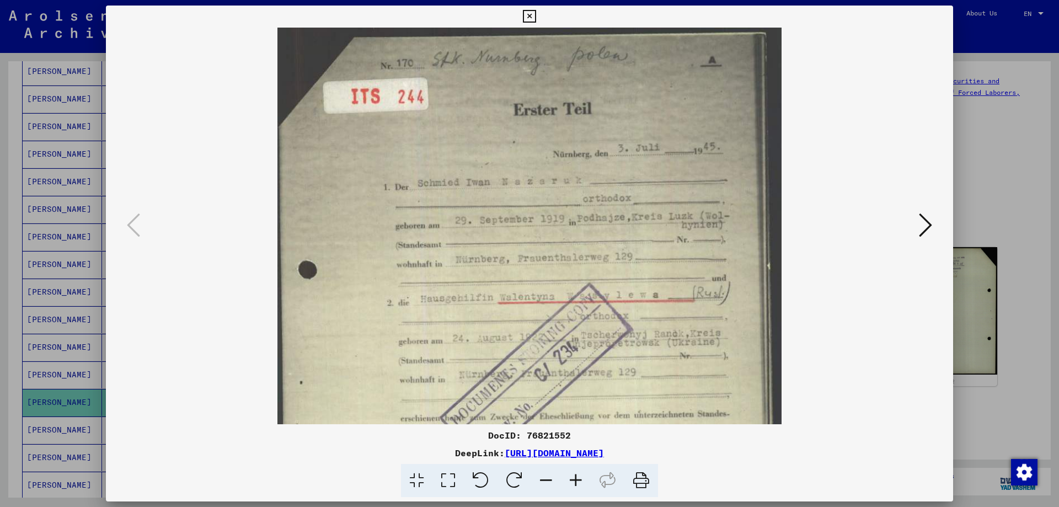
click at [572, 481] on icon at bounding box center [576, 481] width 30 height 34
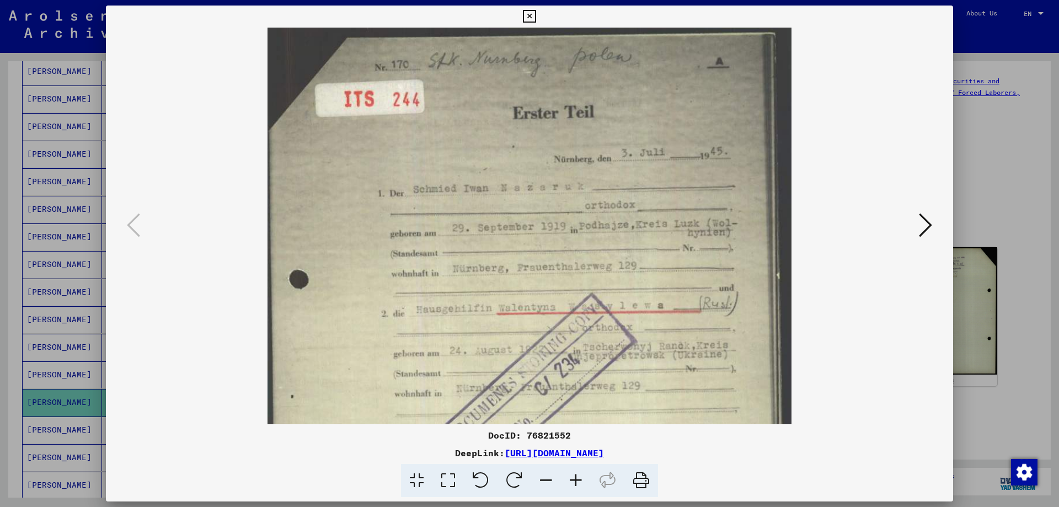
click at [572, 481] on icon at bounding box center [576, 481] width 30 height 34
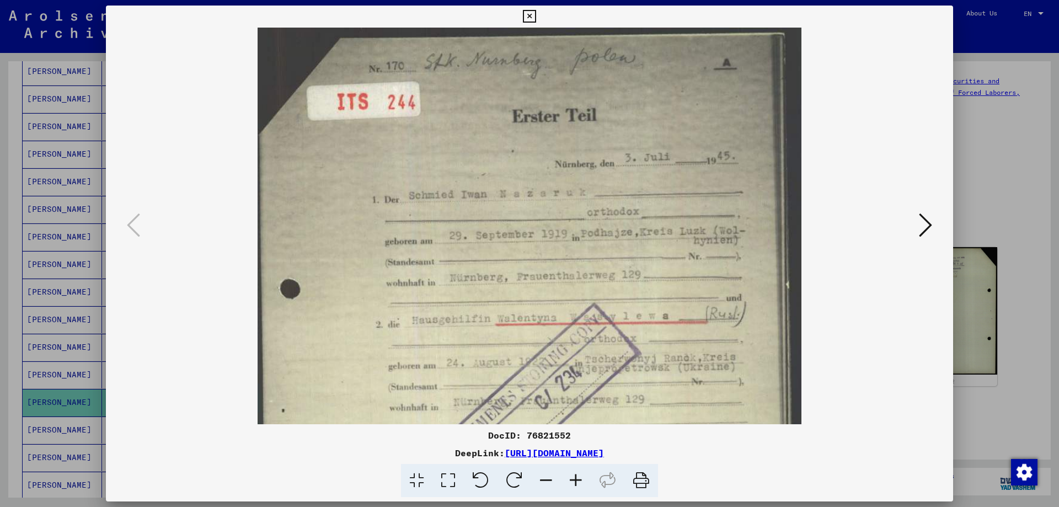
click at [572, 481] on icon at bounding box center [576, 481] width 30 height 34
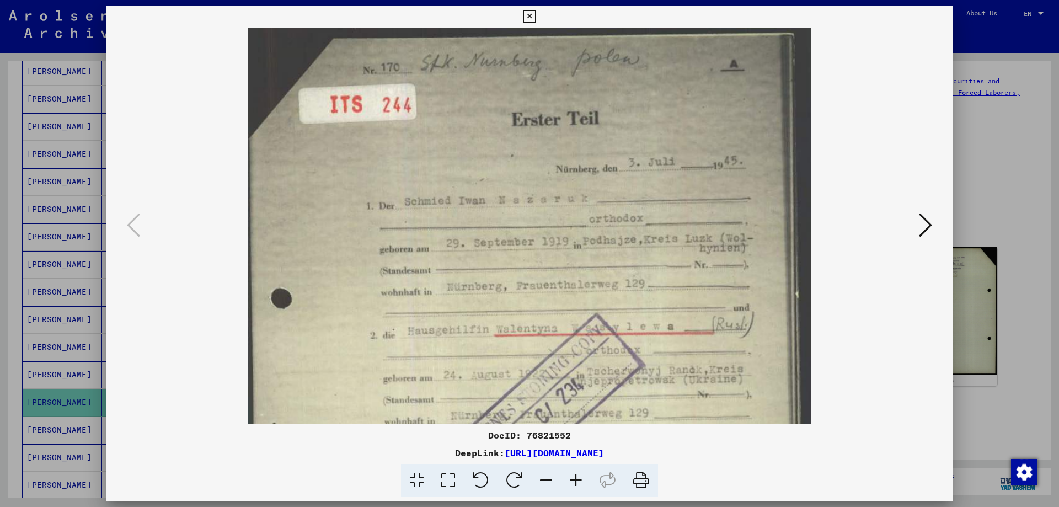
click at [993, 183] on div at bounding box center [529, 253] width 1059 height 507
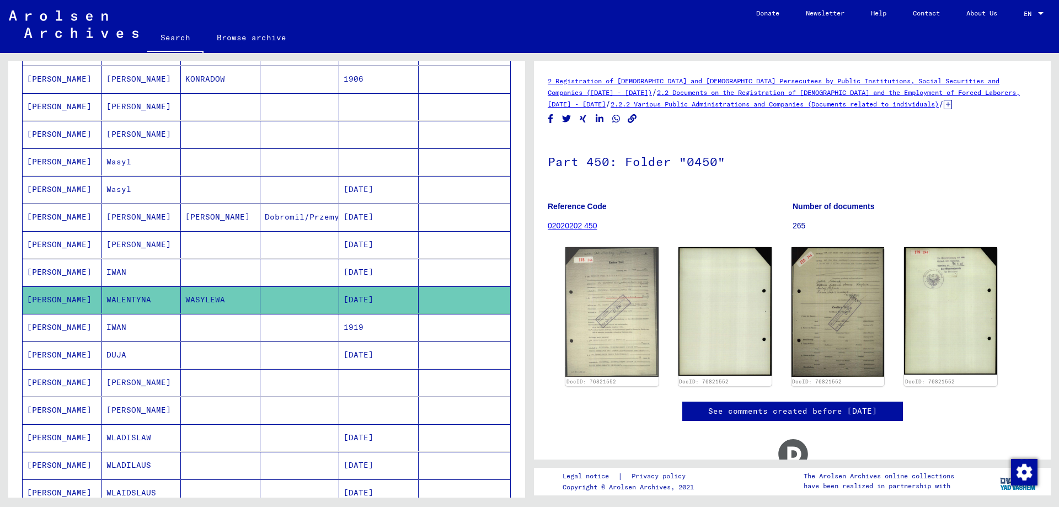
scroll to position [331, 0]
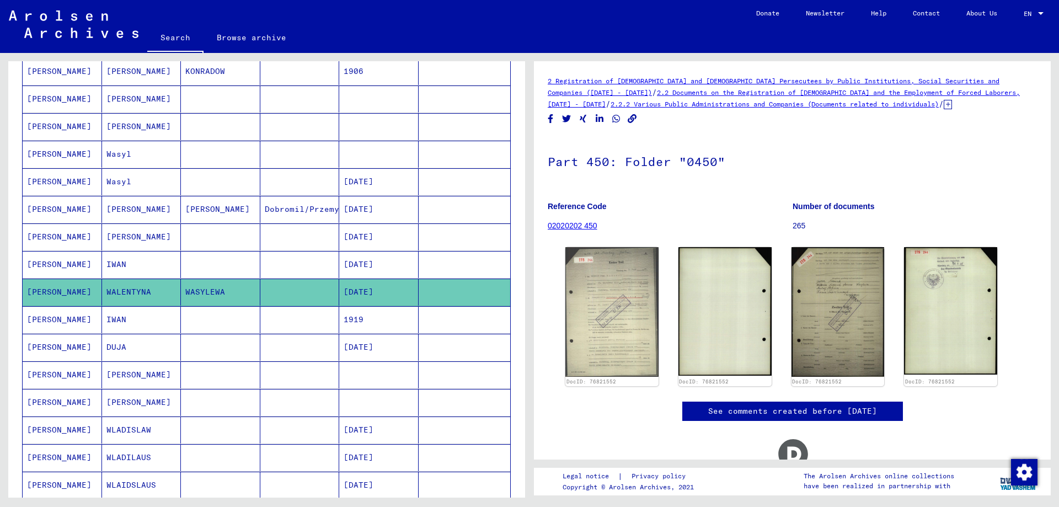
click at [160, 322] on mat-cell "IWAN" at bounding box center [141, 319] width 79 height 27
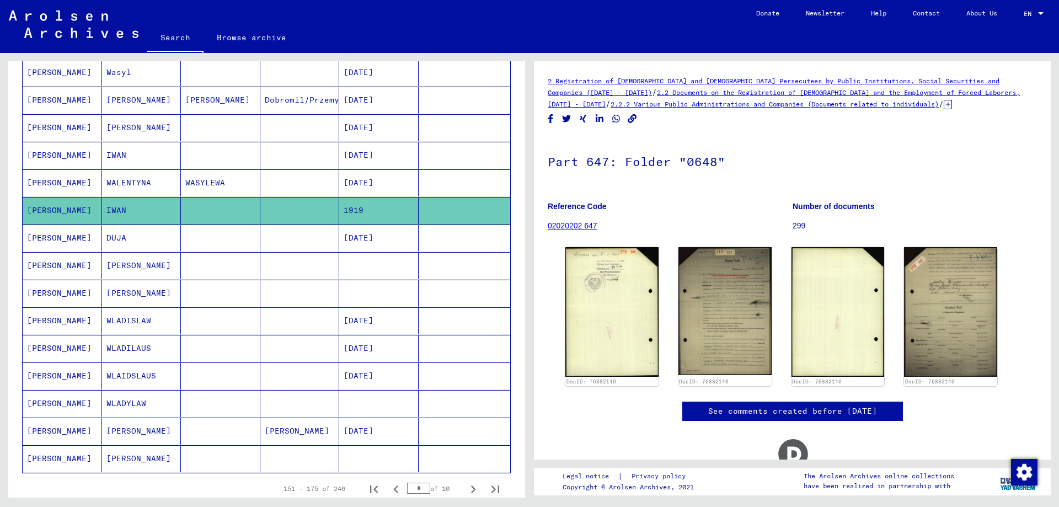
scroll to position [441, 0]
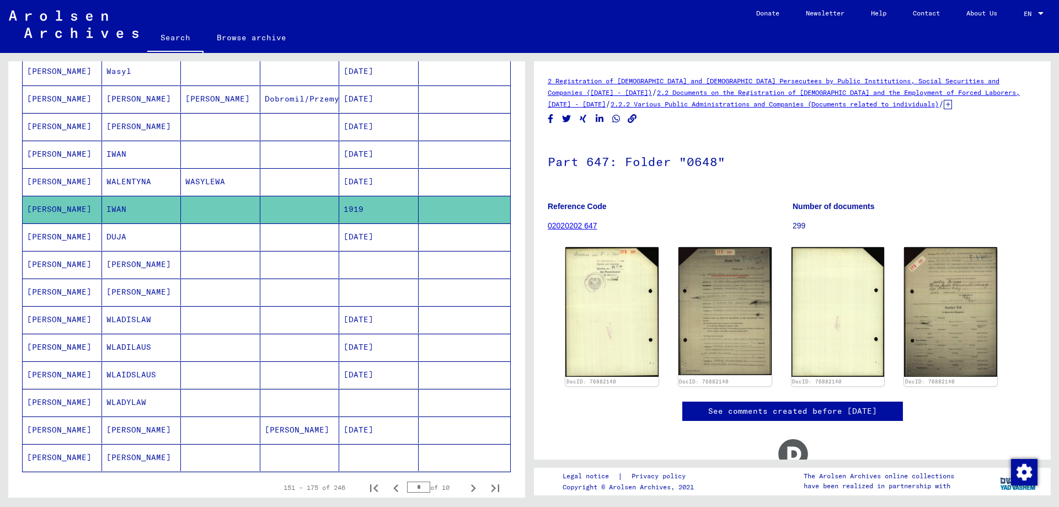
click at [110, 256] on mat-cell "[PERSON_NAME]" at bounding box center [141, 264] width 79 height 27
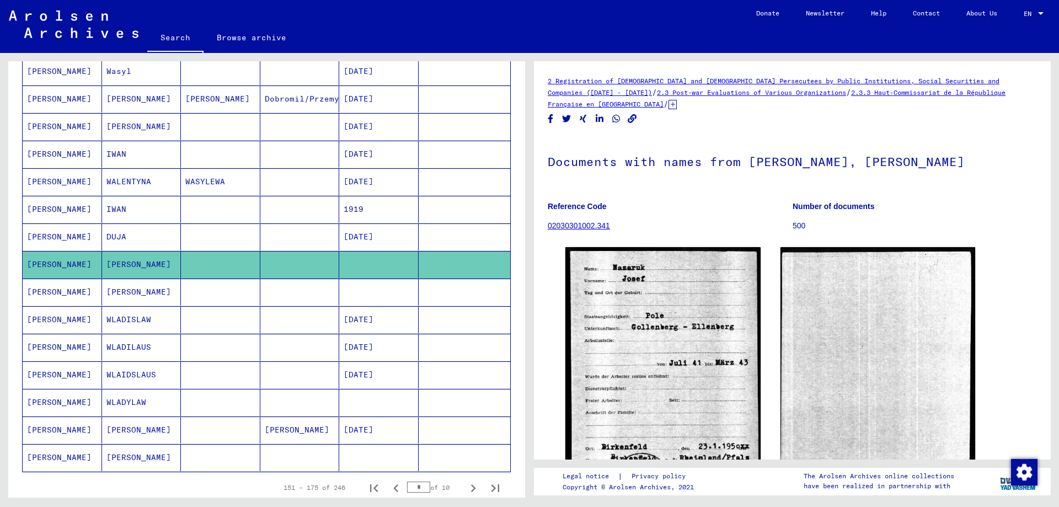
click at [158, 427] on mat-cell "[PERSON_NAME]" at bounding box center [141, 429] width 79 height 27
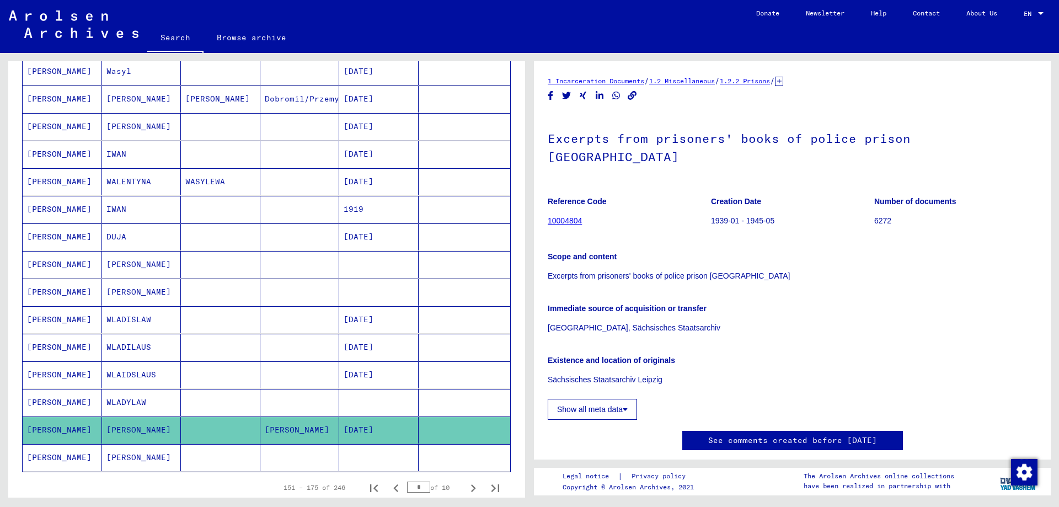
scroll to position [27, 0]
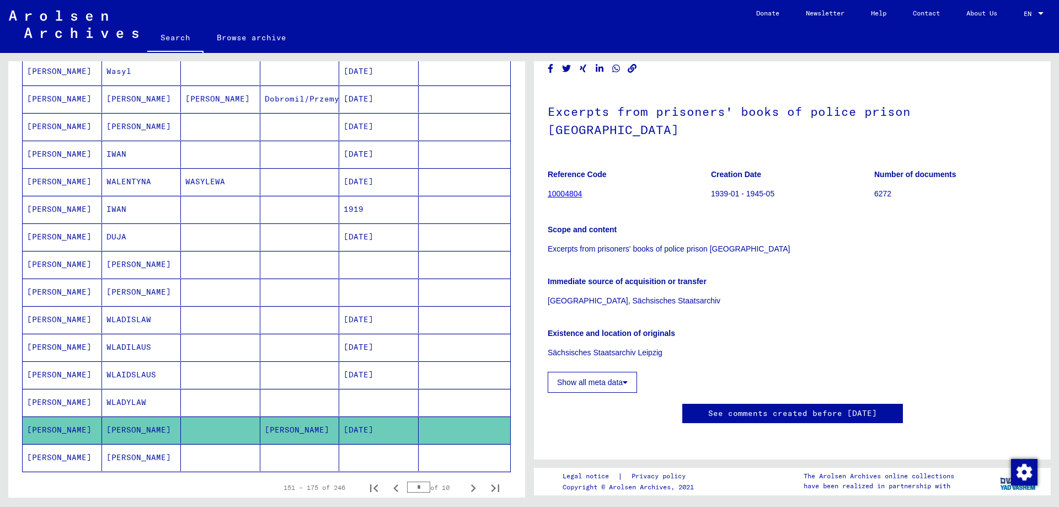
click at [211, 377] on mat-cell at bounding box center [220, 374] width 79 height 27
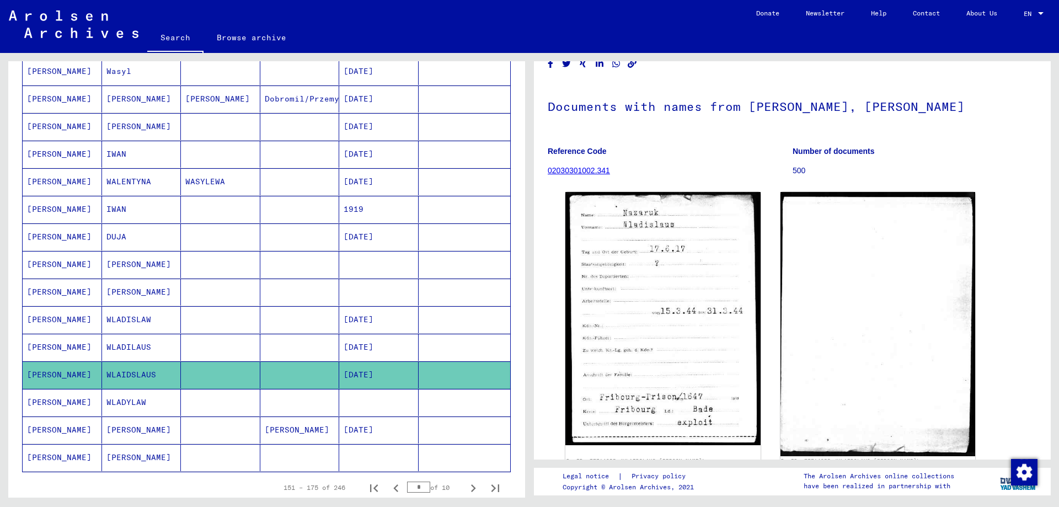
scroll to position [110, 0]
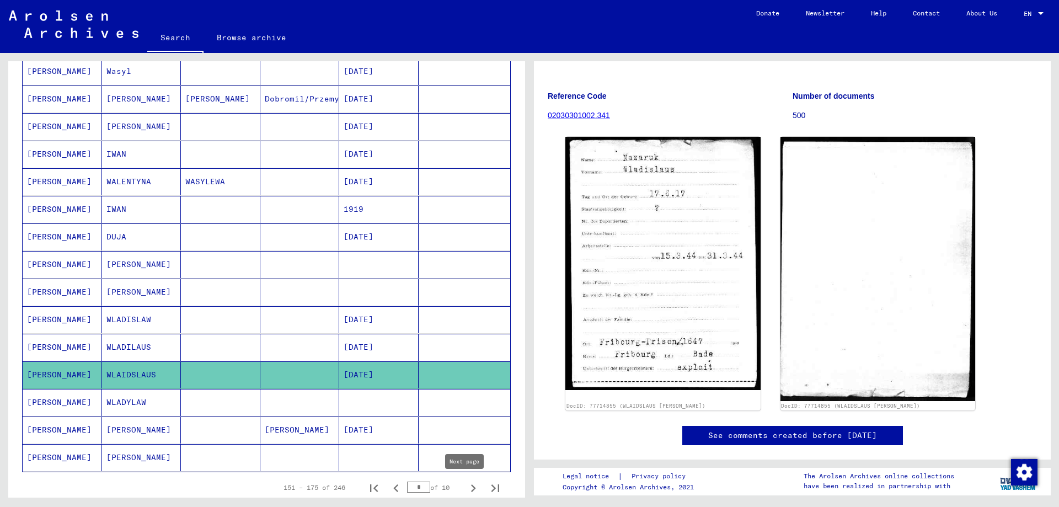
click at [471, 485] on icon "Next page" at bounding box center [473, 488] width 5 height 8
type input "*"
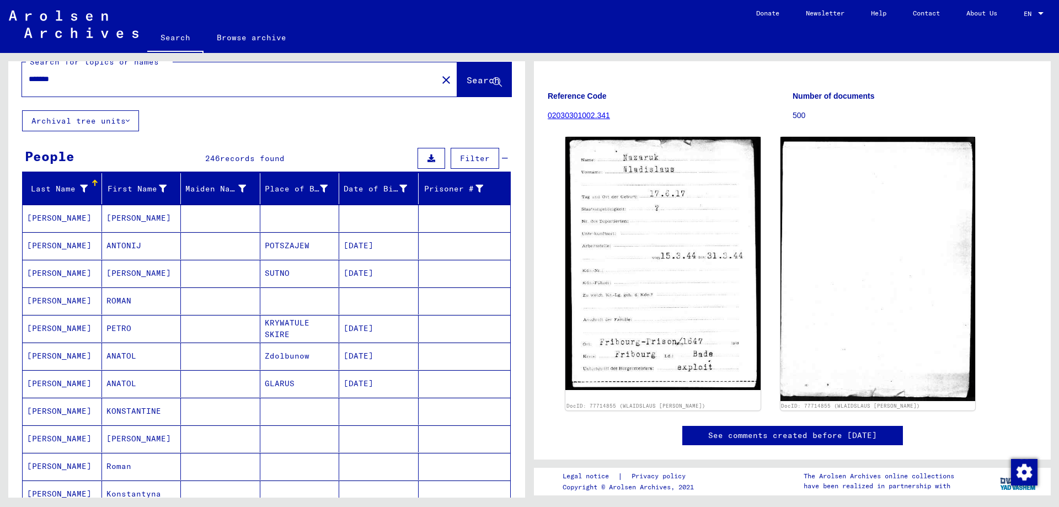
scroll to position [0, 0]
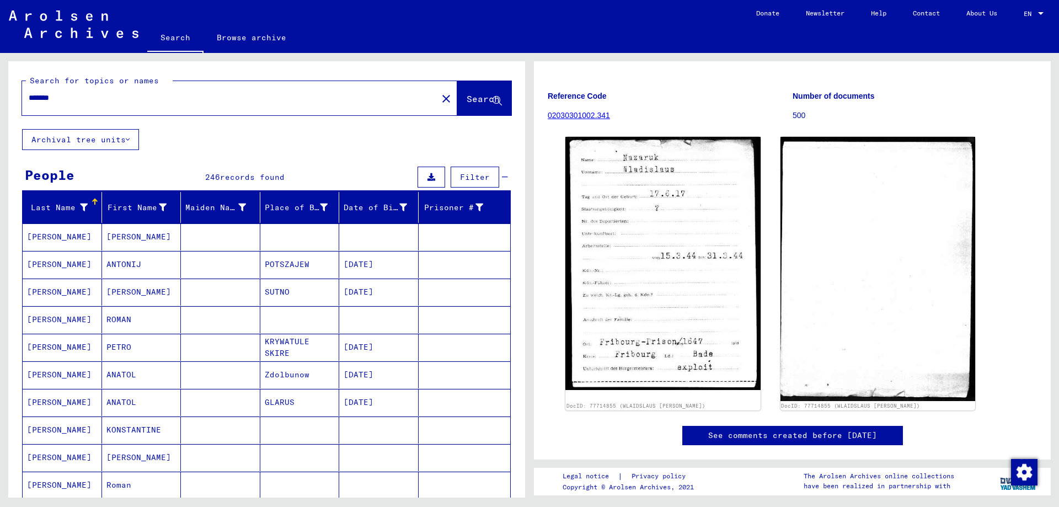
click at [42, 97] on input "*******" at bounding box center [230, 98] width 402 height 12
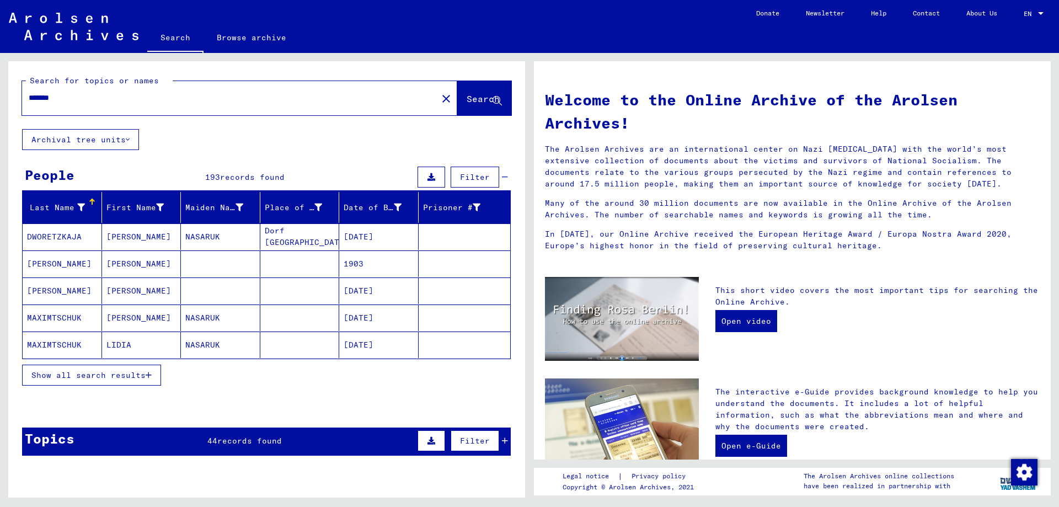
click at [108, 377] on span "Show all search results" at bounding box center [88, 375] width 114 height 10
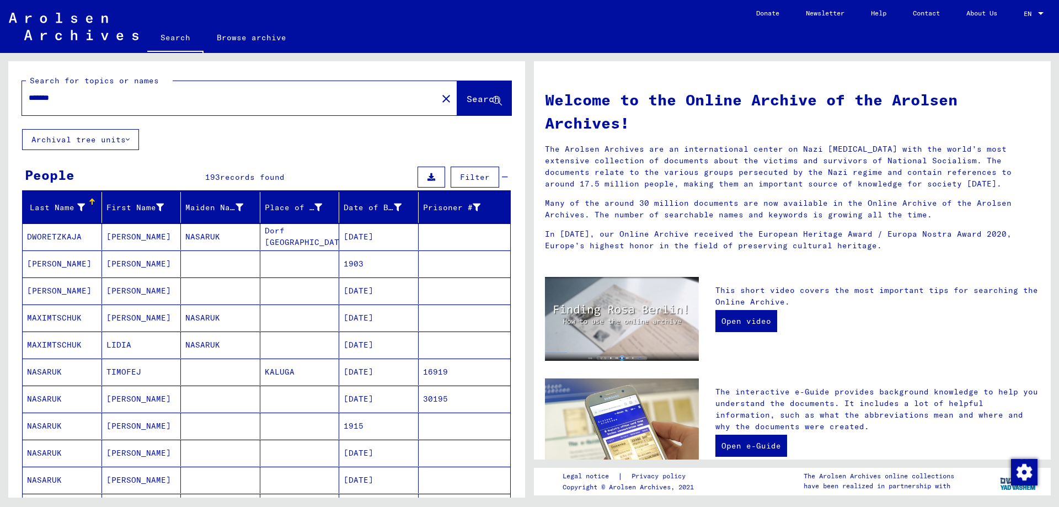
click at [89, 264] on mat-cell "[PERSON_NAME]" at bounding box center [62, 263] width 79 height 26
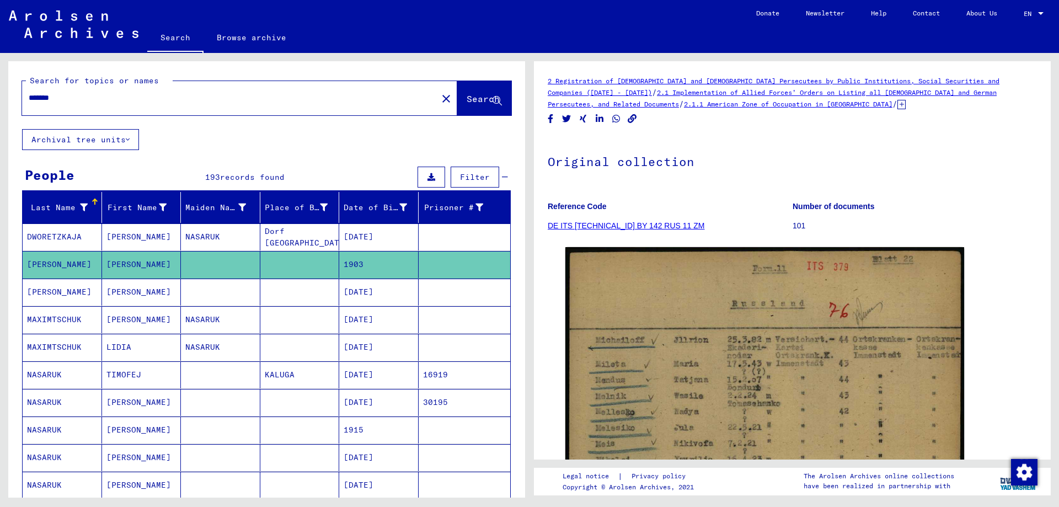
click at [87, 296] on mat-cell "[PERSON_NAME]" at bounding box center [62, 292] width 79 height 27
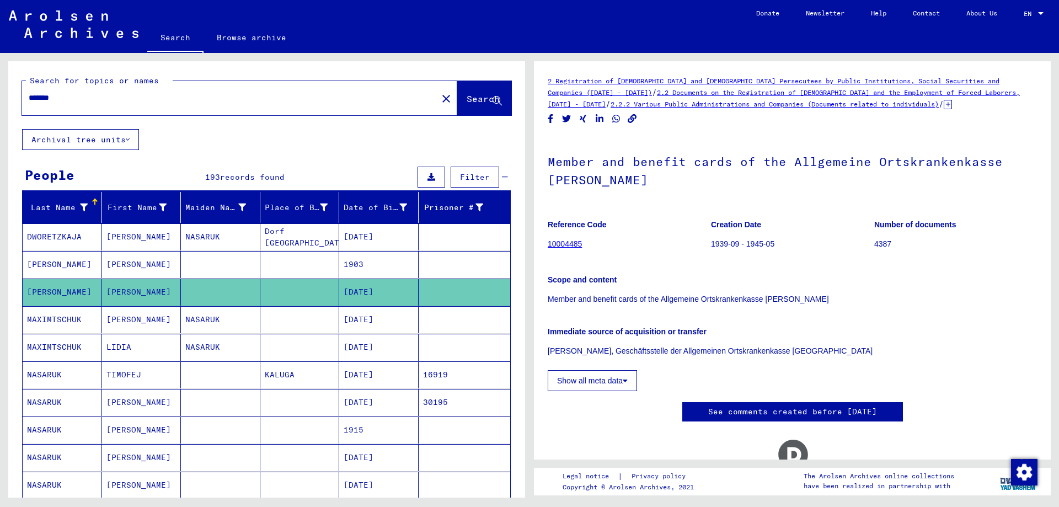
click at [88, 314] on mat-cell "MAXIMTSCHUK" at bounding box center [62, 319] width 79 height 27
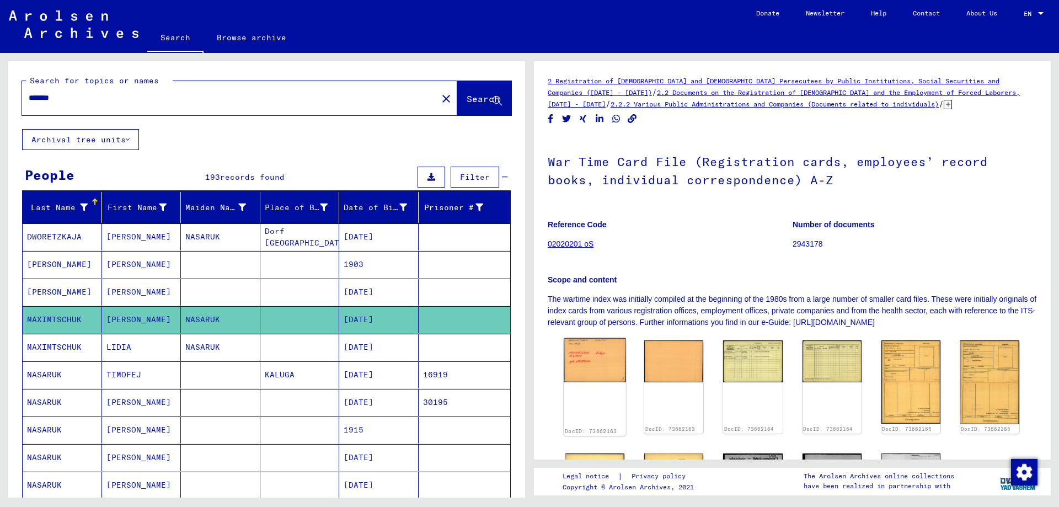
click at [604, 357] on img at bounding box center [595, 360] width 62 height 44
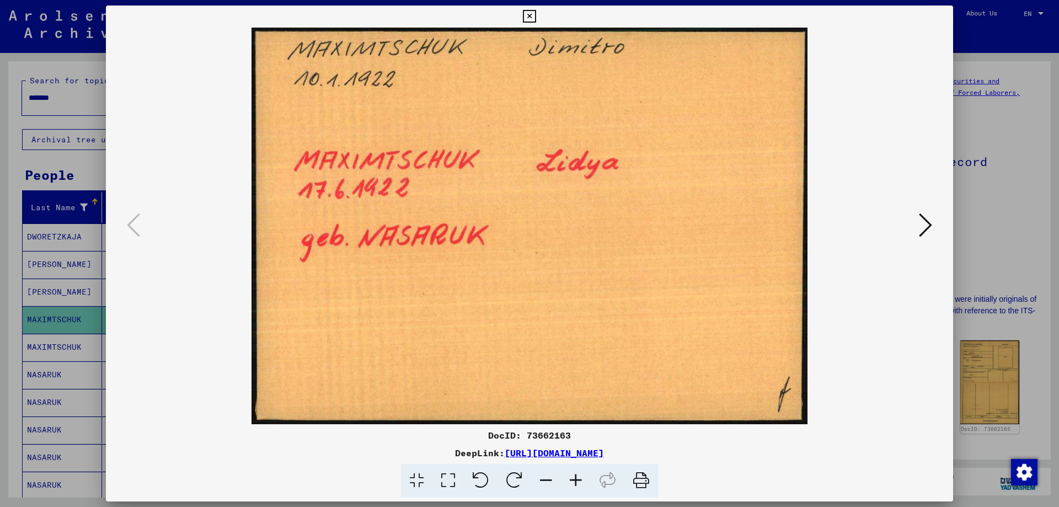
click at [604, 357] on img at bounding box center [529, 226] width 772 height 397
click at [925, 230] on icon at bounding box center [925, 225] width 13 height 26
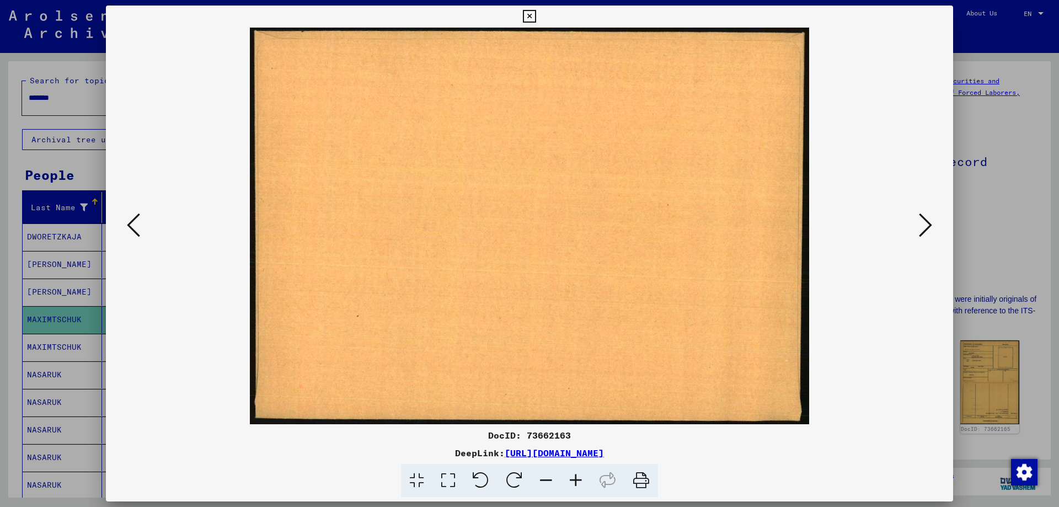
click at [925, 230] on icon at bounding box center [925, 225] width 13 height 26
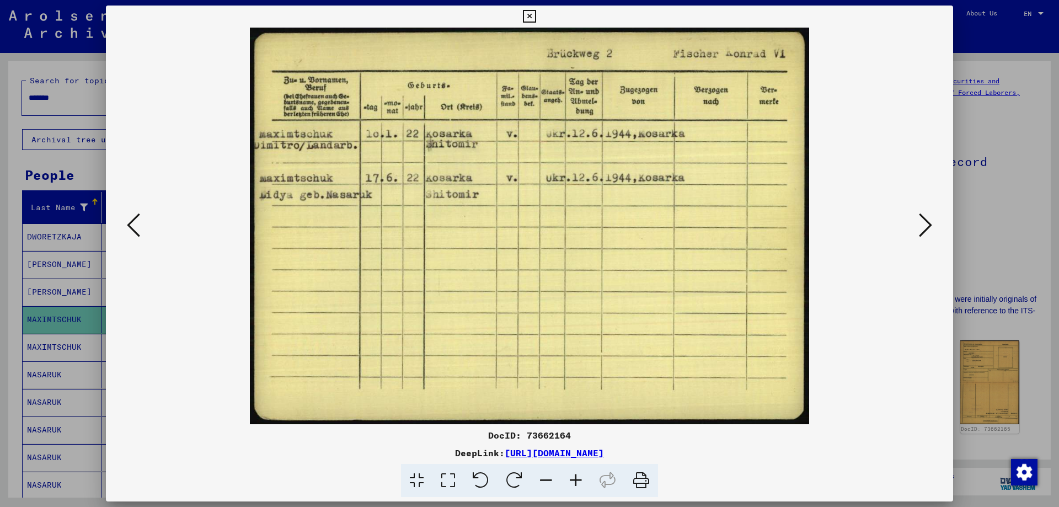
click at [925, 230] on icon at bounding box center [925, 225] width 13 height 26
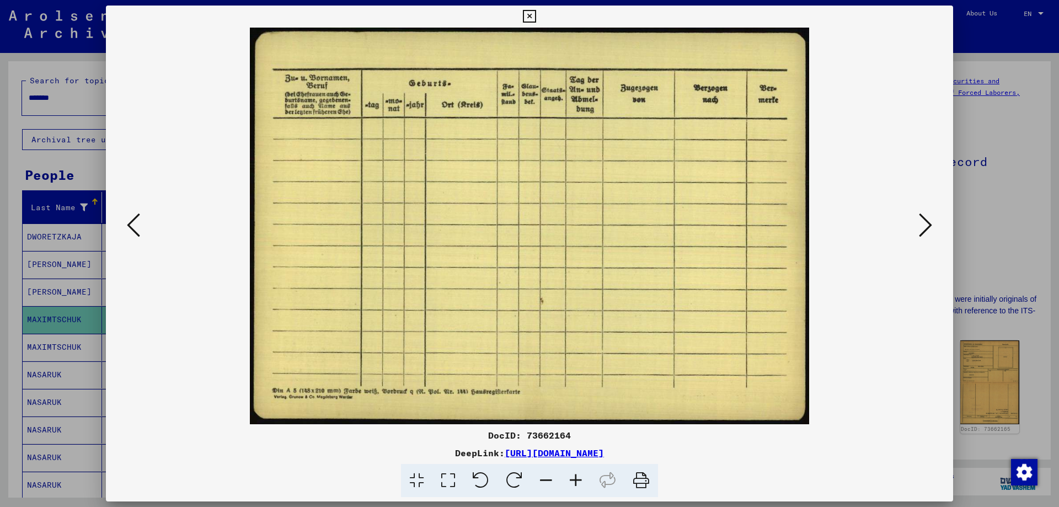
click at [925, 230] on icon at bounding box center [925, 225] width 13 height 26
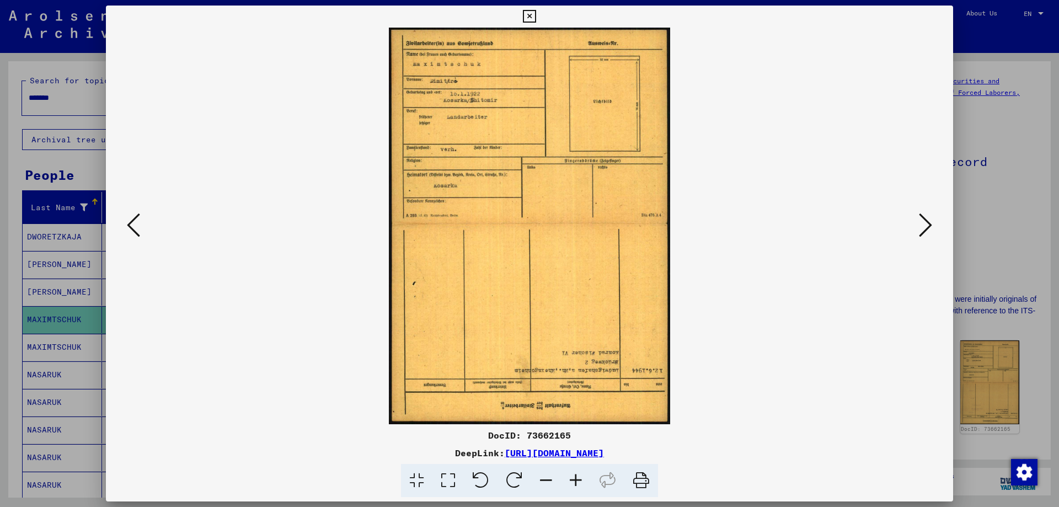
click at [925, 230] on icon at bounding box center [925, 225] width 13 height 26
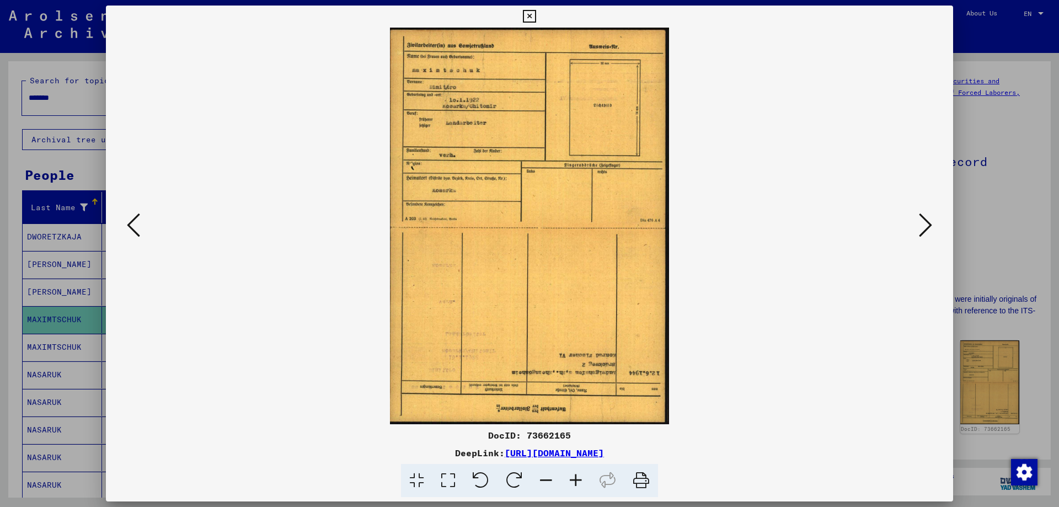
click at [1019, 213] on div at bounding box center [529, 253] width 1059 height 507
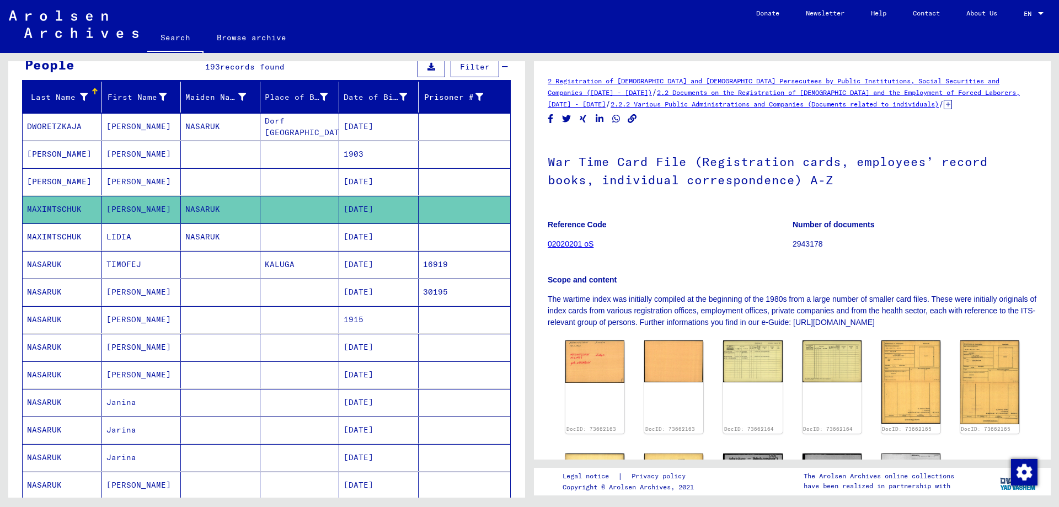
scroll to position [165, 0]
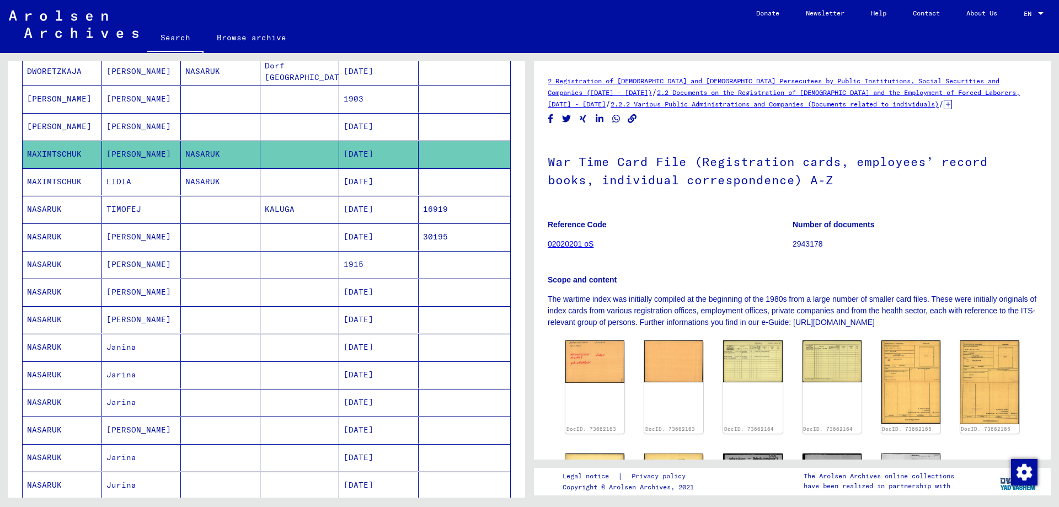
click at [171, 212] on mat-cell "TIMOFEJ" at bounding box center [141, 209] width 79 height 27
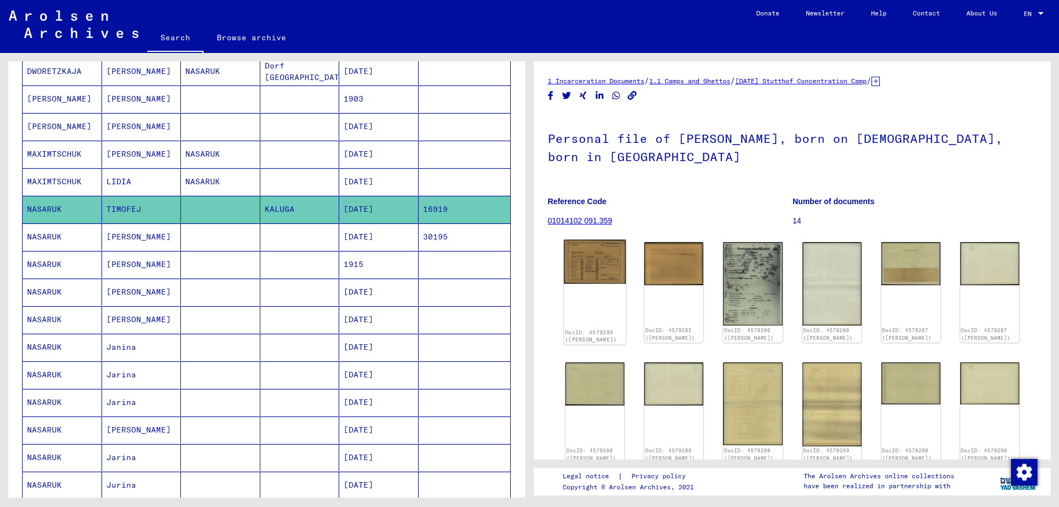
click at [603, 263] on img at bounding box center [595, 262] width 62 height 44
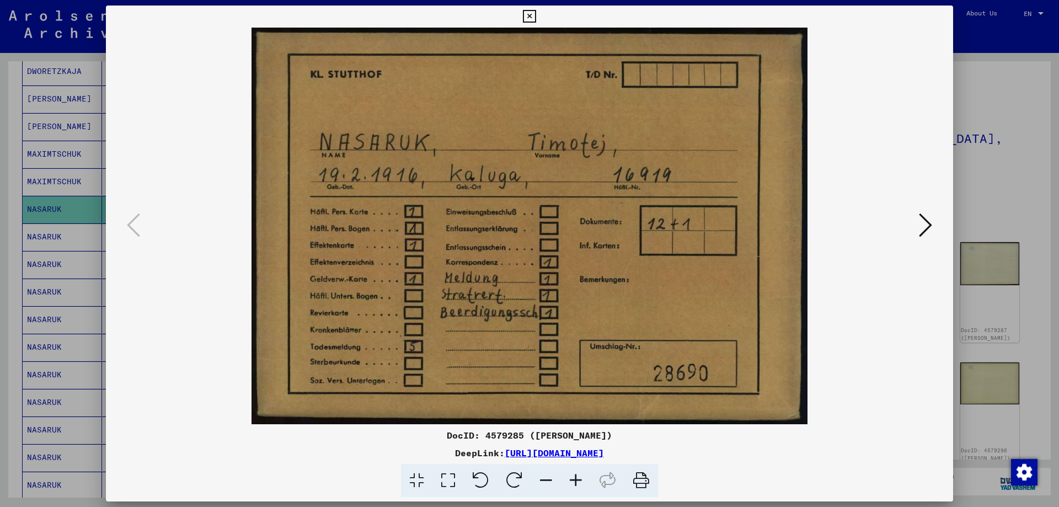
click at [603, 263] on img at bounding box center [529, 226] width 772 height 397
click at [924, 227] on icon at bounding box center [925, 225] width 13 height 26
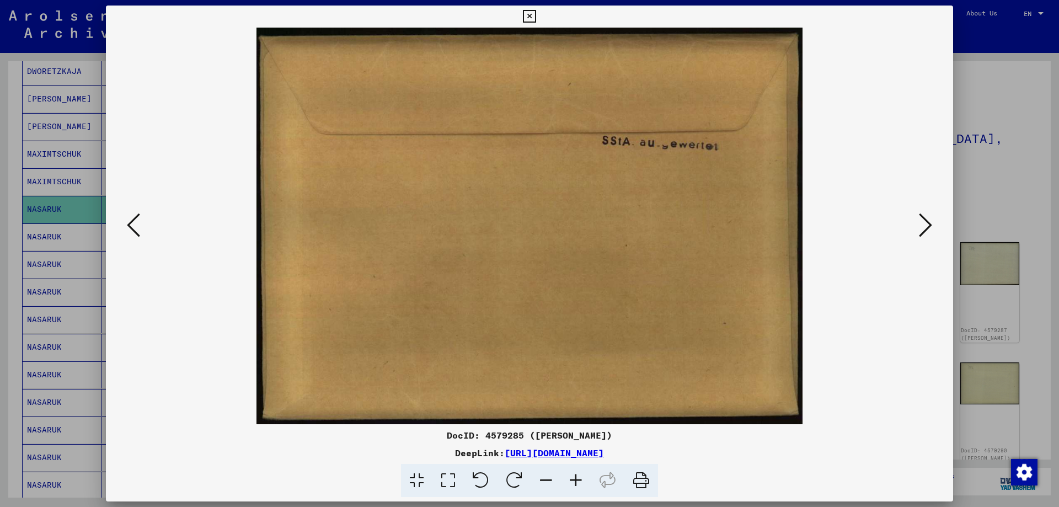
click at [924, 227] on icon at bounding box center [925, 225] width 13 height 26
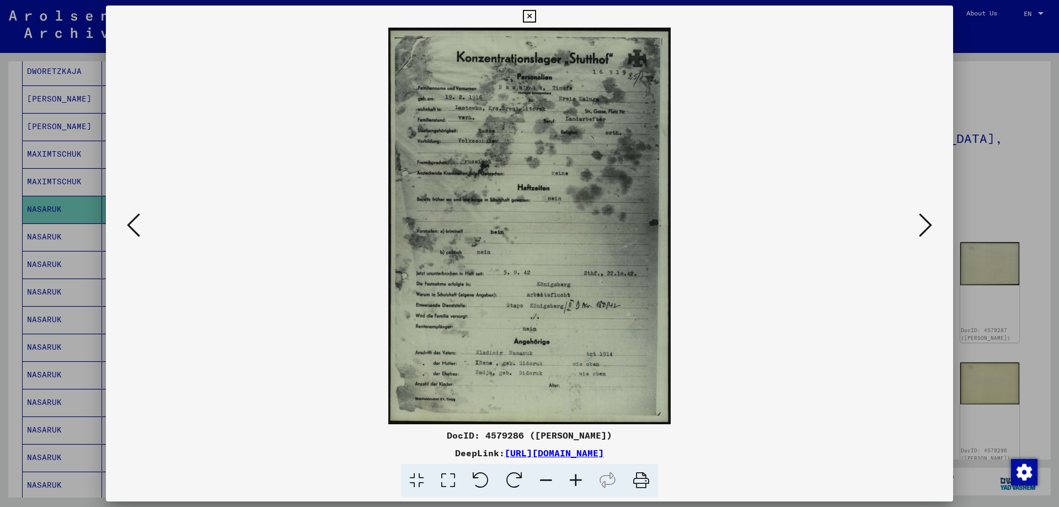
click at [924, 227] on icon at bounding box center [925, 225] width 13 height 26
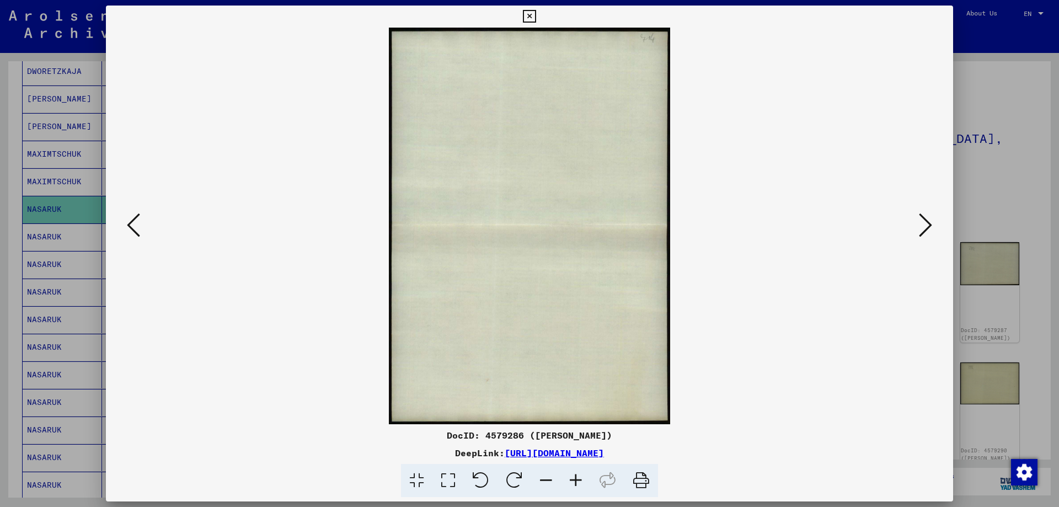
click at [134, 226] on icon at bounding box center [133, 225] width 13 height 26
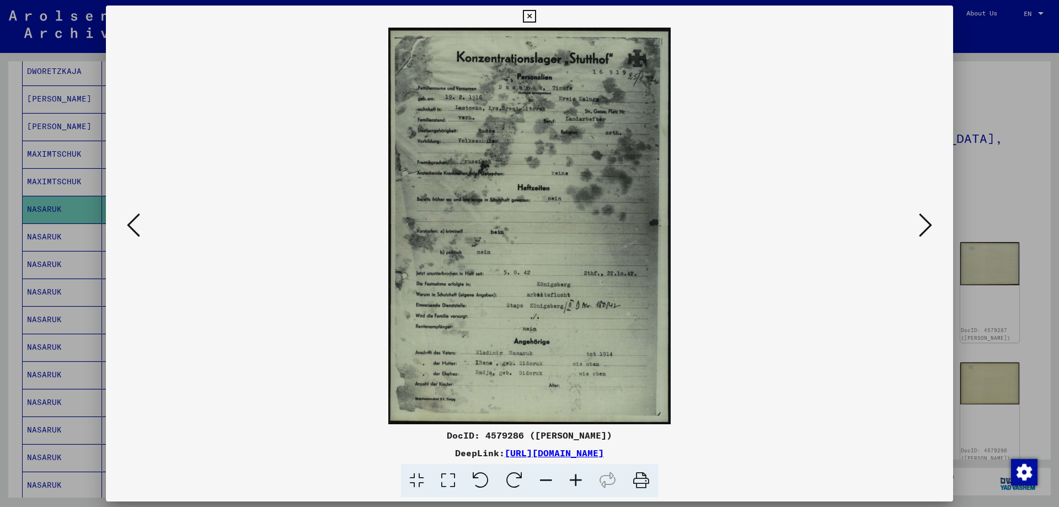
click at [1003, 179] on div at bounding box center [529, 253] width 1059 height 507
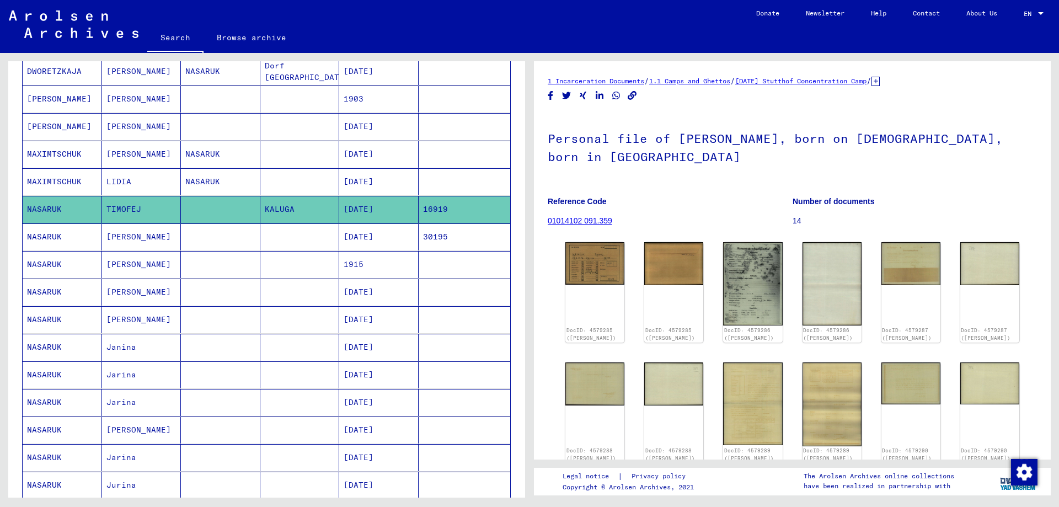
click at [140, 229] on mat-cell "[PERSON_NAME]" at bounding box center [141, 236] width 79 height 27
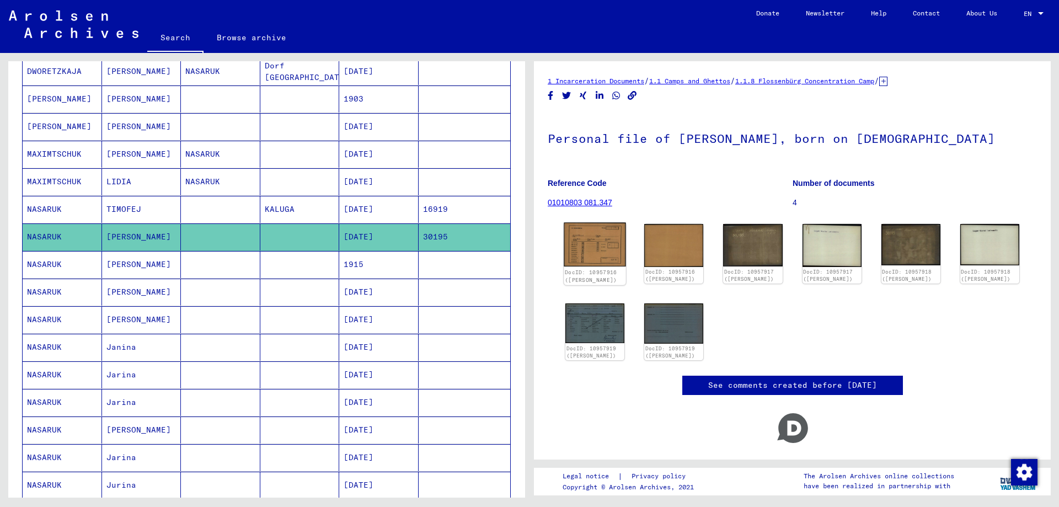
click at [590, 248] on img at bounding box center [595, 245] width 62 height 44
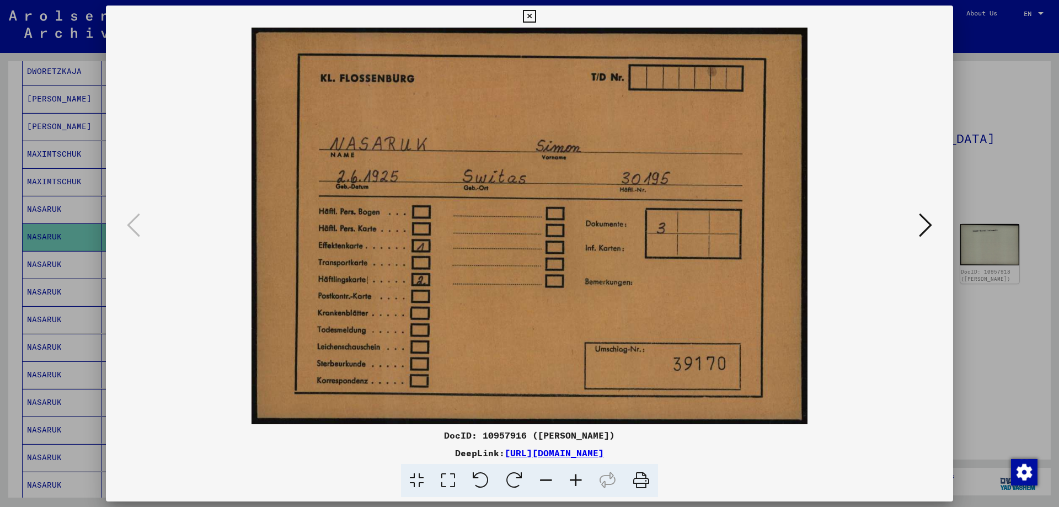
click at [590, 248] on img at bounding box center [529, 226] width 772 height 397
click at [983, 163] on div at bounding box center [529, 253] width 1059 height 507
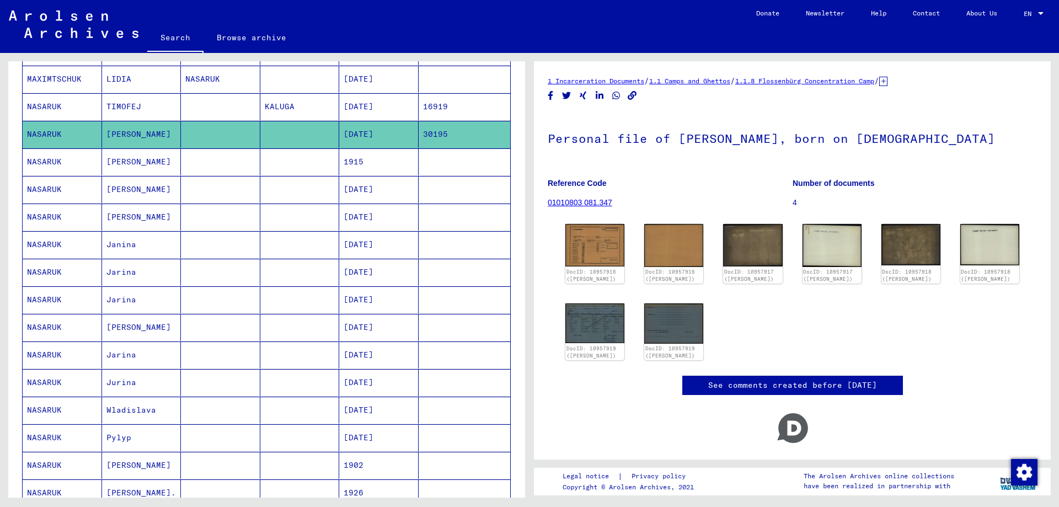
scroll to position [276, 0]
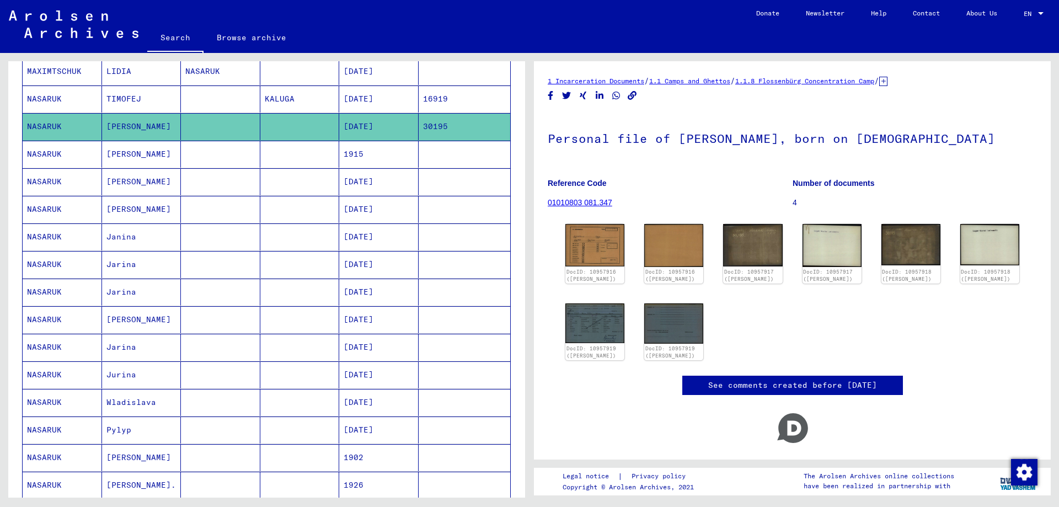
click at [147, 161] on mat-cell "[PERSON_NAME]" at bounding box center [141, 154] width 79 height 27
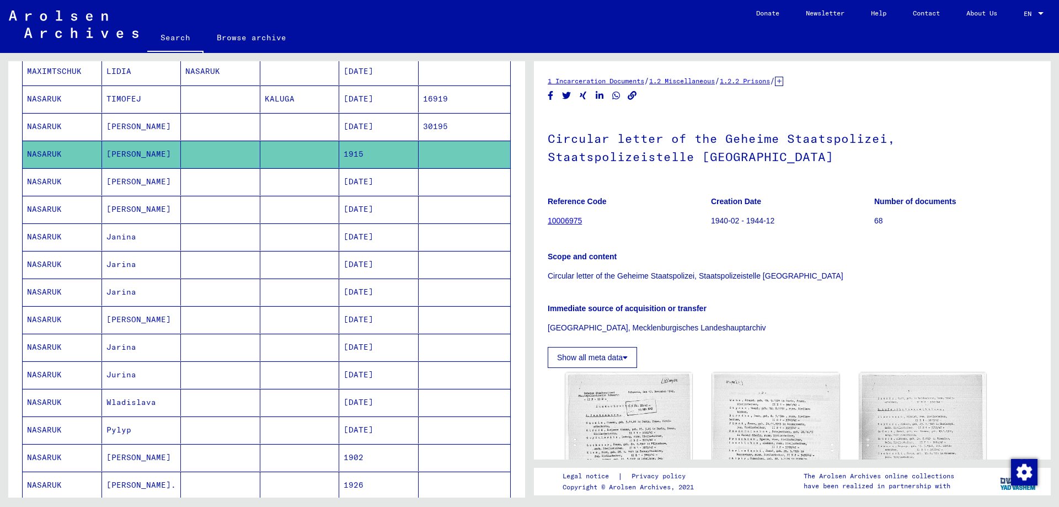
click at [132, 189] on mat-cell "[PERSON_NAME]" at bounding box center [141, 181] width 79 height 27
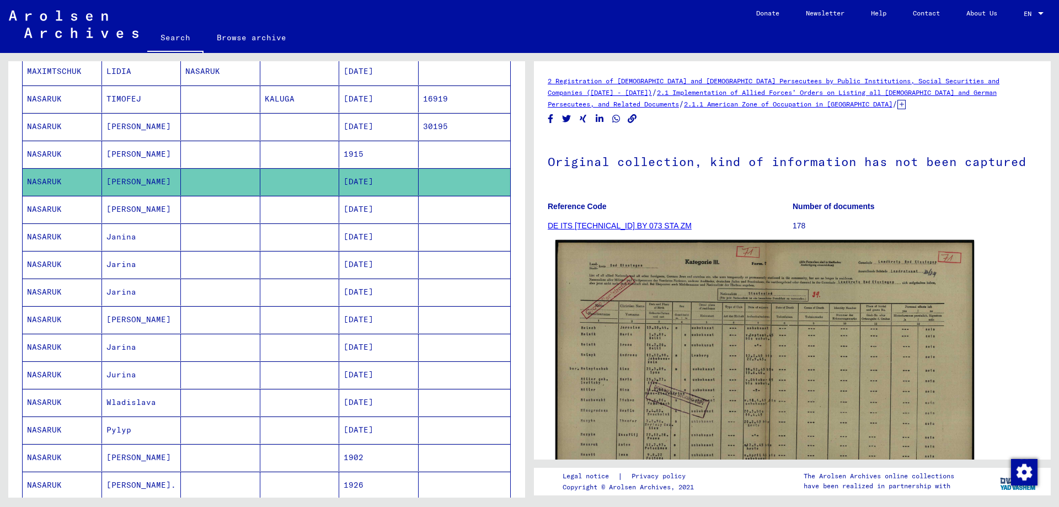
click at [609, 356] on img at bounding box center [764, 388] width 419 height 296
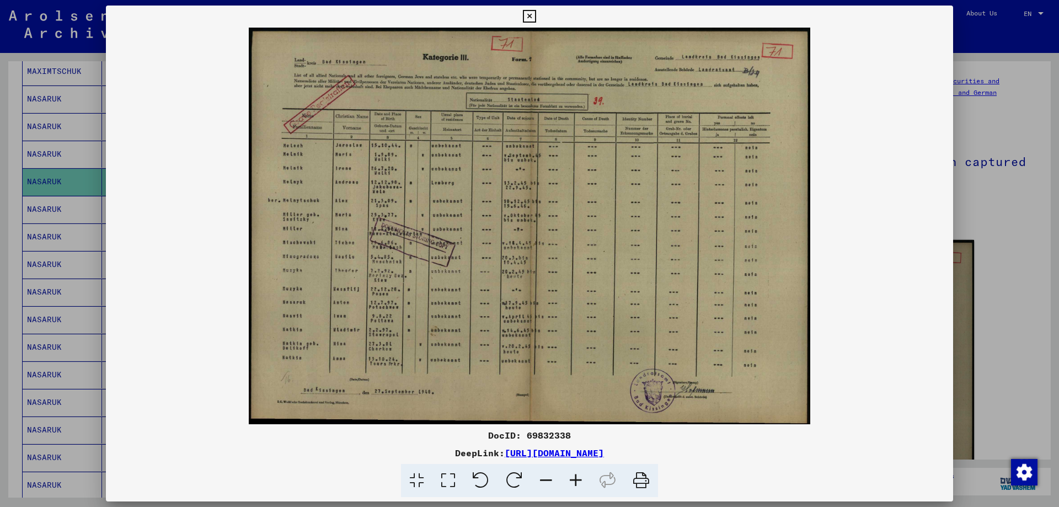
click at [609, 356] on img at bounding box center [529, 226] width 847 height 397
click at [575, 477] on icon at bounding box center [576, 481] width 30 height 34
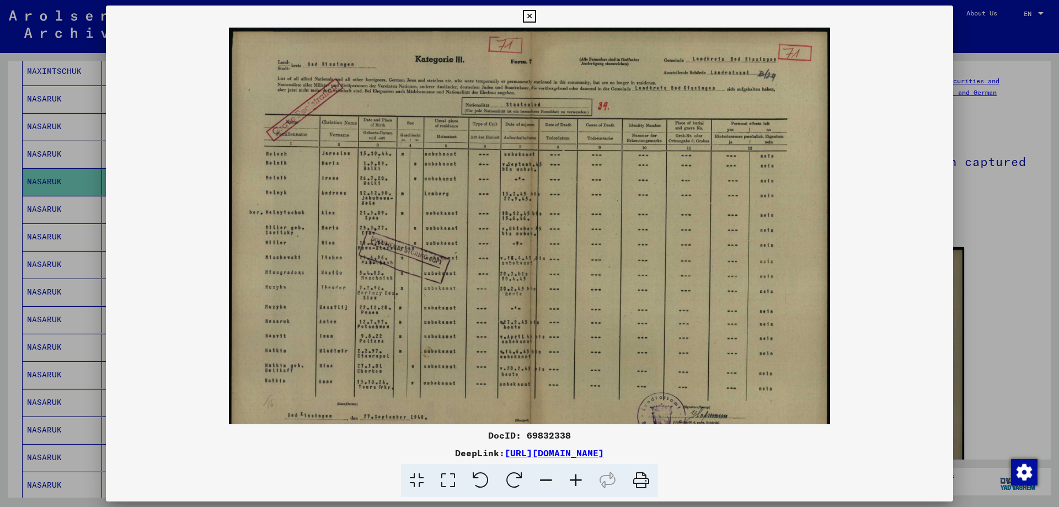
click at [575, 477] on icon at bounding box center [576, 481] width 30 height 34
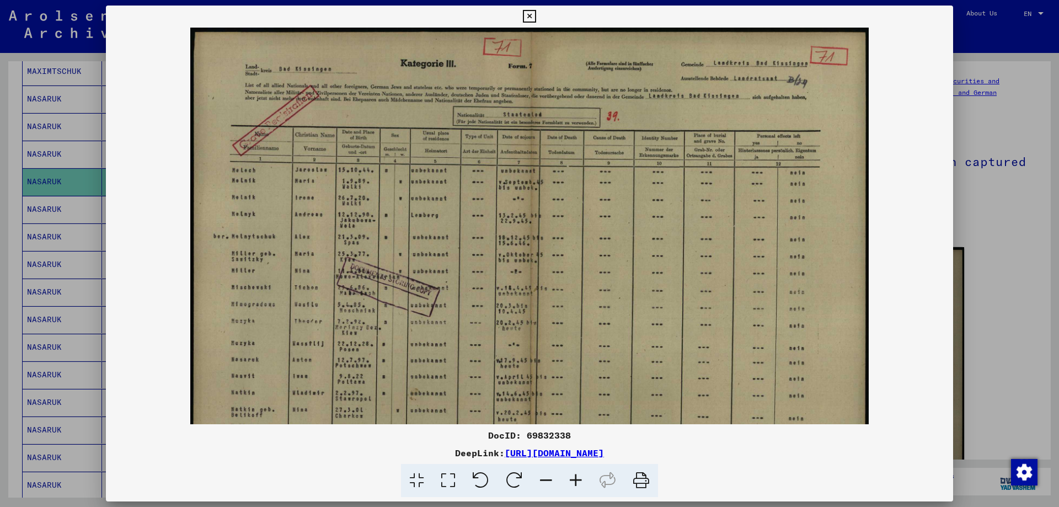
click at [575, 477] on icon at bounding box center [576, 481] width 30 height 34
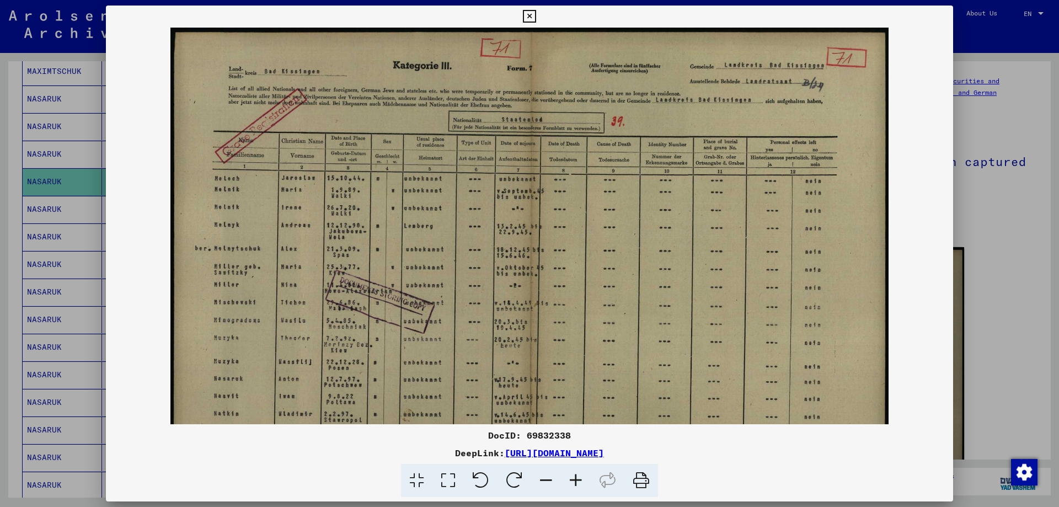
click at [575, 477] on icon at bounding box center [576, 481] width 30 height 34
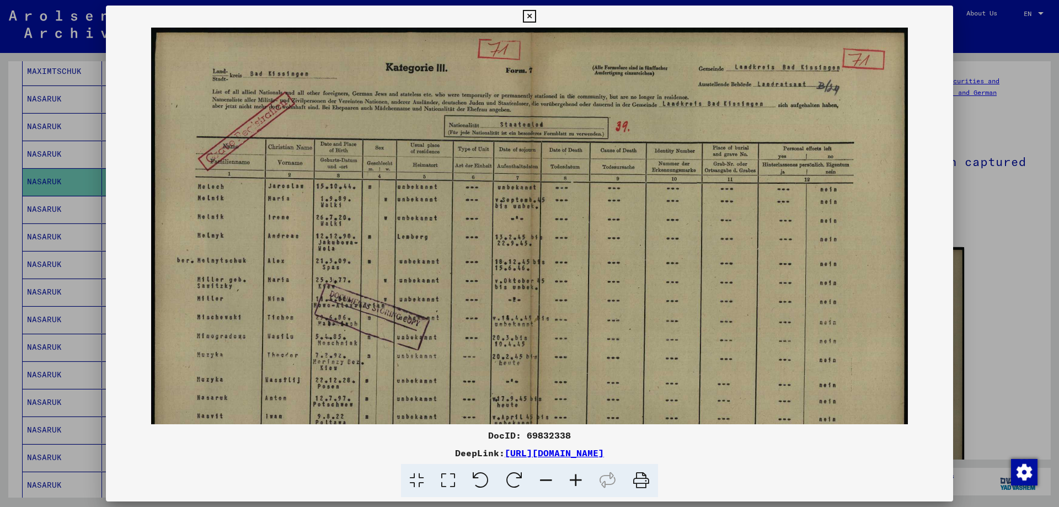
click at [575, 477] on icon at bounding box center [576, 481] width 30 height 34
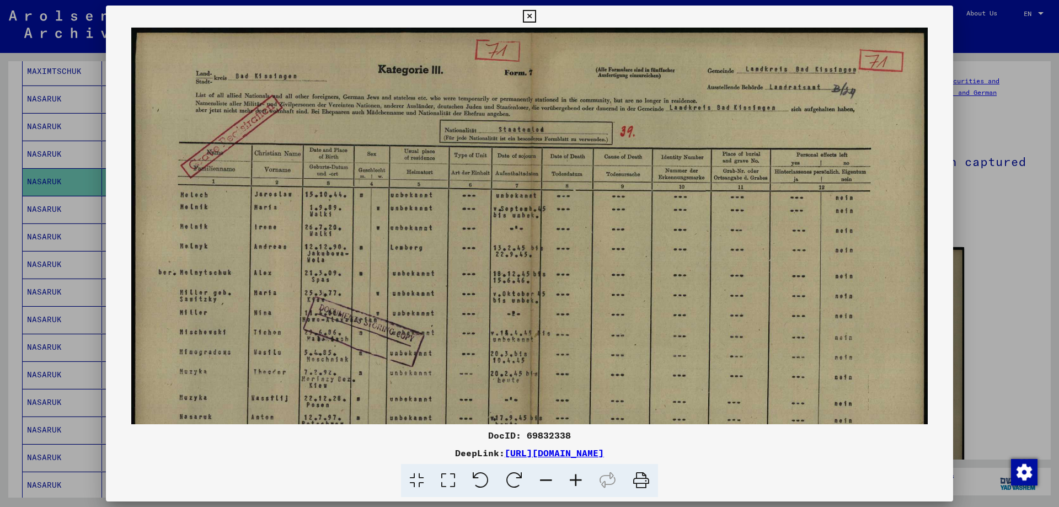
click at [575, 477] on icon at bounding box center [576, 481] width 30 height 34
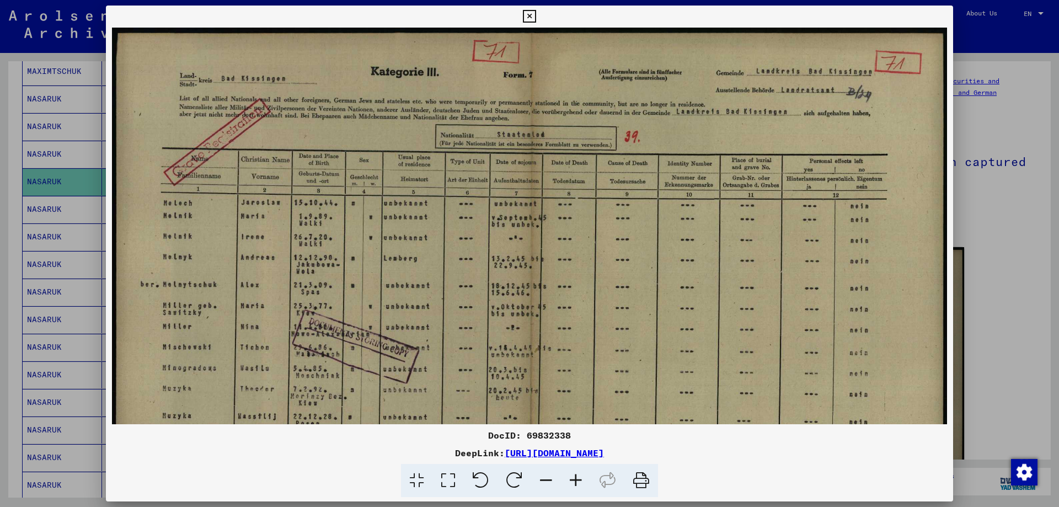
click at [575, 477] on icon at bounding box center [576, 481] width 30 height 34
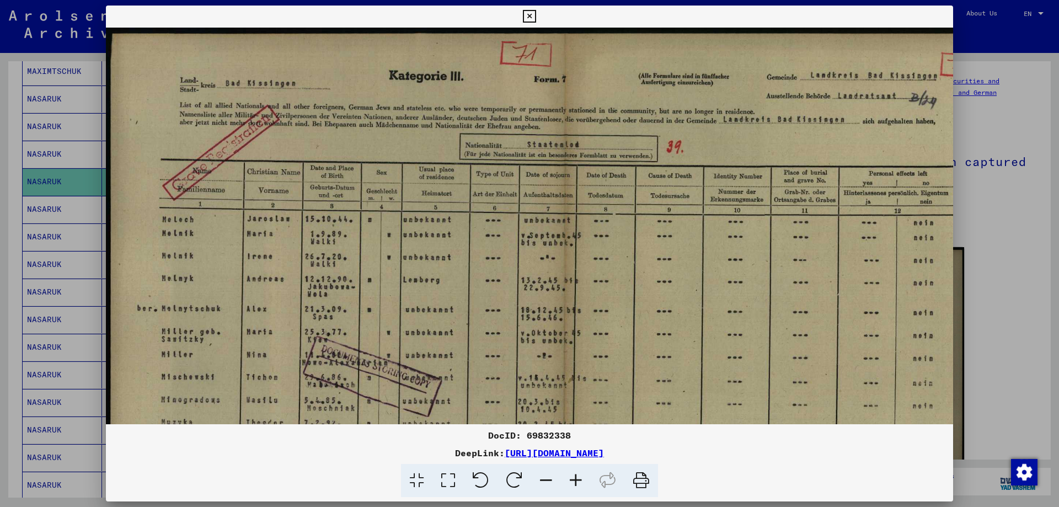
click at [575, 477] on icon at bounding box center [576, 481] width 30 height 34
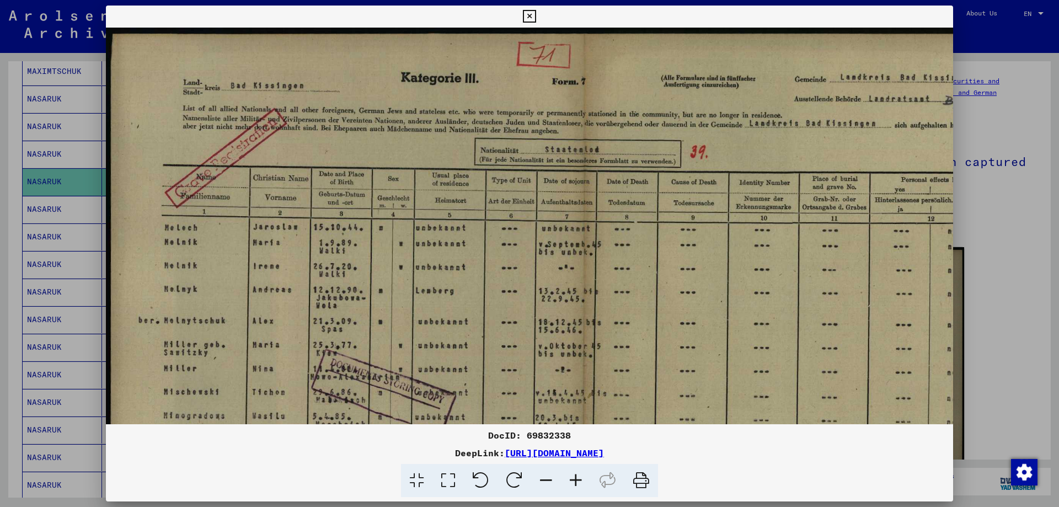
click at [575, 477] on icon at bounding box center [576, 481] width 30 height 34
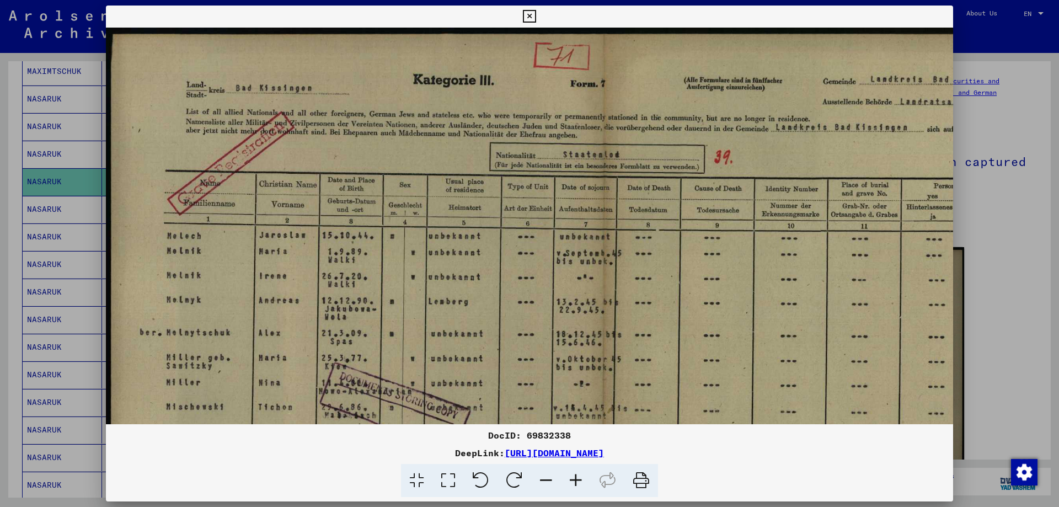
click at [575, 477] on icon at bounding box center [576, 481] width 30 height 34
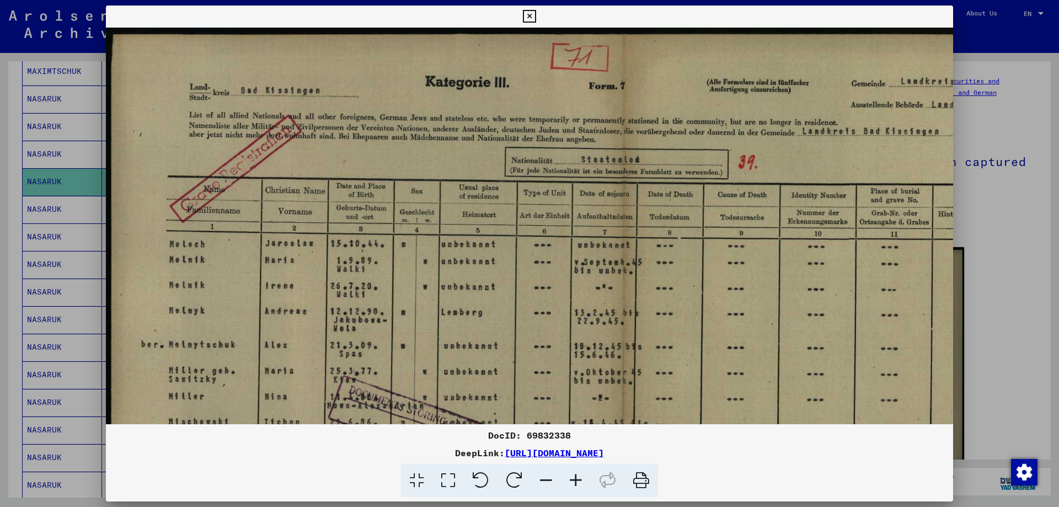
click at [575, 477] on icon at bounding box center [576, 481] width 30 height 34
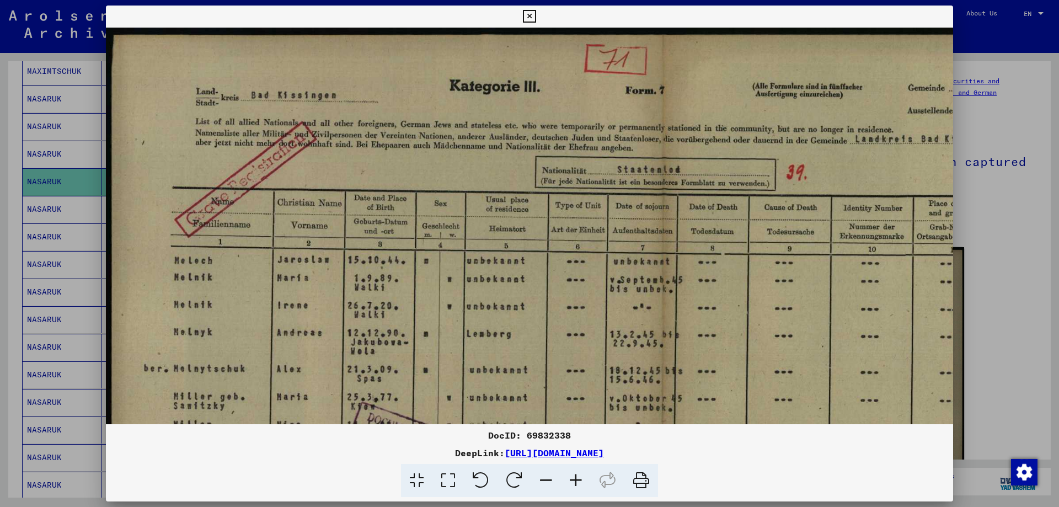
click at [575, 477] on icon at bounding box center [576, 481] width 30 height 34
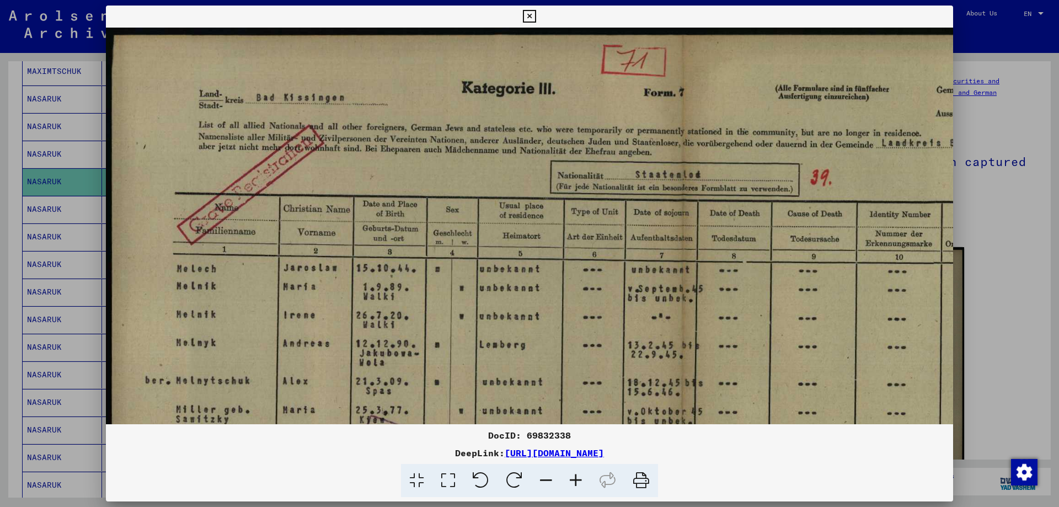
scroll to position [178, 0]
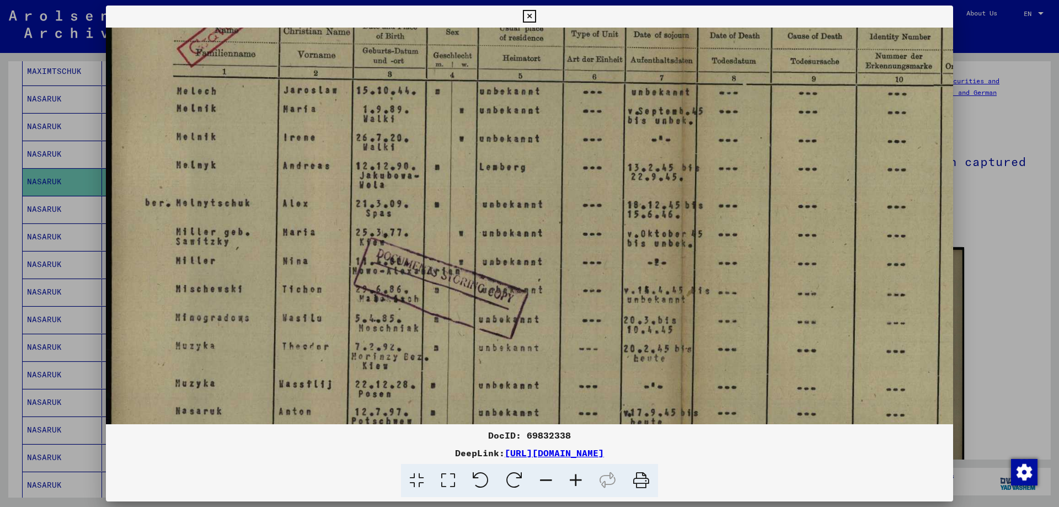
drag, startPoint x: 520, startPoint y: 337, endPoint x: 573, endPoint y: 159, distance: 185.8
click at [573, 159] on img at bounding box center [680, 255] width 1148 height 810
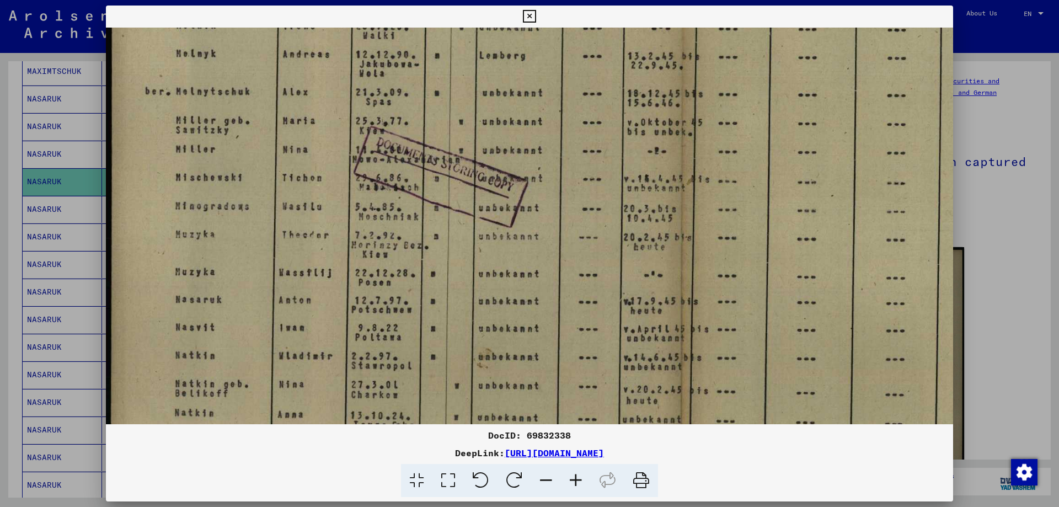
scroll to position [298, 0]
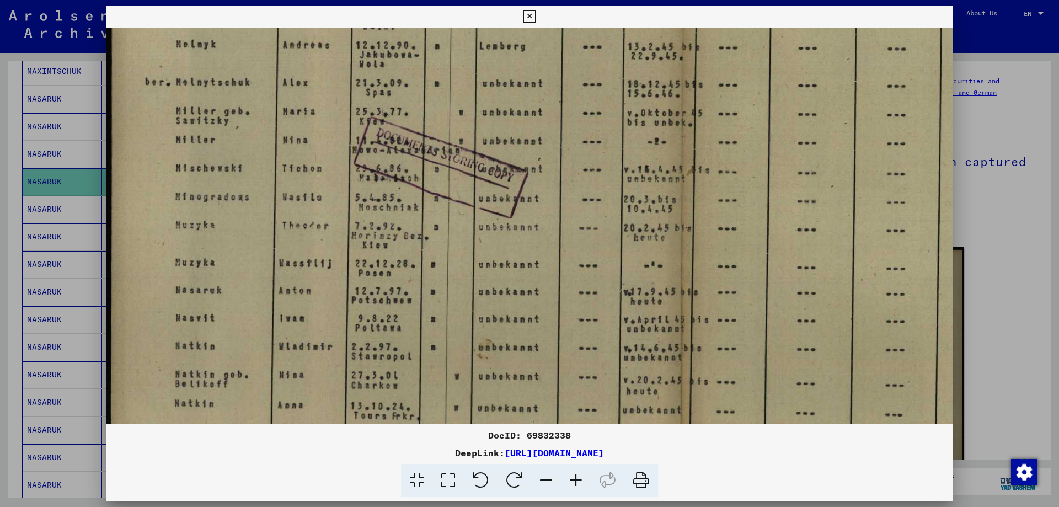
drag, startPoint x: 550, startPoint y: 353, endPoint x: 586, endPoint y: 233, distance: 125.3
click at [586, 233] on img at bounding box center [680, 134] width 1148 height 810
click at [1011, 282] on div at bounding box center [529, 253] width 1059 height 507
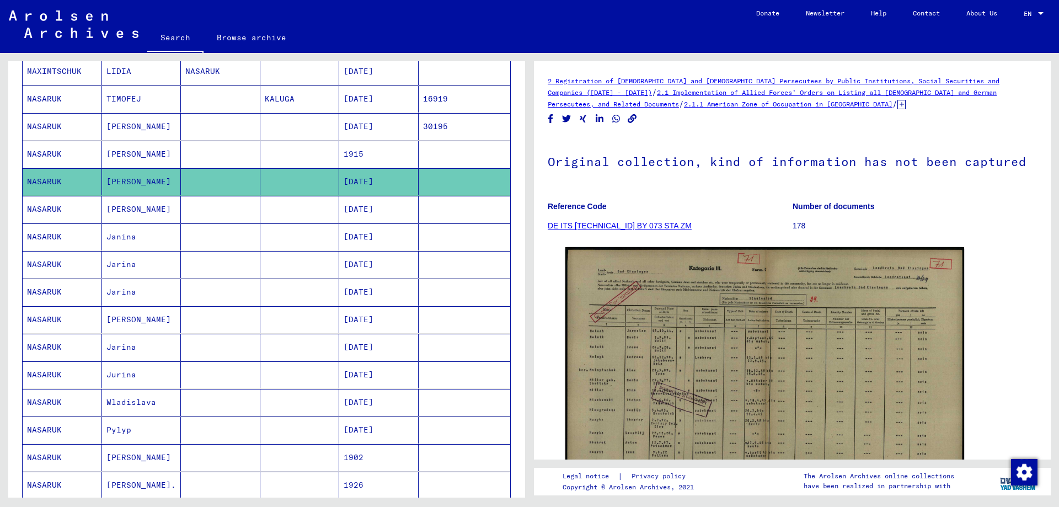
click at [165, 199] on mat-cell "[PERSON_NAME]" at bounding box center [141, 209] width 79 height 27
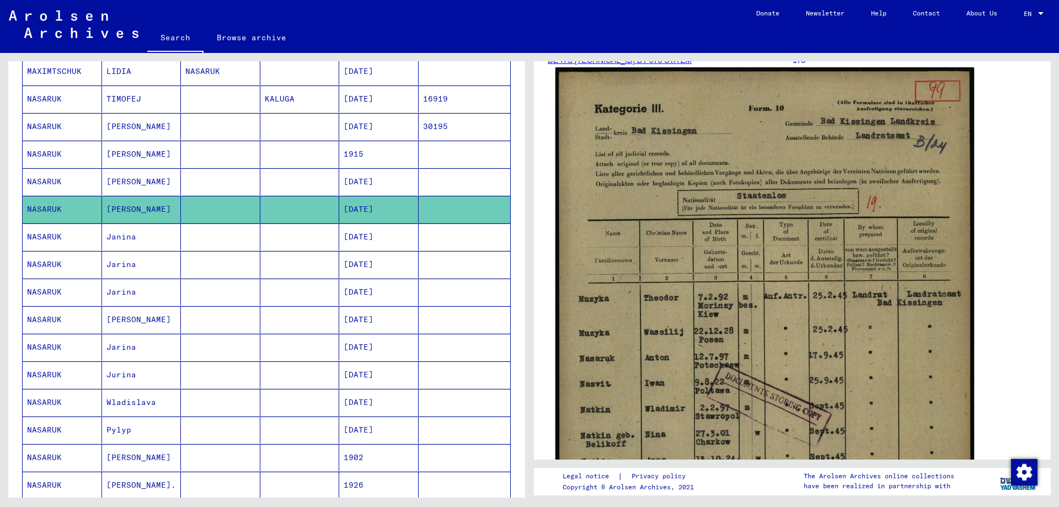
scroll to position [221, 0]
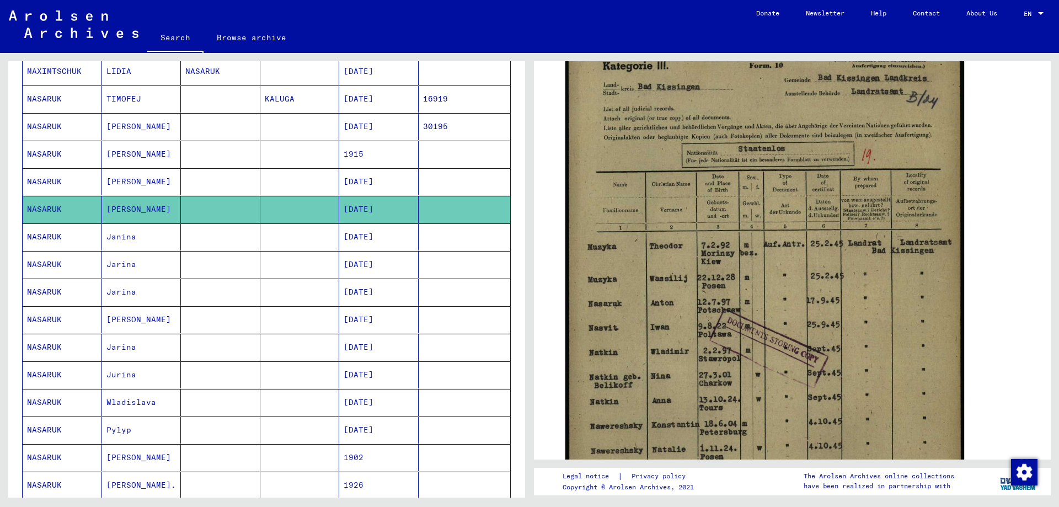
click at [145, 238] on mat-cell "Janina" at bounding box center [141, 236] width 79 height 27
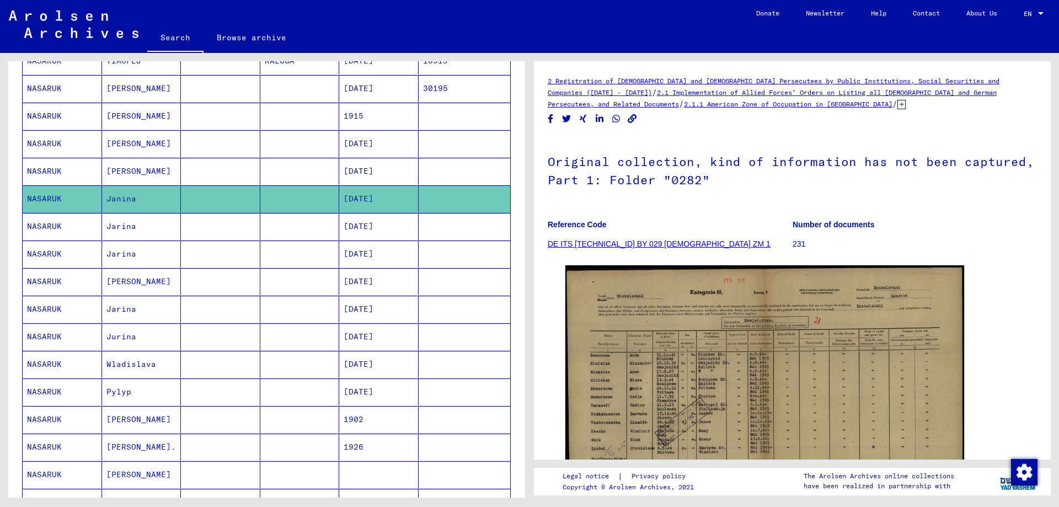
scroll to position [331, 0]
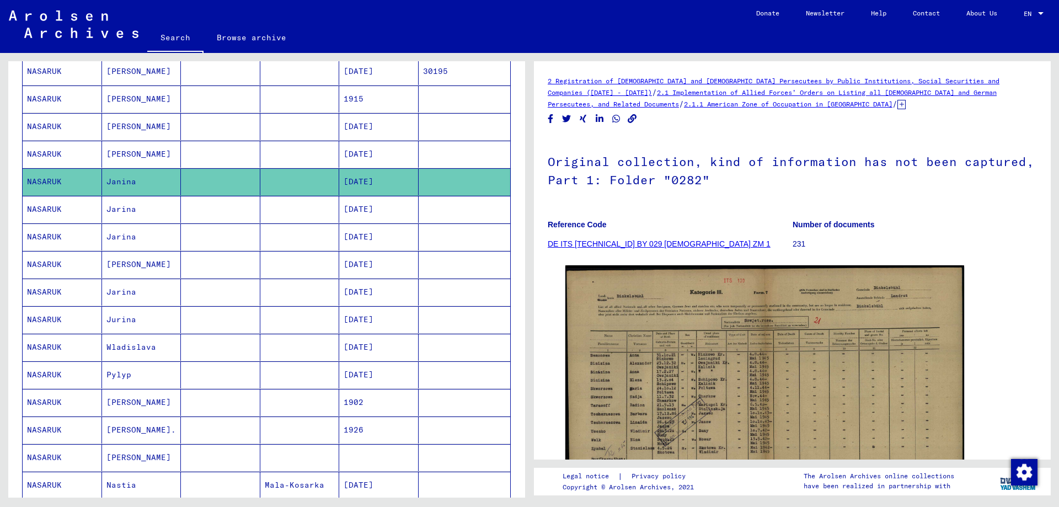
click at [163, 216] on mat-cell "Jarina" at bounding box center [141, 209] width 79 height 27
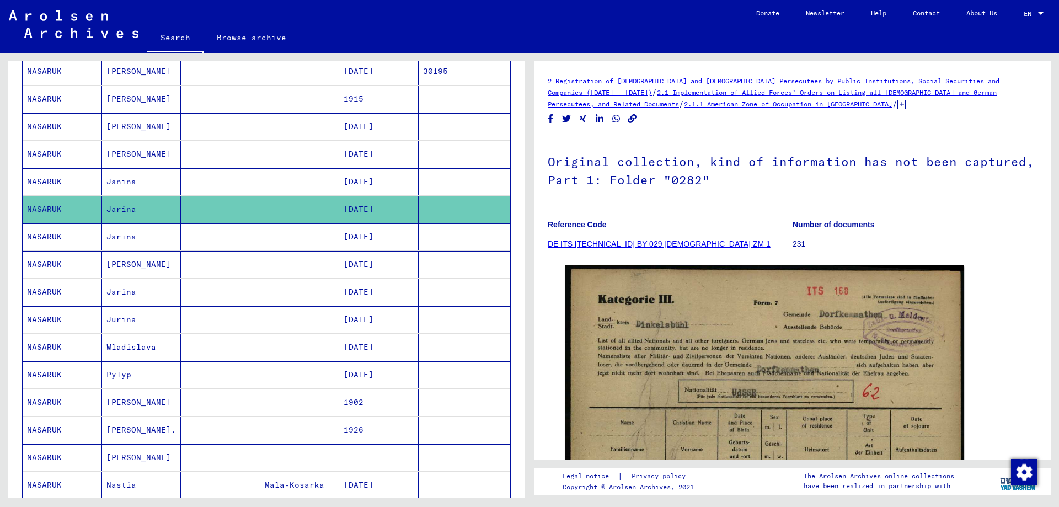
click at [150, 238] on mat-cell "Jarina" at bounding box center [141, 236] width 79 height 27
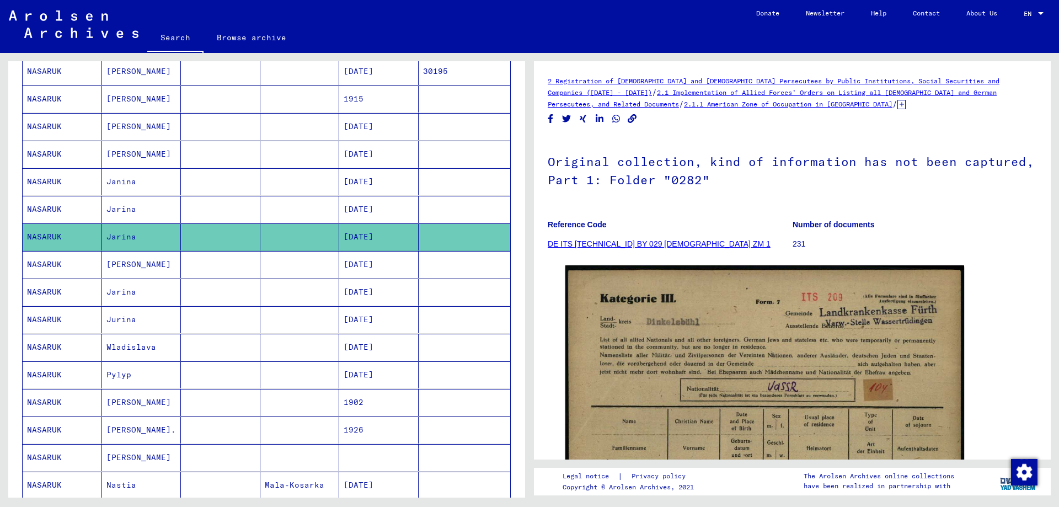
click at [144, 269] on mat-cell "[PERSON_NAME]" at bounding box center [141, 264] width 79 height 27
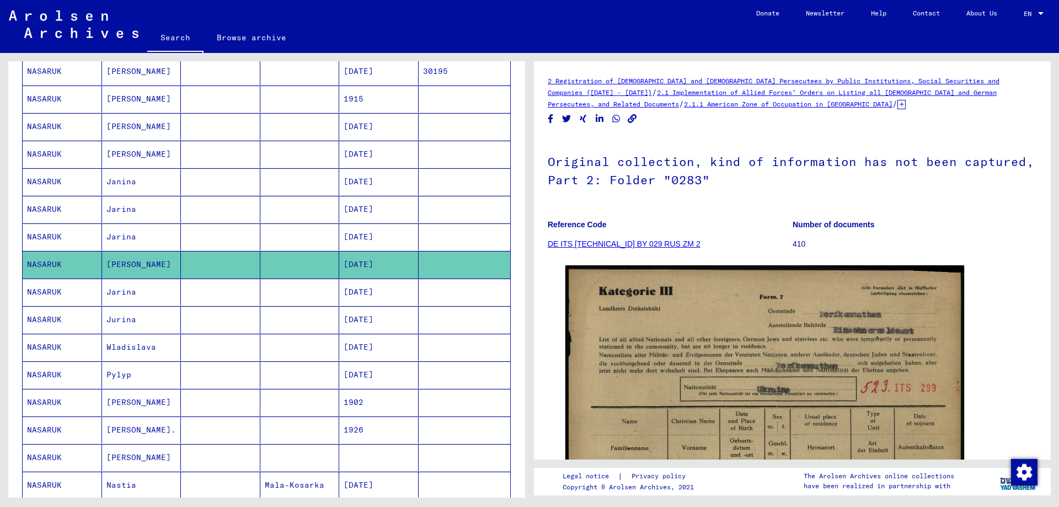
click at [137, 290] on mat-cell "Jarina" at bounding box center [141, 292] width 79 height 27
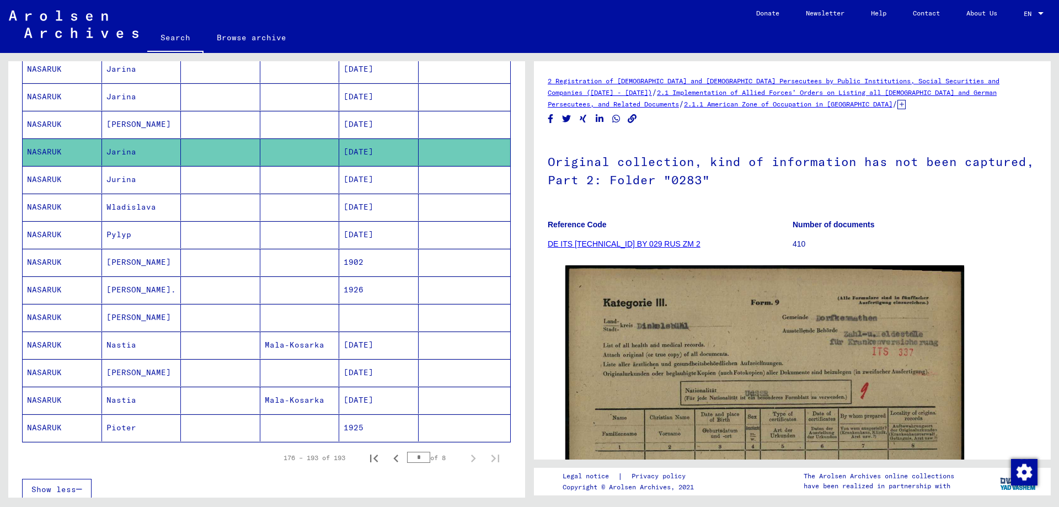
scroll to position [496, 0]
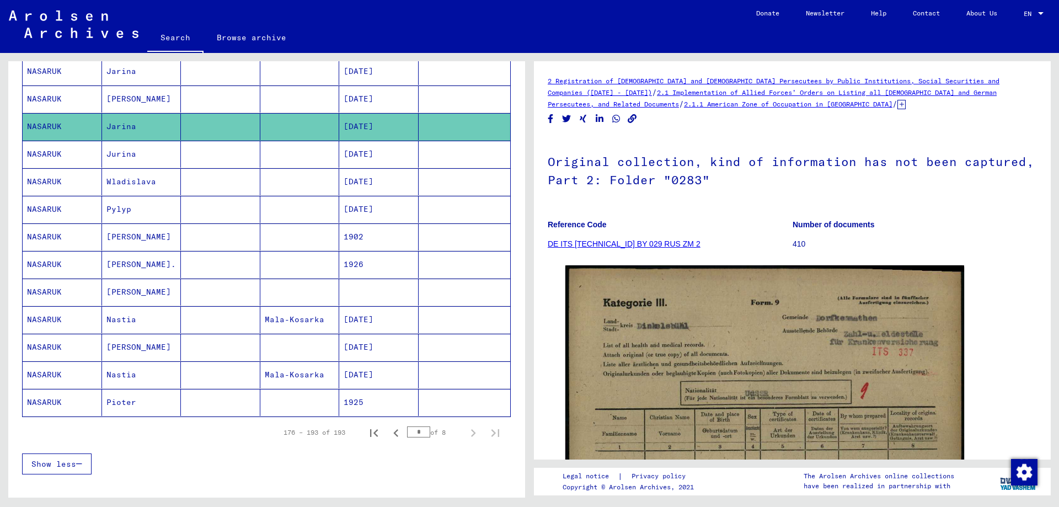
click at [131, 153] on mat-cell "Jurina" at bounding box center [141, 154] width 79 height 27
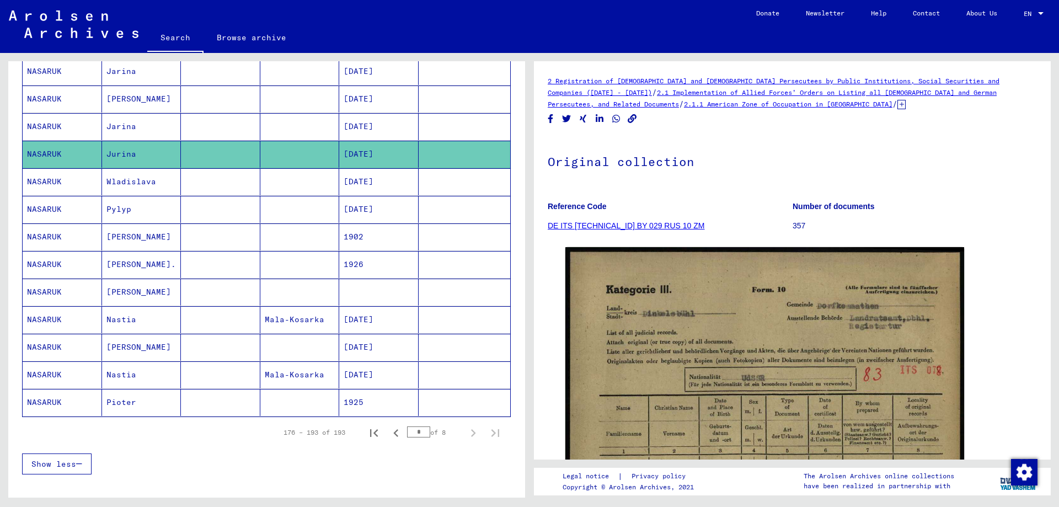
click at [135, 186] on mat-cell "Wladislava" at bounding box center [141, 181] width 79 height 27
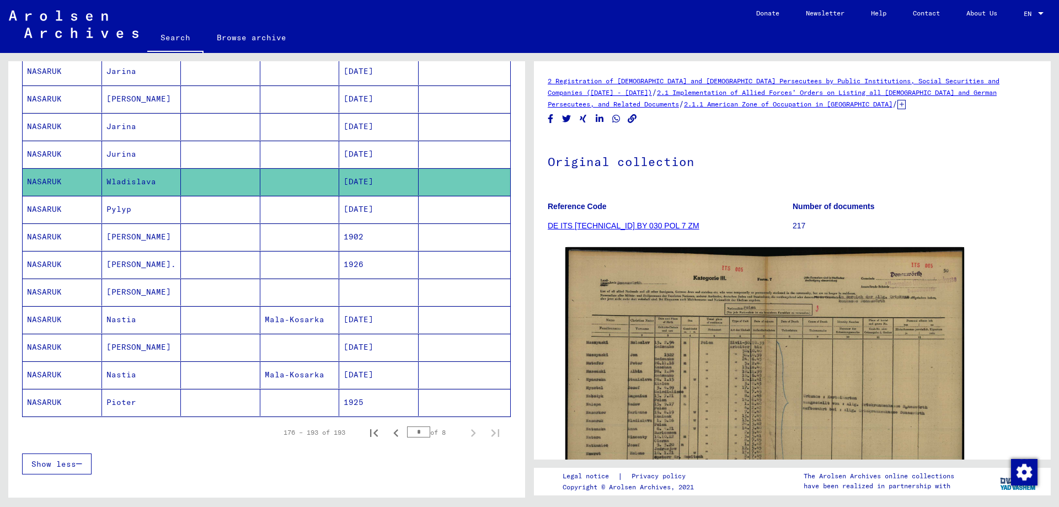
click at [140, 232] on mat-cell "[PERSON_NAME]" at bounding box center [141, 236] width 79 height 27
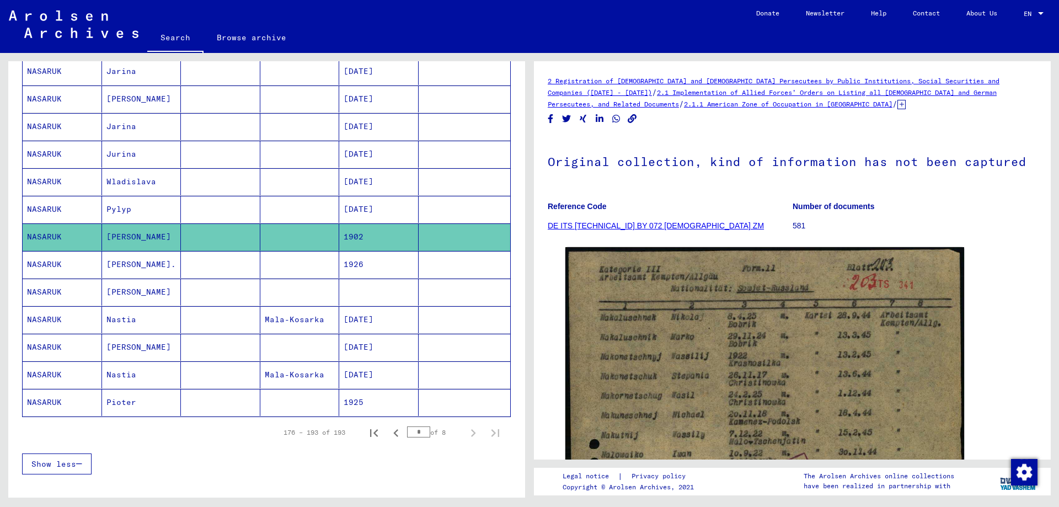
click at [140, 259] on mat-cell "[PERSON_NAME]." at bounding box center [141, 264] width 79 height 27
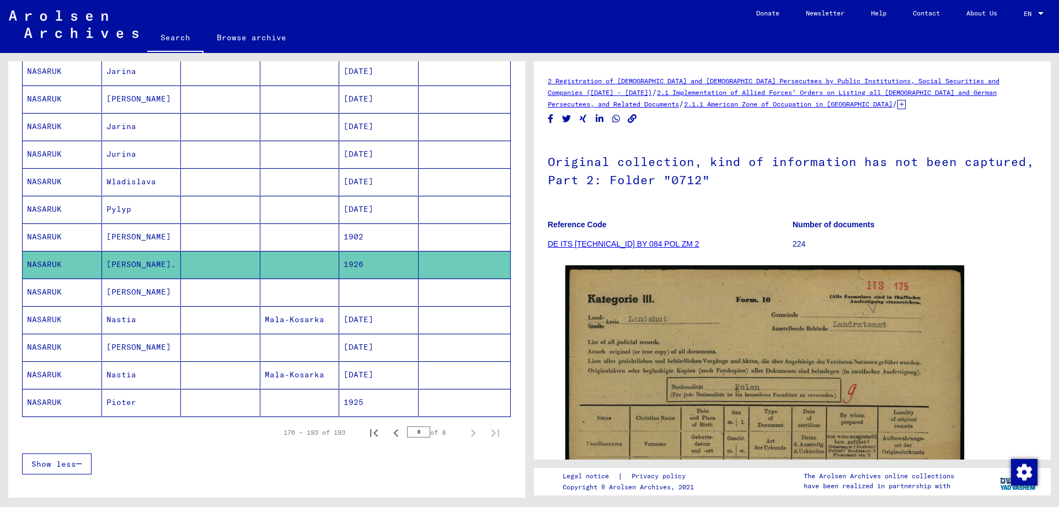
click at [145, 317] on mat-cell "Nastia" at bounding box center [141, 319] width 79 height 27
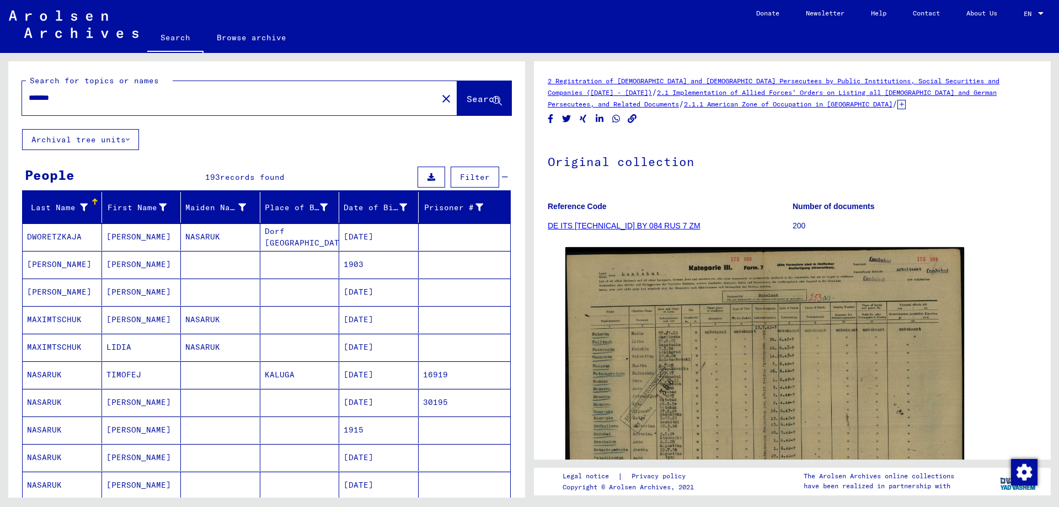
drag, startPoint x: 104, startPoint y: 104, endPoint x: 19, endPoint y: 97, distance: 85.3
click at [19, 97] on div "Search for topics or names ******* close Search" at bounding box center [266, 95] width 517 height 68
click at [113, 104] on div "*******" at bounding box center [226, 97] width 409 height 25
drag, startPoint x: 71, startPoint y: 99, endPoint x: -13, endPoint y: 105, distance: 83.5
click at [0, 105] on html "Search Browse archive Donate Newsletter Help Contact About Us Search Browse arc…" at bounding box center [529, 253] width 1059 height 507
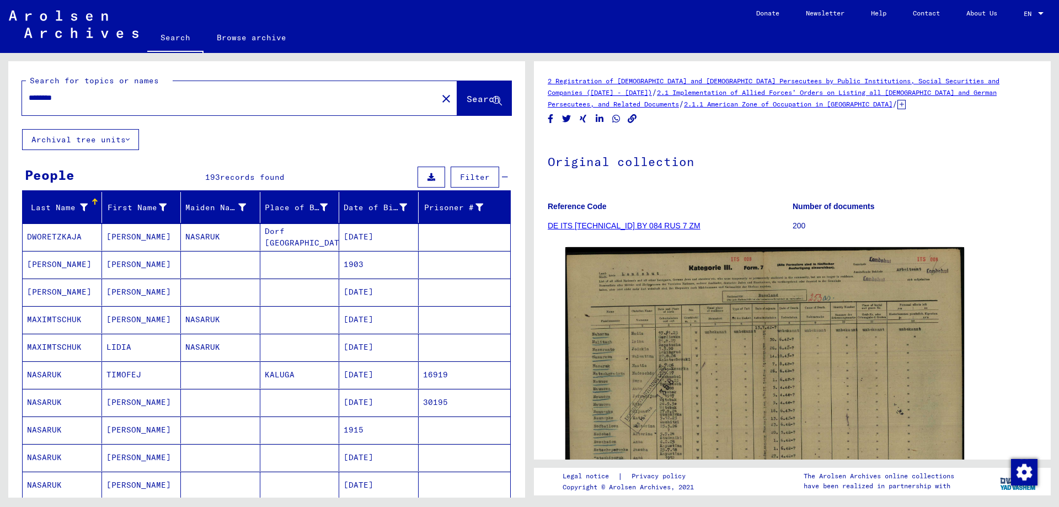
type input "********"
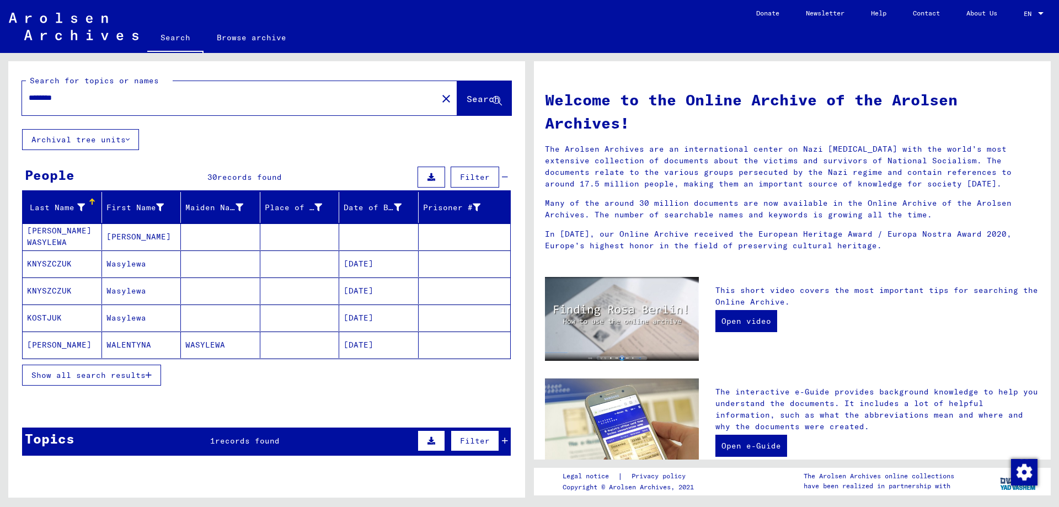
click at [79, 375] on span "Show all search results" at bounding box center [88, 375] width 114 height 10
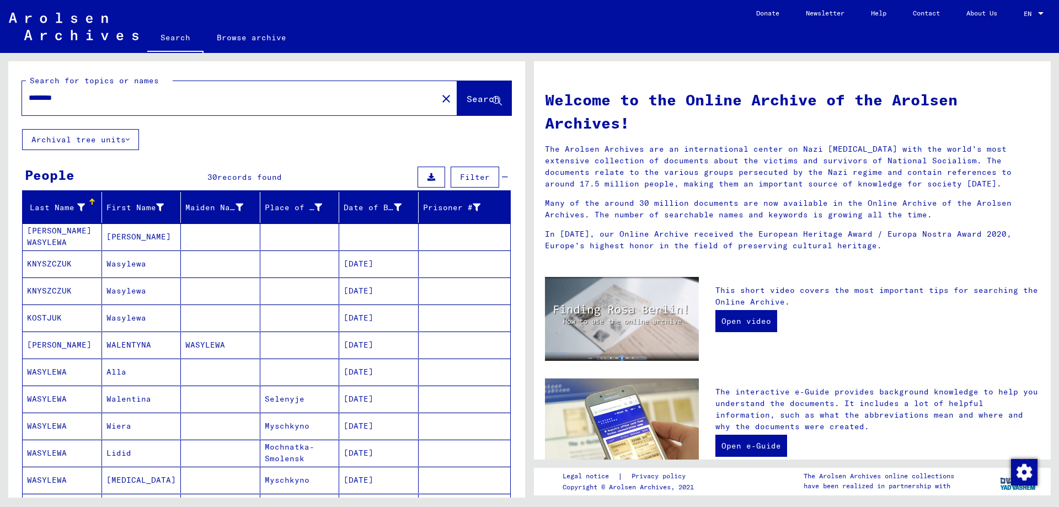
click at [55, 347] on mat-cell "[PERSON_NAME]" at bounding box center [62, 344] width 79 height 26
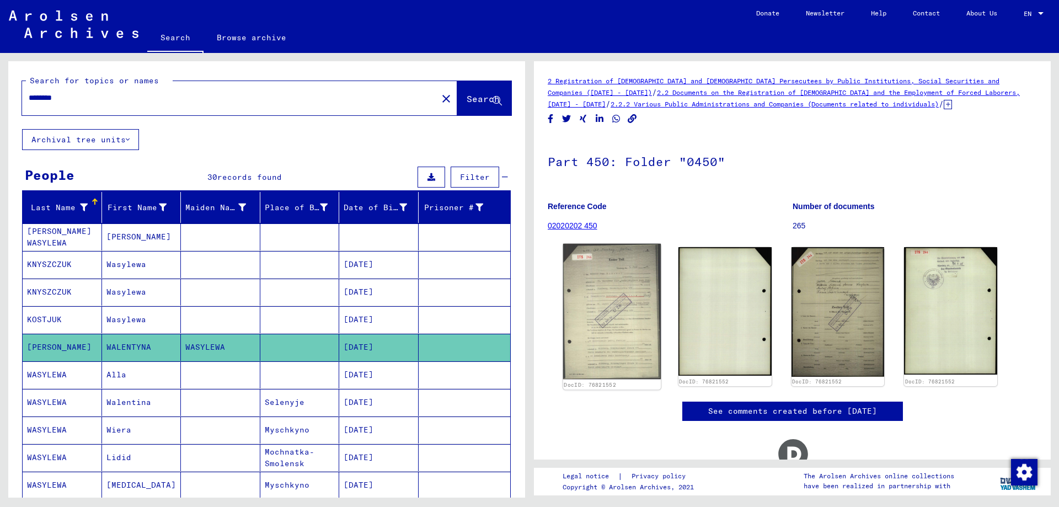
click at [602, 351] on img at bounding box center [612, 312] width 98 height 136
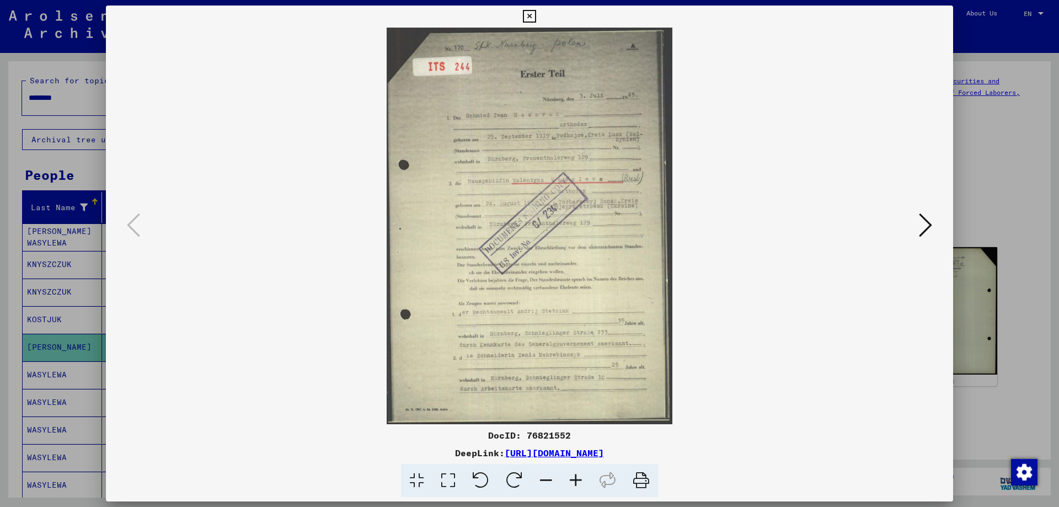
click at [575, 477] on icon at bounding box center [576, 481] width 30 height 34
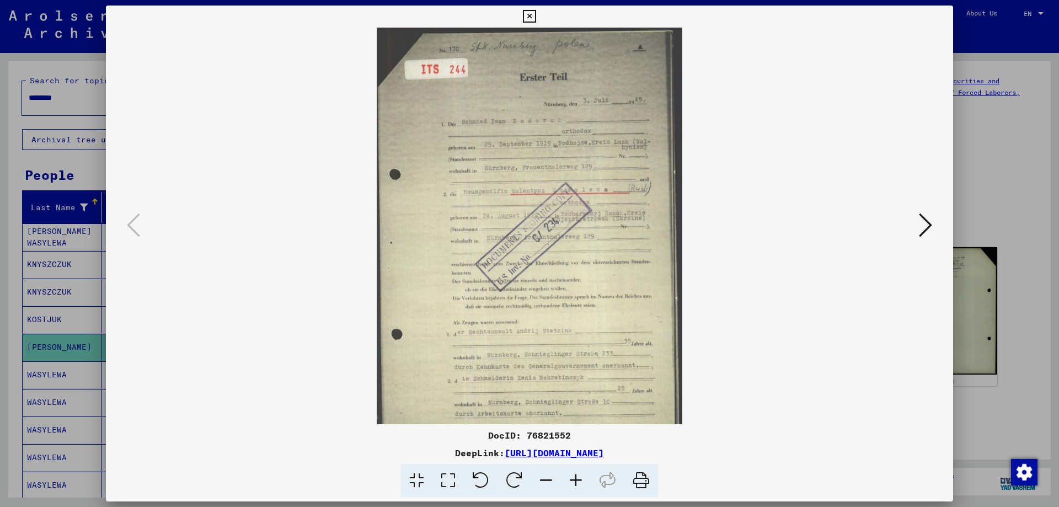
click at [575, 477] on icon at bounding box center [576, 481] width 30 height 34
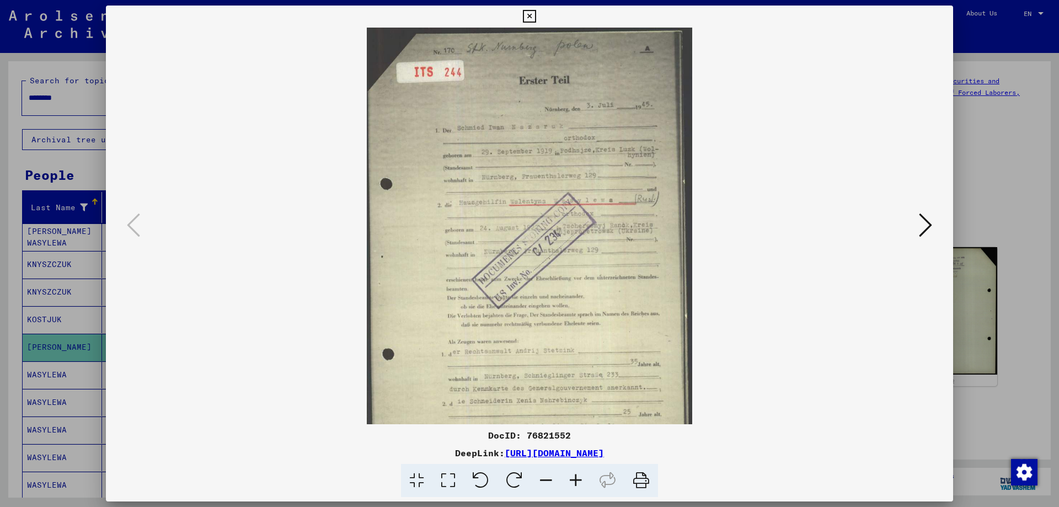
click at [575, 477] on icon at bounding box center [576, 481] width 30 height 34
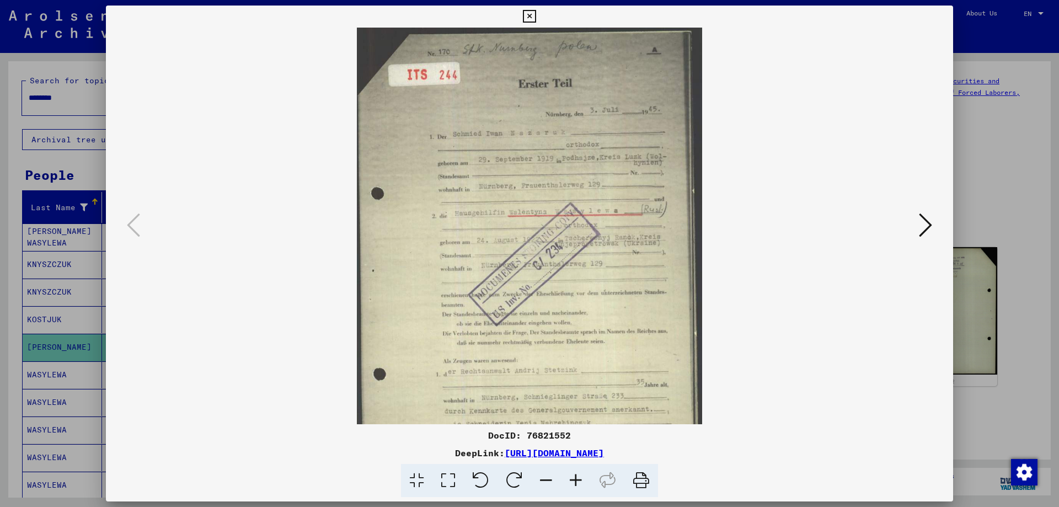
click at [575, 477] on icon at bounding box center [576, 481] width 30 height 34
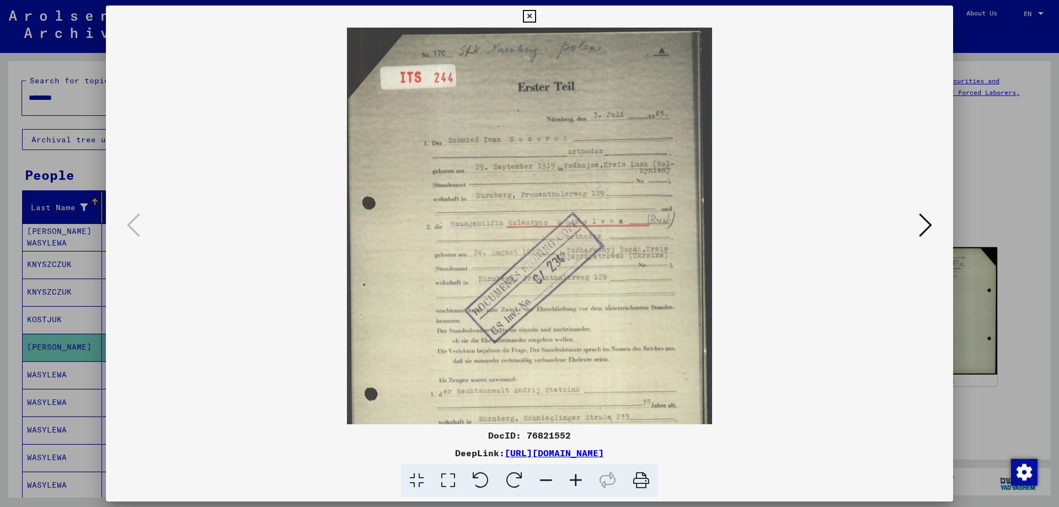
click at [575, 477] on icon at bounding box center [576, 481] width 30 height 34
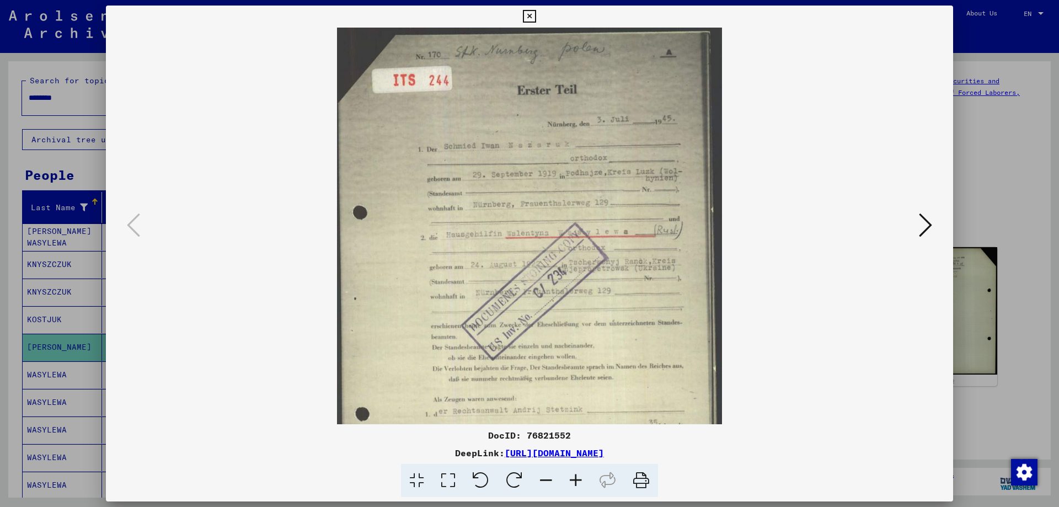
click at [575, 477] on icon at bounding box center [576, 481] width 30 height 34
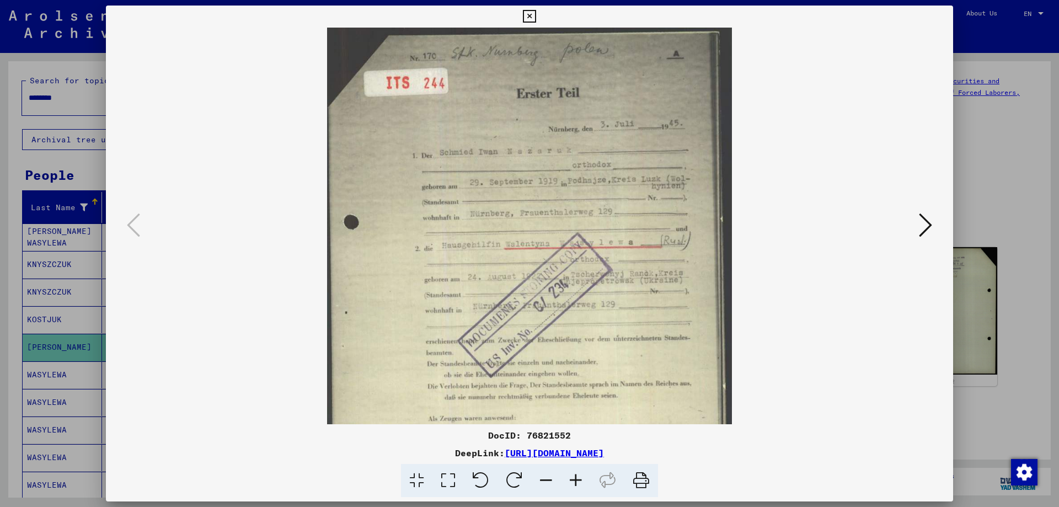
click at [575, 477] on icon at bounding box center [576, 481] width 30 height 34
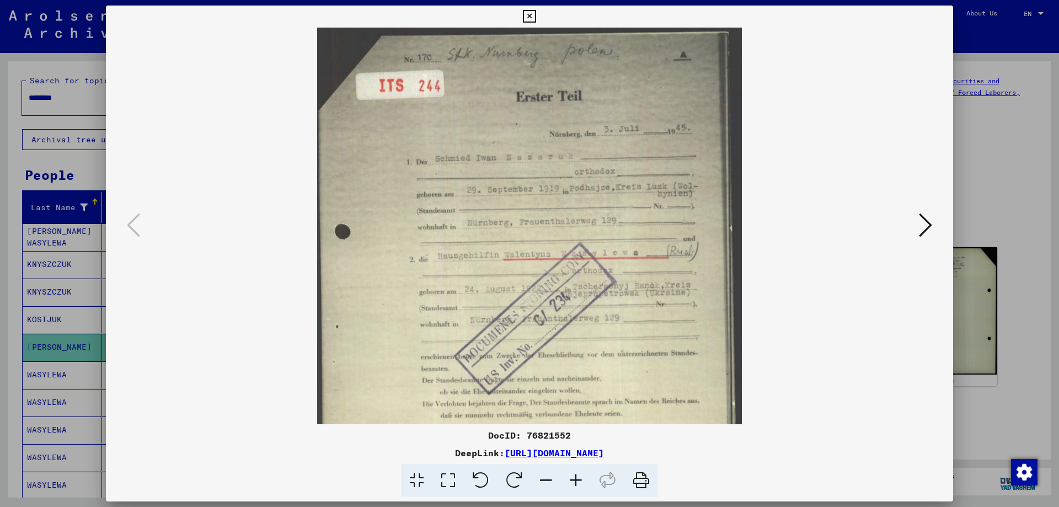
click at [575, 477] on icon at bounding box center [576, 481] width 30 height 34
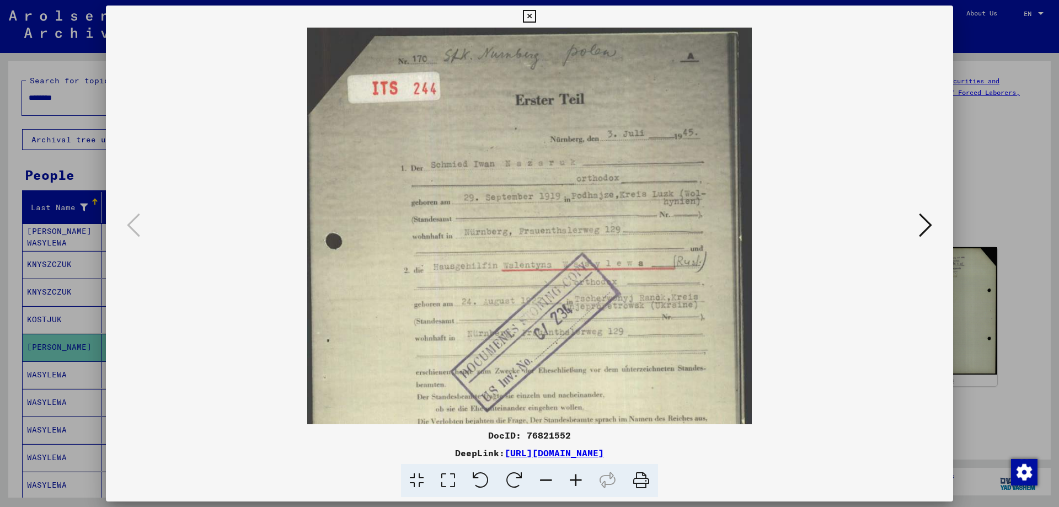
click at [575, 477] on icon at bounding box center [576, 481] width 30 height 34
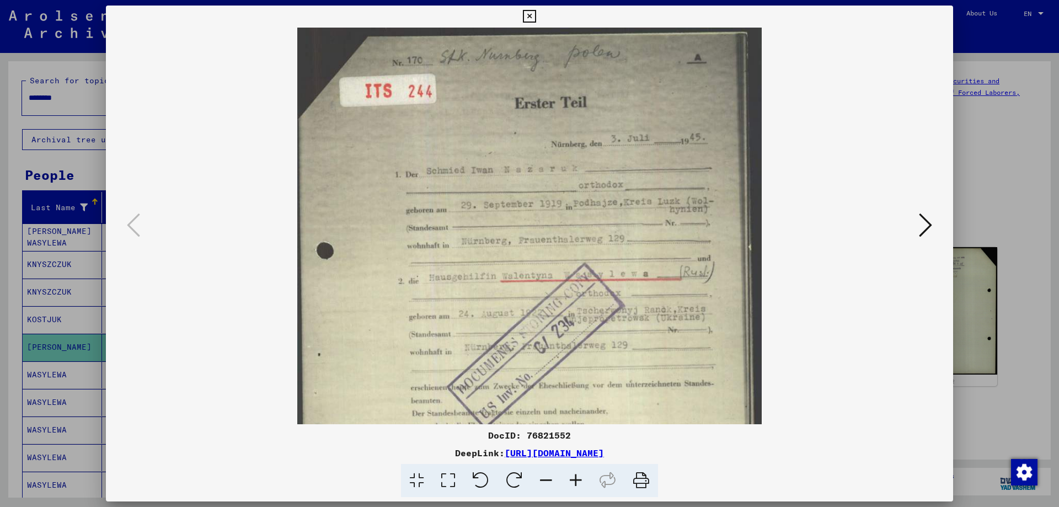
click at [575, 477] on icon at bounding box center [576, 481] width 30 height 34
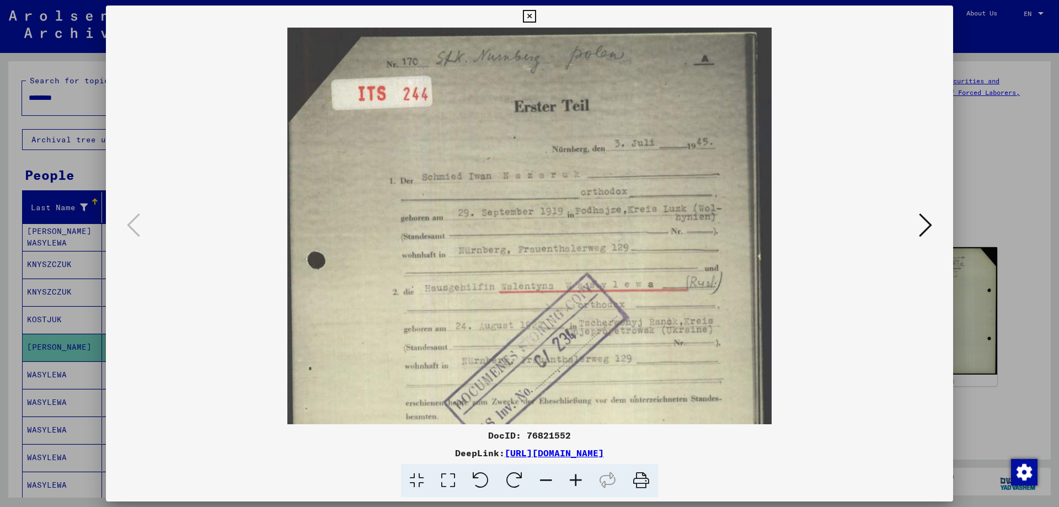
click at [575, 477] on icon at bounding box center [576, 481] width 30 height 34
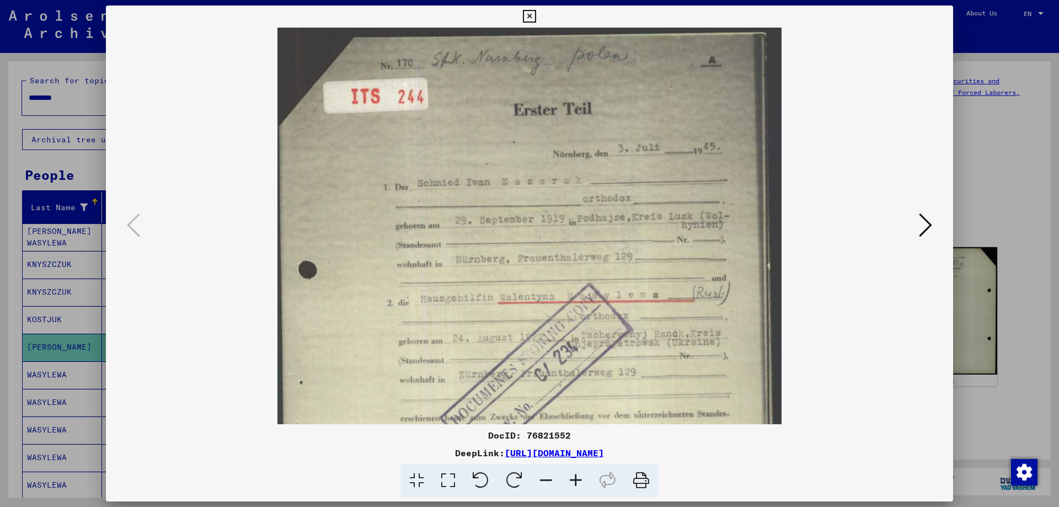
click at [1052, 181] on div at bounding box center [529, 253] width 1059 height 507
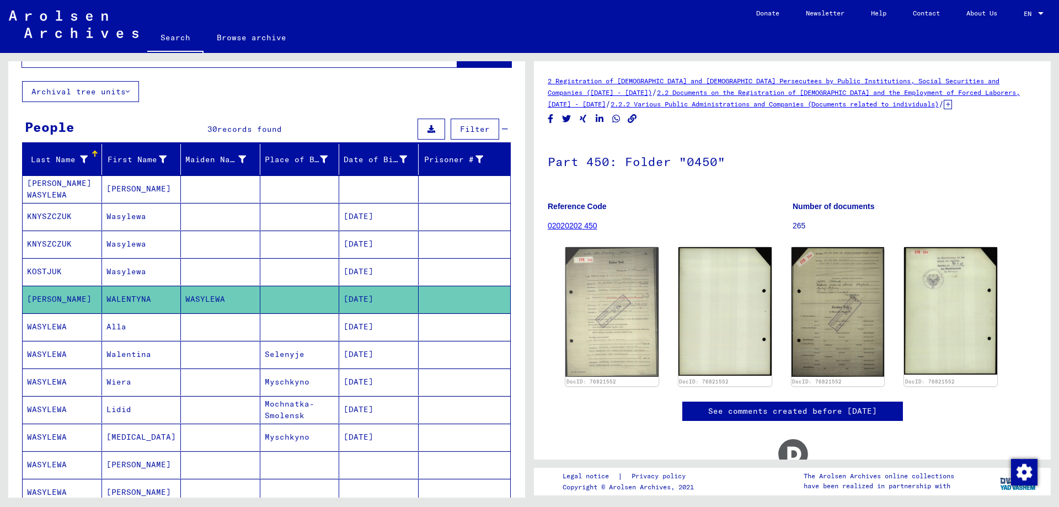
scroll to position [110, 0]
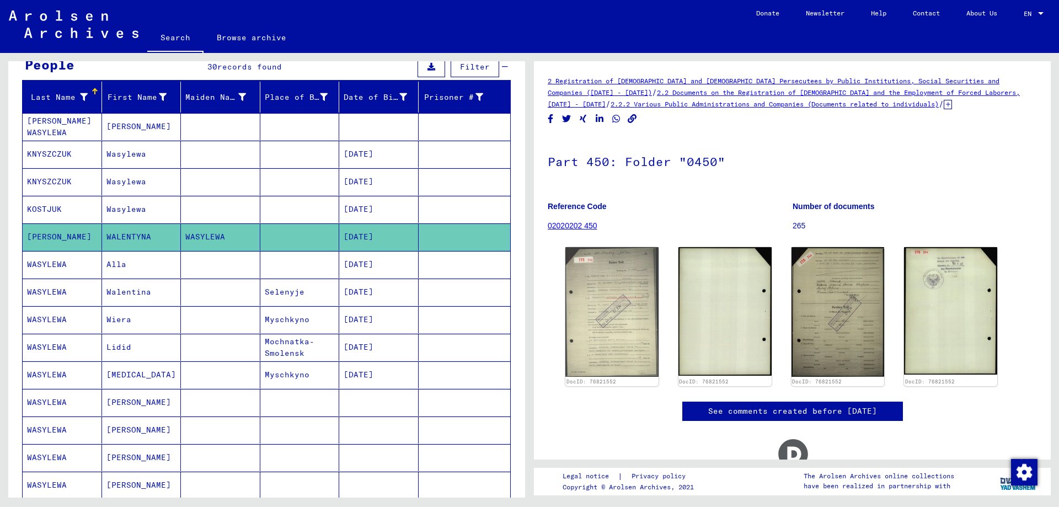
click at [155, 260] on mat-cell "Alla" at bounding box center [141, 264] width 79 height 27
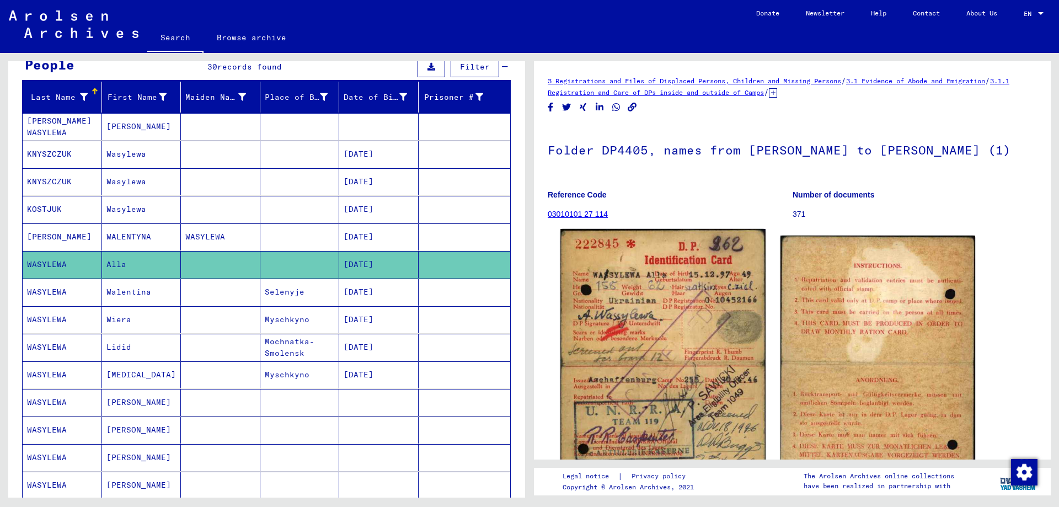
scroll to position [55, 0]
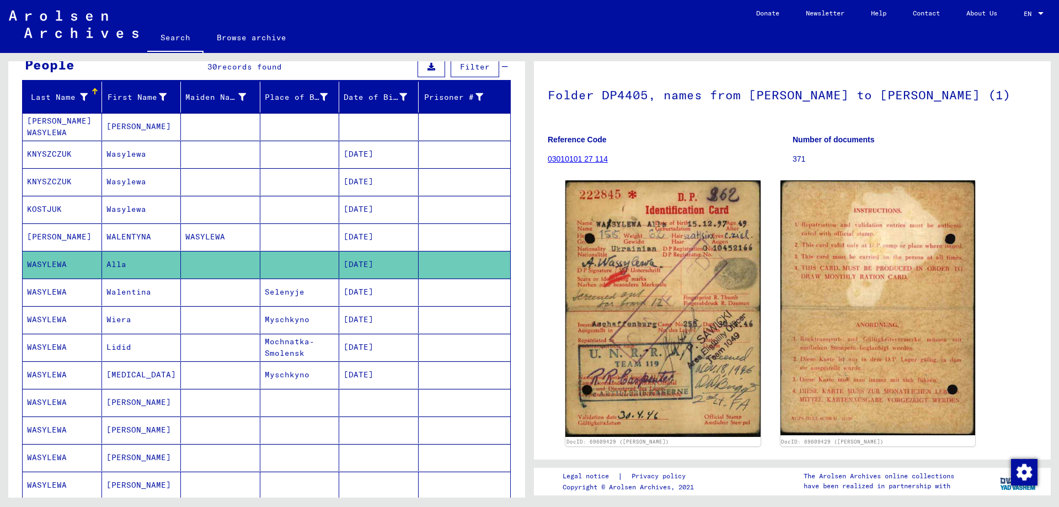
click at [125, 293] on mat-cell "Walentina" at bounding box center [141, 292] width 79 height 27
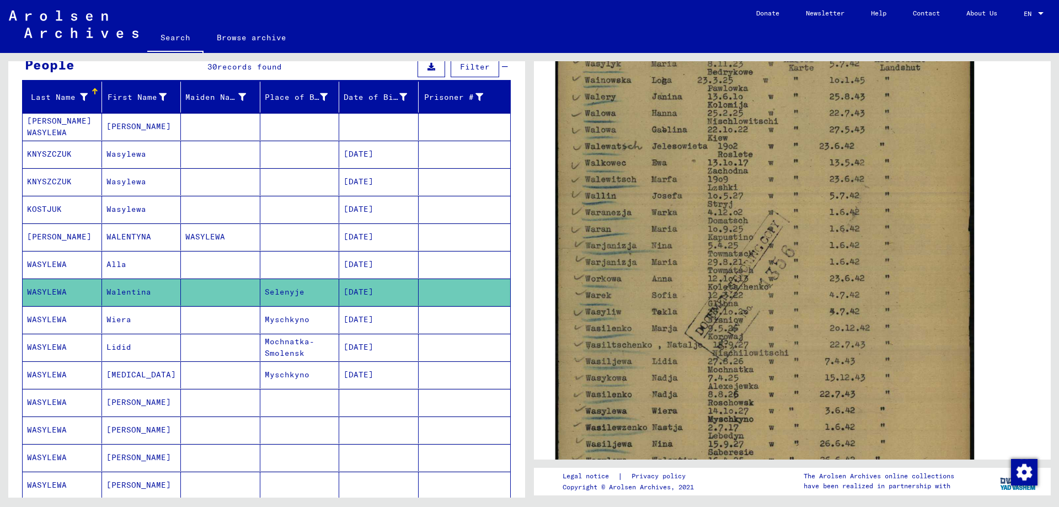
scroll to position [331, 0]
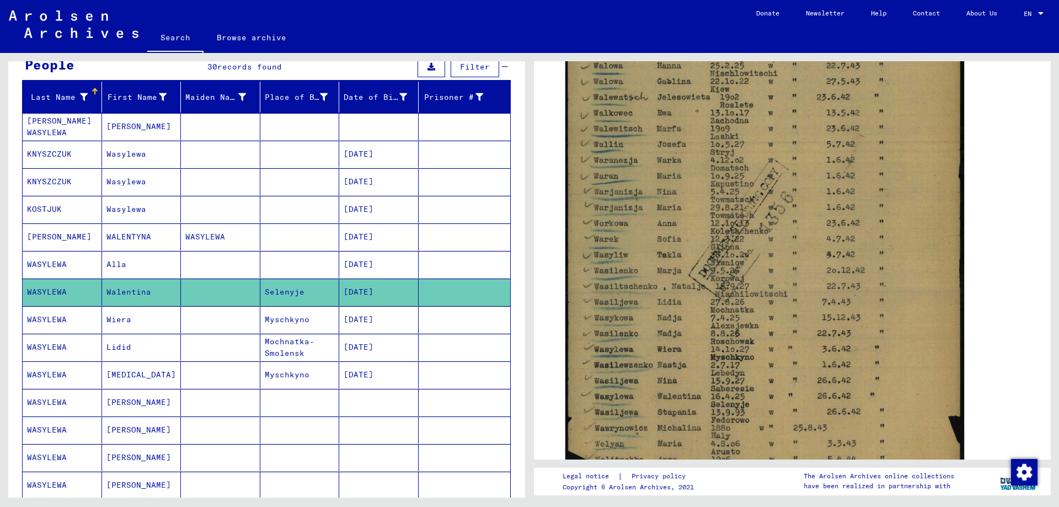
click at [127, 323] on mat-cell "Wiera" at bounding box center [141, 319] width 79 height 27
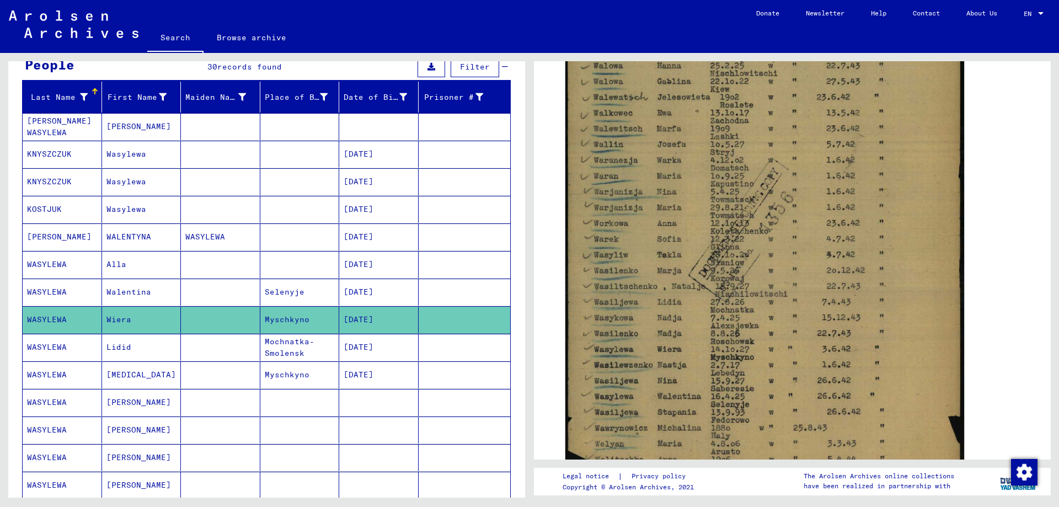
click at [77, 349] on mat-cell "WASYLEWA" at bounding box center [62, 347] width 79 height 27
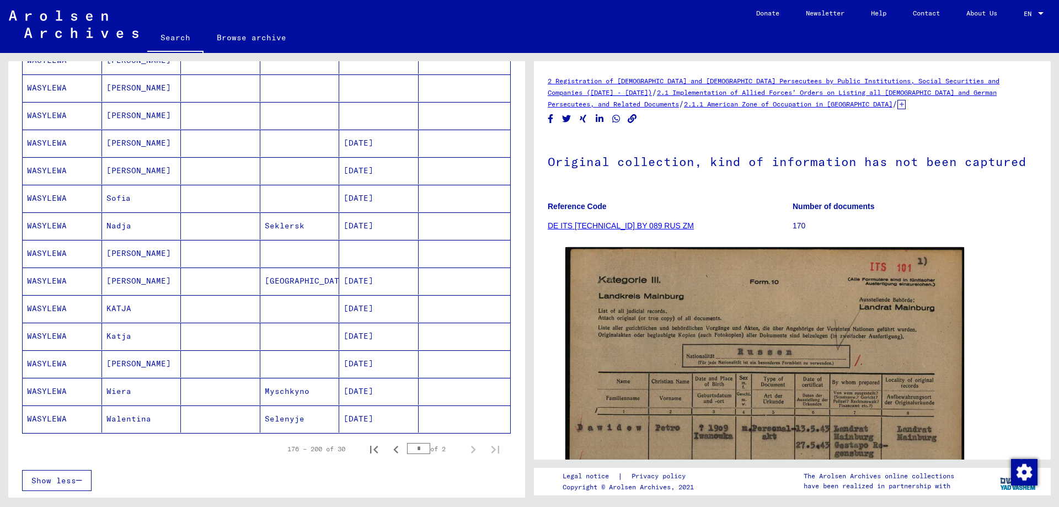
scroll to position [496, 0]
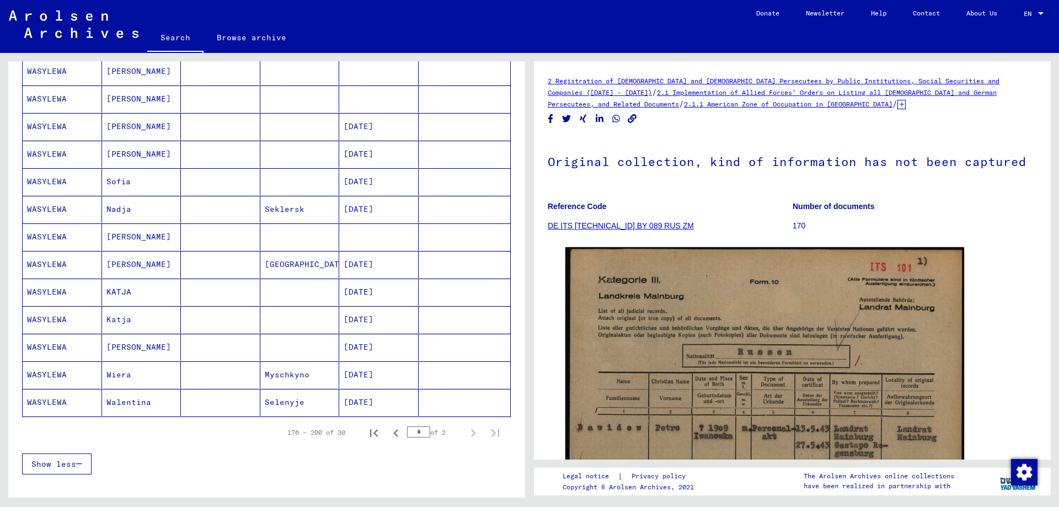
click at [133, 365] on mat-cell "Wiera" at bounding box center [141, 374] width 79 height 27
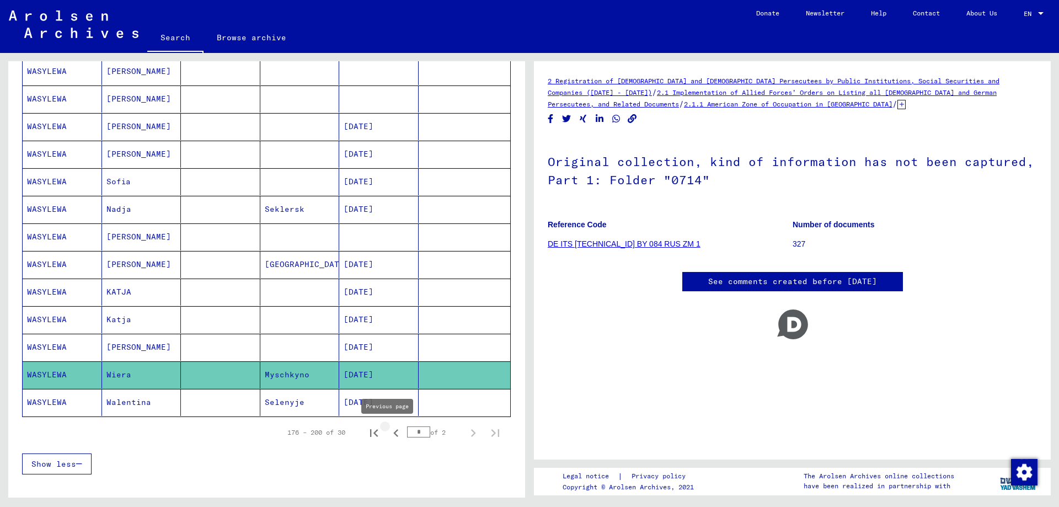
click at [393, 431] on icon "Previous page" at bounding box center [395, 433] width 5 height 8
type input "*"
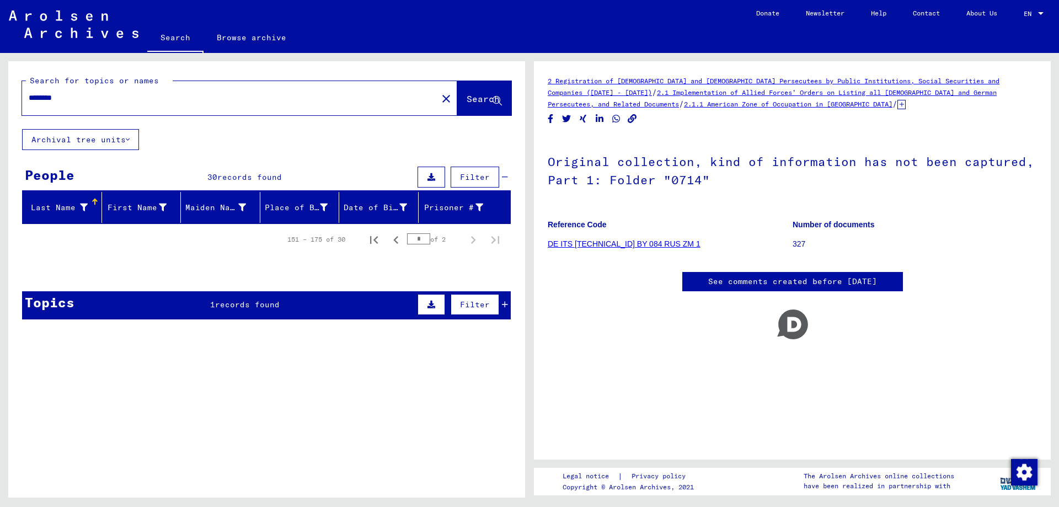
click at [94, 97] on input "********" at bounding box center [230, 98] width 402 height 12
click at [58, 94] on input "********" at bounding box center [230, 98] width 402 height 12
click at [53, 98] on input "********" at bounding box center [230, 98] width 402 height 12
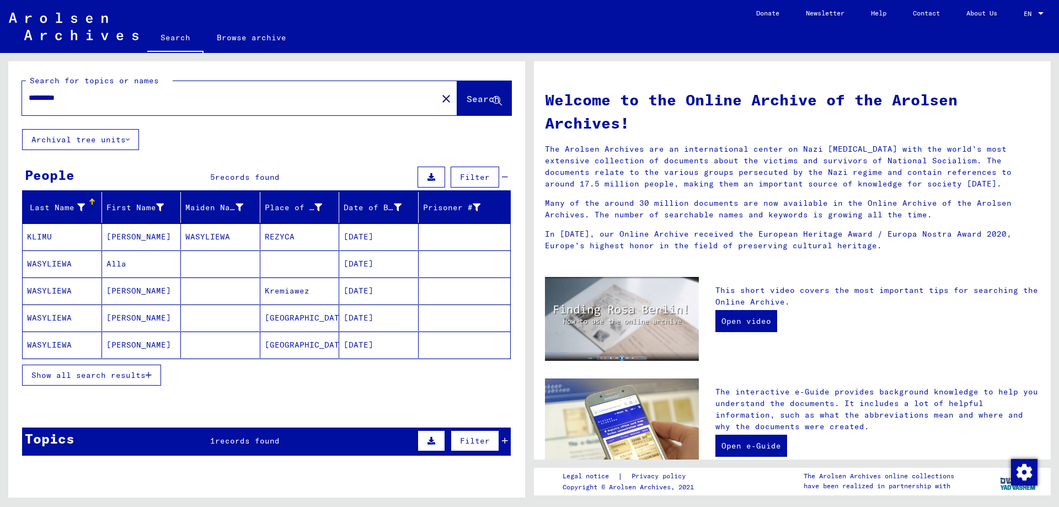
click at [93, 372] on span "Show all search results" at bounding box center [88, 375] width 114 height 10
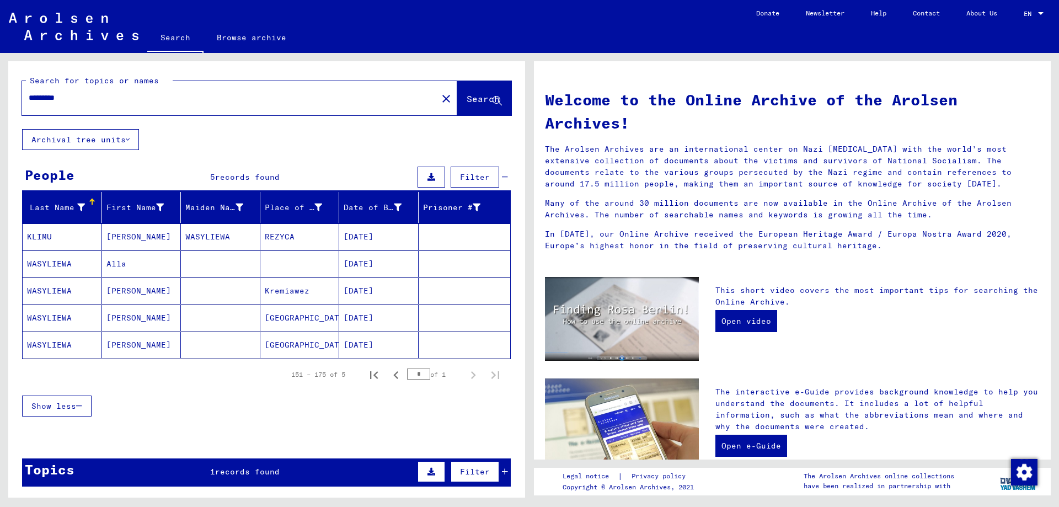
click at [91, 232] on mat-cell "KLIMU" at bounding box center [62, 236] width 79 height 26
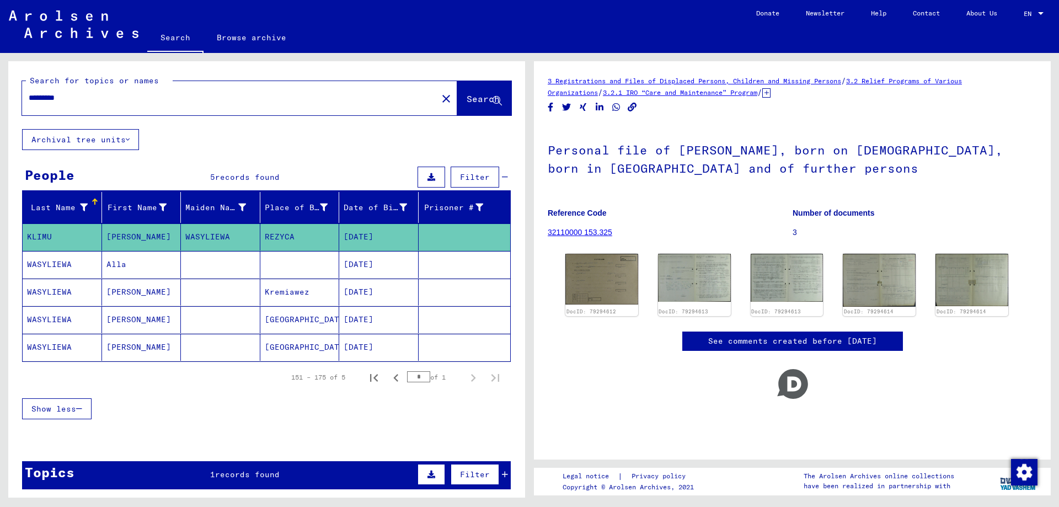
click at [67, 270] on mat-cell "WASYLIEWA" at bounding box center [62, 264] width 79 height 27
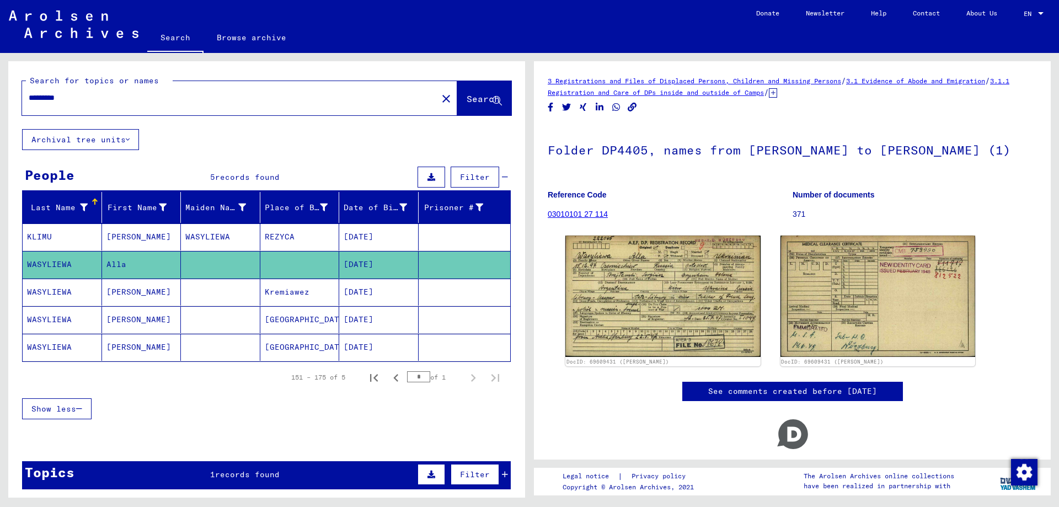
click at [63, 285] on mat-cell "WASYLIEWA" at bounding box center [62, 292] width 79 height 27
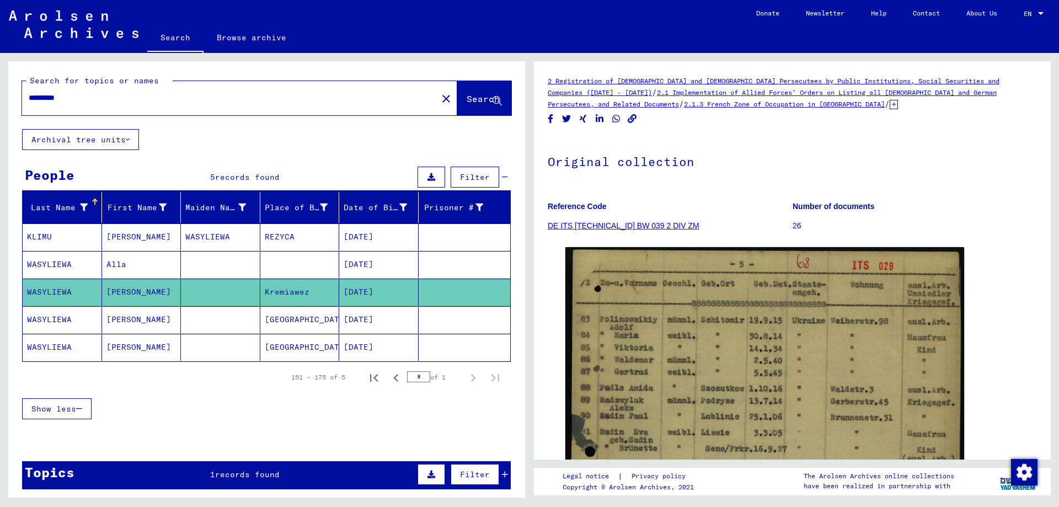
click at [41, 324] on mat-cell "WASYLIEWA" at bounding box center [62, 319] width 79 height 27
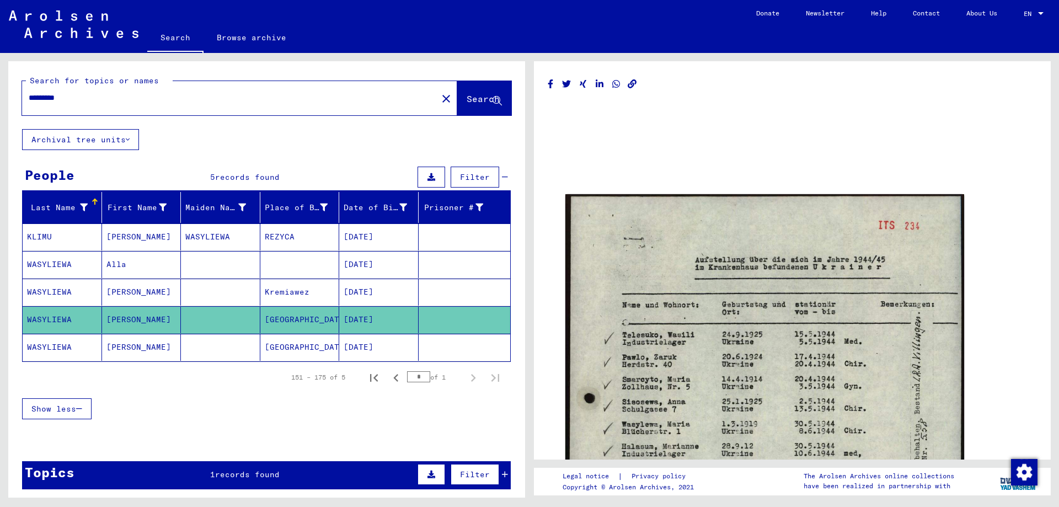
click at [39, 345] on mat-cell "WASYLIEWA" at bounding box center [62, 347] width 79 height 27
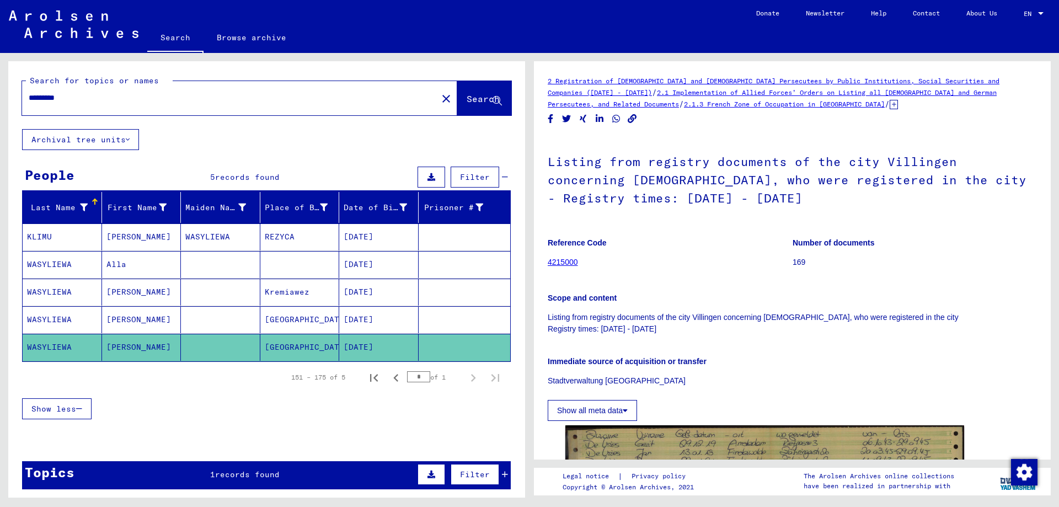
click at [45, 95] on input "*********" at bounding box center [230, 98] width 402 height 12
type input "**********"
click at [457, 105] on button "Search" at bounding box center [484, 98] width 54 height 34
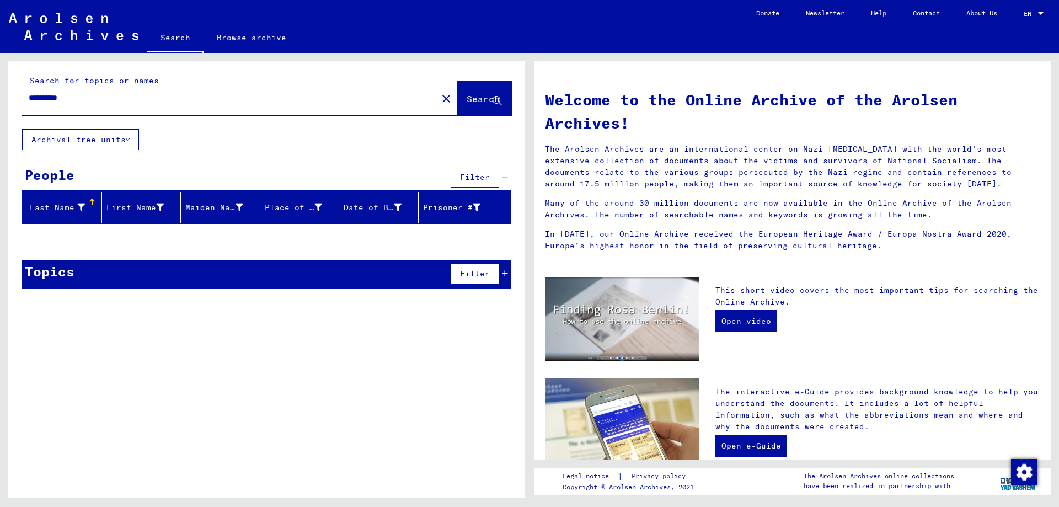
click at [66, 95] on input "**********" at bounding box center [226, 98] width 395 height 12
drag, startPoint x: 88, startPoint y: 95, endPoint x: 50, endPoint y: 95, distance: 38.1
click at [50, 95] on input "**********" at bounding box center [226, 98] width 395 height 12
click at [357, 94] on input "**********" at bounding box center [226, 98] width 395 height 12
